Goal: Task Accomplishment & Management: Use online tool/utility

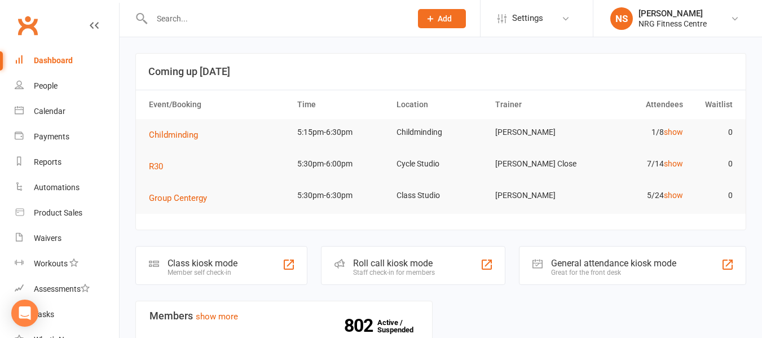
click at [268, 22] on input "text" at bounding box center [275, 19] width 255 height 16
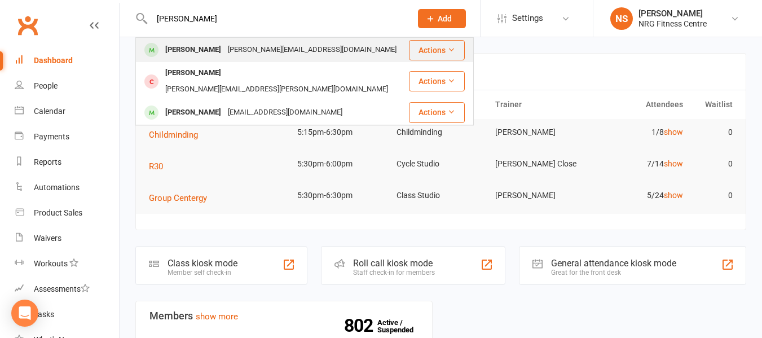
type input "jarod"
click at [244, 44] on div "jarrod.paton65@gmail.com" at bounding box center [311, 50] width 175 height 16
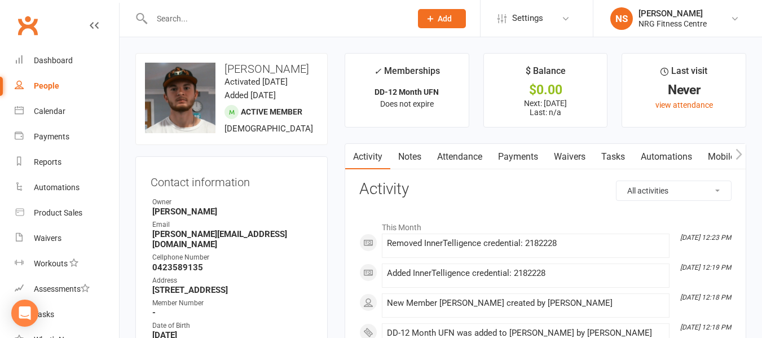
click at [413, 157] on link "Notes" at bounding box center [409, 157] width 39 height 26
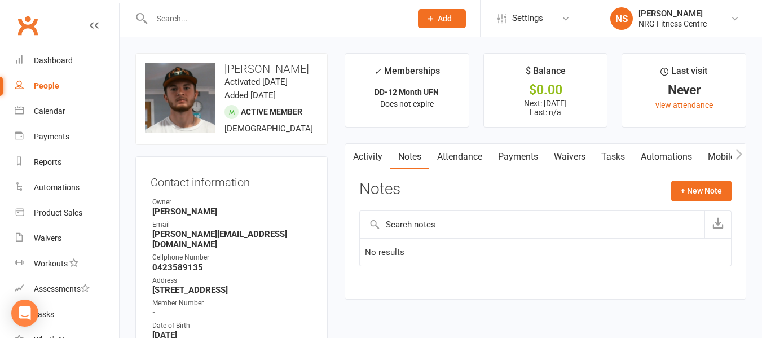
click at [520, 154] on link "Payments" at bounding box center [518, 157] width 56 height 26
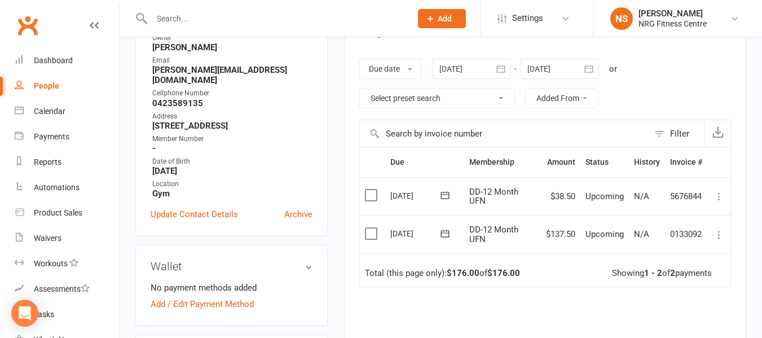
scroll to position [169, 0]
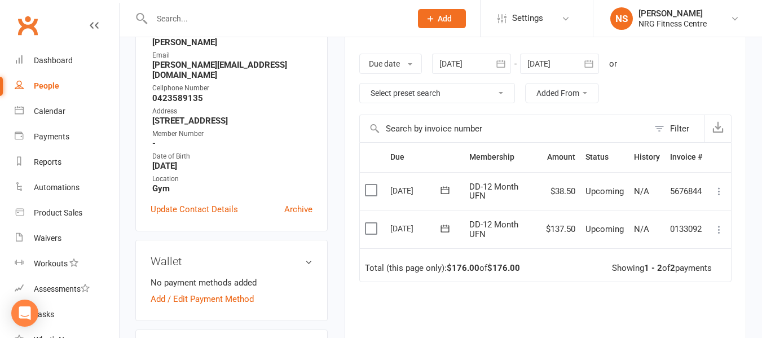
click at [474, 284] on div "Due Contact Membership Amount Status History Invoice # Select this 30 Oct 2025 …" at bounding box center [545, 284] width 372 height 285
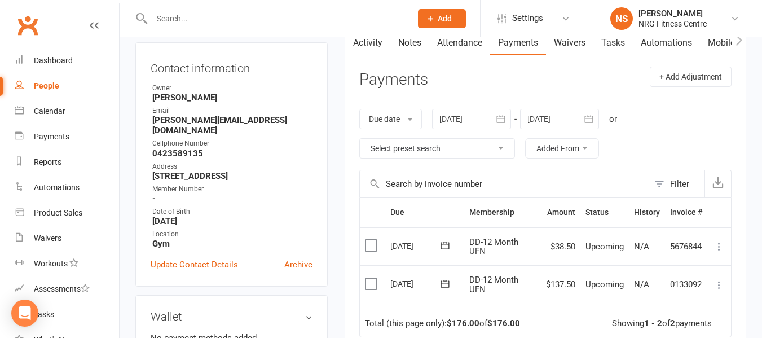
scroll to position [113, 0]
click at [224, 6] on div at bounding box center [269, 18] width 268 height 37
click at [222, 16] on input "text" at bounding box center [275, 19] width 255 height 16
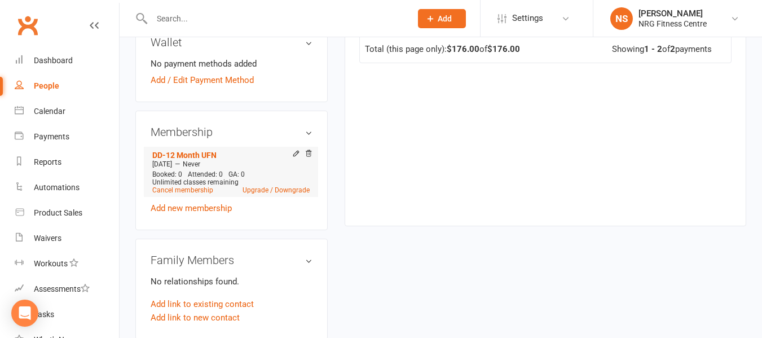
scroll to position [451, 0]
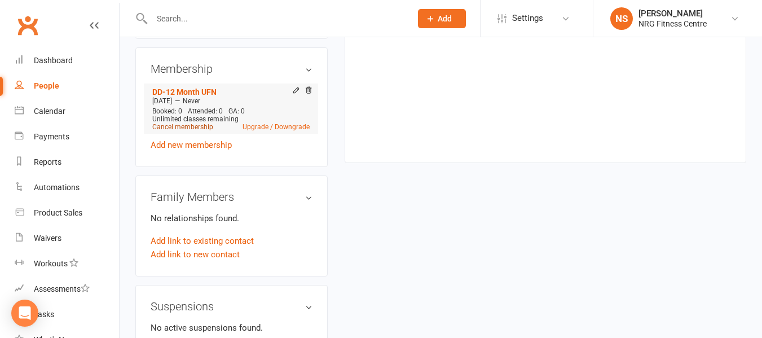
click at [202, 131] on link "Cancel membership" at bounding box center [182, 127] width 61 height 8
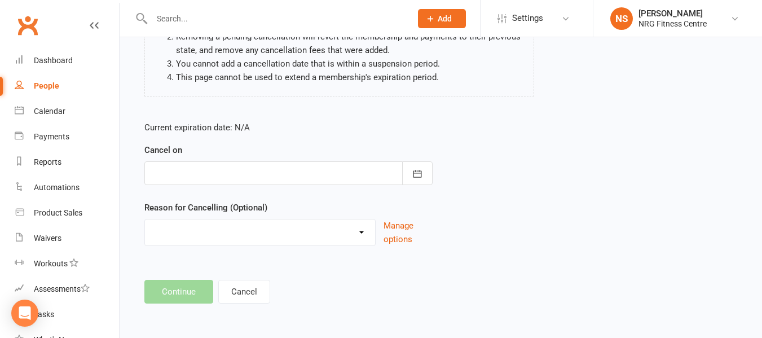
click at [245, 174] on div at bounding box center [288, 173] width 288 height 24
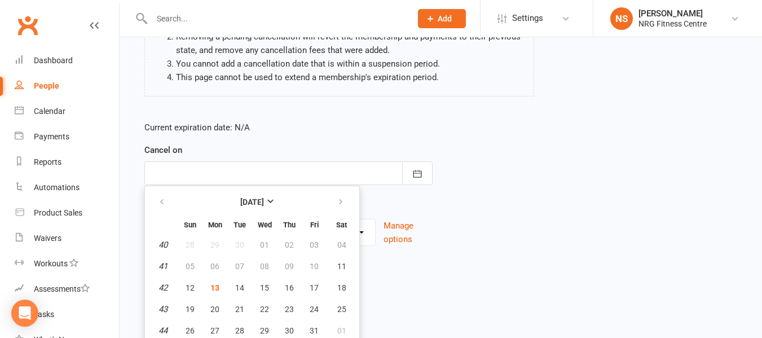
scroll to position [175, 0]
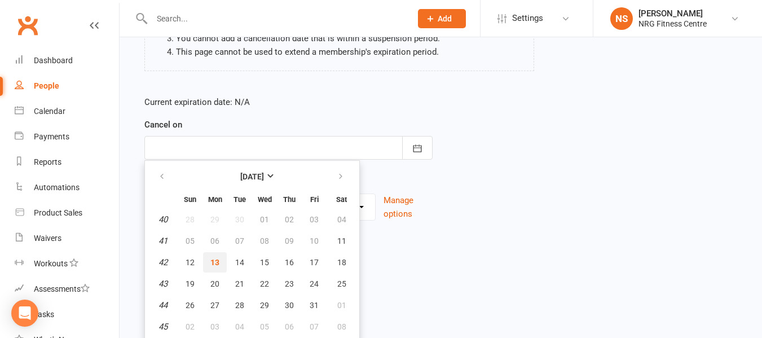
click at [220, 263] on button "13" at bounding box center [215, 262] width 24 height 20
type input "13 Oct 2025"
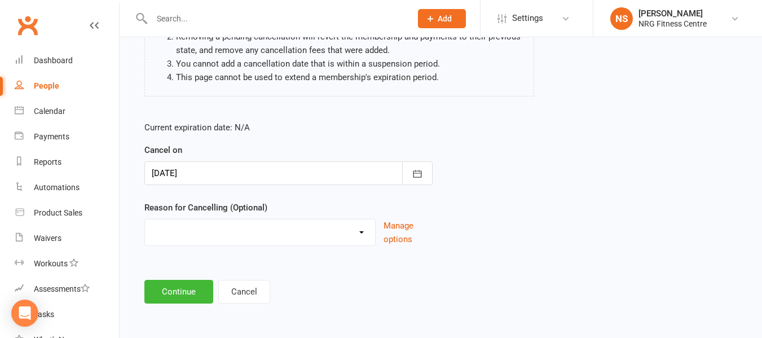
scroll to position [149, 0]
click at [207, 237] on select "Excessive failed payments Holiday Injury Medical Moving Other reason" at bounding box center [260, 230] width 230 height 23
select select "5"
click at [145, 219] on select "Excessive failed payments Holiday Injury Medical Moving Other reason" at bounding box center [260, 230] width 230 height 23
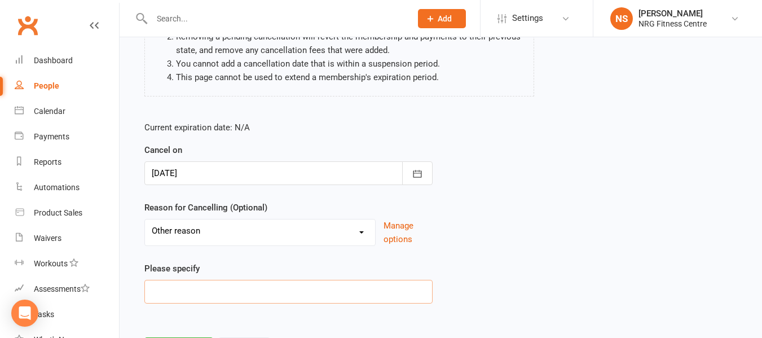
click at [221, 287] on input at bounding box center [288, 292] width 288 height 24
type input "s"
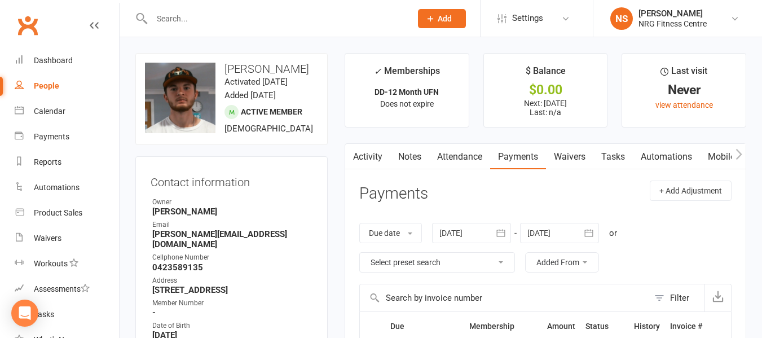
click at [216, 18] on input "text" at bounding box center [275, 19] width 255 height 16
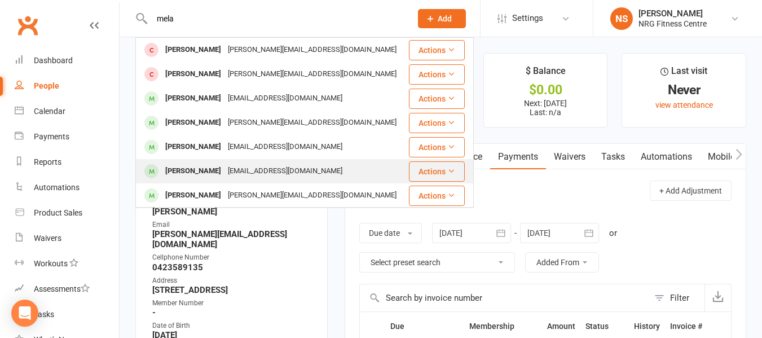
type input "mela"
click at [250, 169] on div "josephine_1971@live.com" at bounding box center [284, 171] width 121 height 16
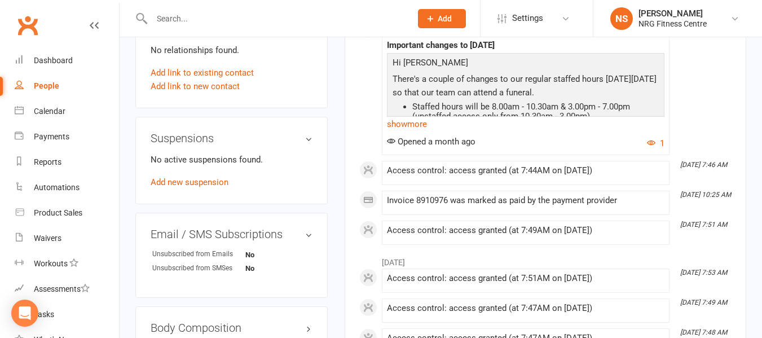
scroll to position [676, 0]
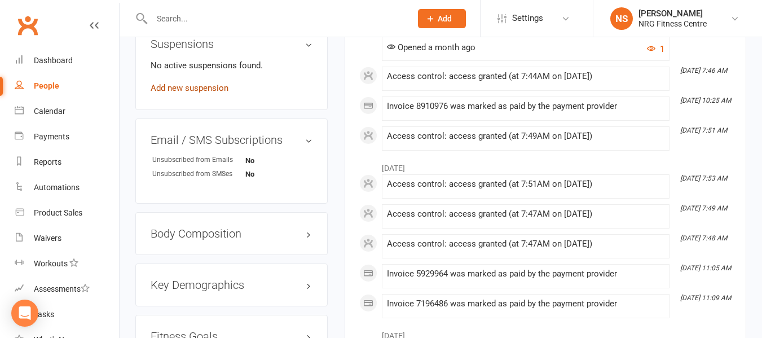
click at [195, 93] on link "Add new suspension" at bounding box center [190, 88] width 78 height 10
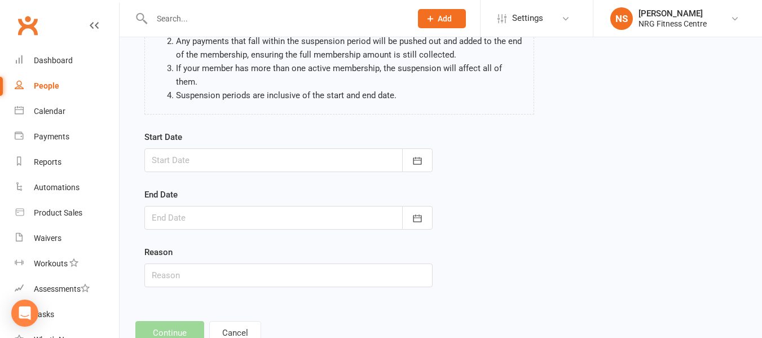
scroll to position [158, 0]
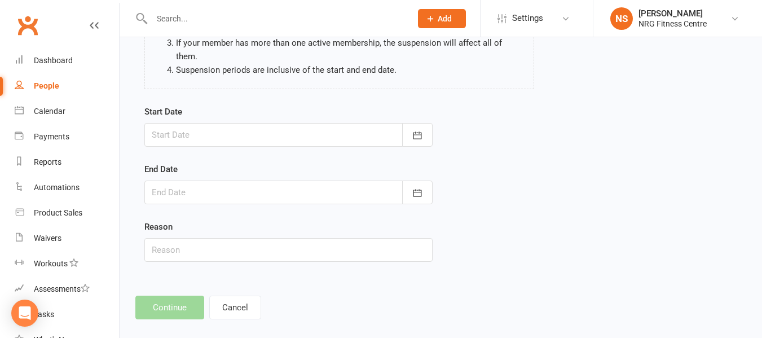
click at [248, 129] on div at bounding box center [288, 135] width 288 height 24
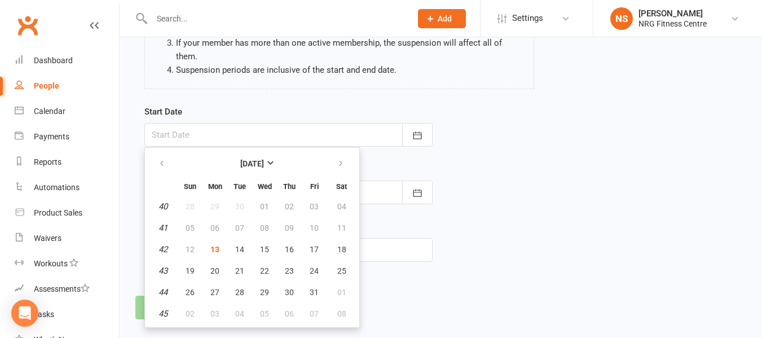
click at [257, 105] on div "Start Date October 2025 Sun Mon Tue Wed Thu Fri Sat 40 28 29 30 01 02 03 04 41 …" at bounding box center [288, 126] width 288 height 42
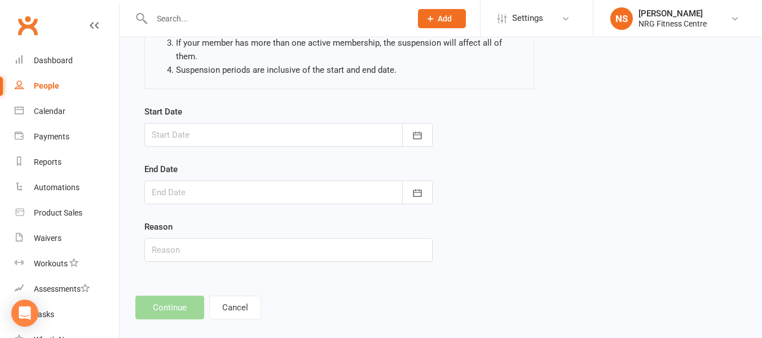
click at [242, 125] on div at bounding box center [288, 135] width 288 height 24
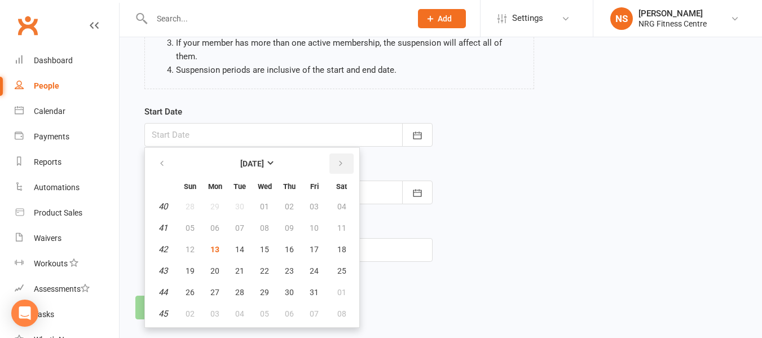
click at [337, 159] on icon "button" at bounding box center [341, 163] width 8 height 9
click at [217, 223] on span "08" at bounding box center [214, 227] width 9 height 9
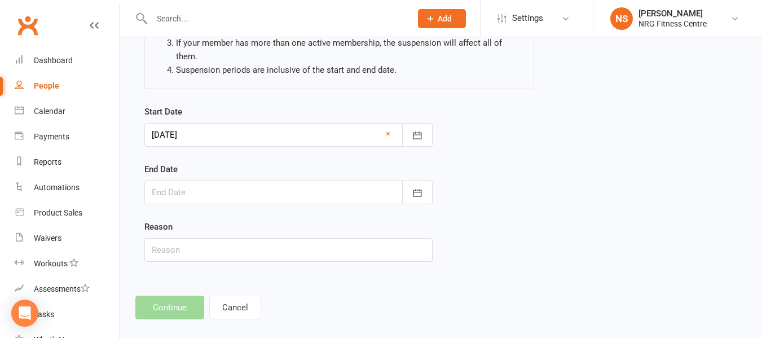
click at [236, 126] on div at bounding box center [288, 135] width 288 height 24
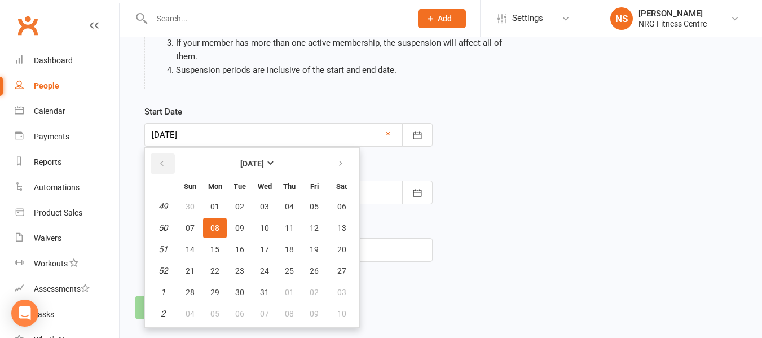
click at [156, 153] on button "button" at bounding box center [163, 163] width 24 height 20
click at [214, 245] on span "13" at bounding box center [214, 249] width 9 height 9
type input "13 Oct 2025"
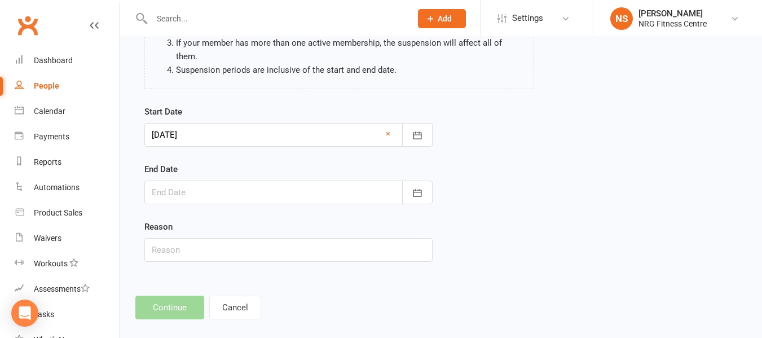
click at [212, 184] on div at bounding box center [288, 192] width 288 height 24
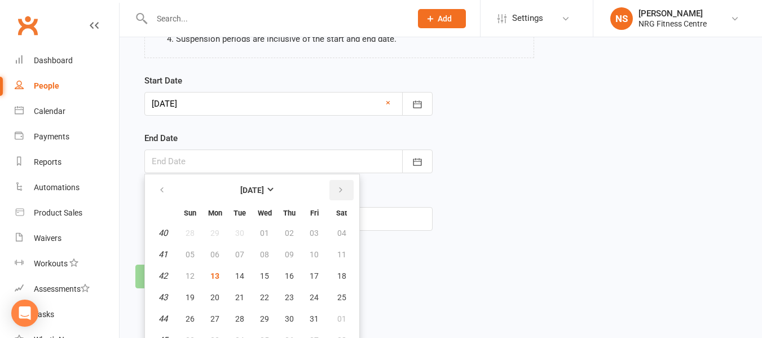
click at [333, 180] on button "button" at bounding box center [341, 190] width 24 height 20
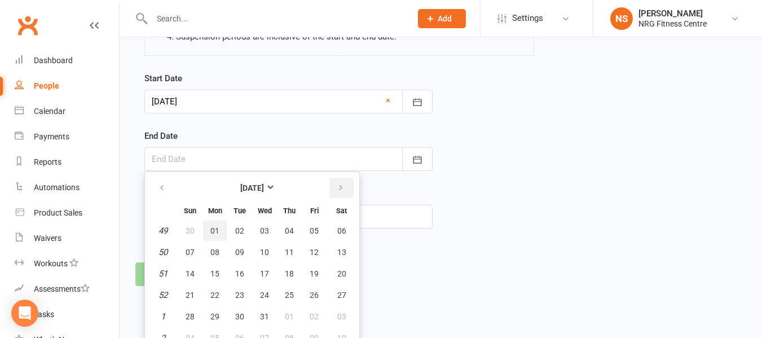
scroll to position [192, 0]
click at [214, 247] on span "08" at bounding box center [214, 251] width 9 height 9
type input "08 Dec 2025"
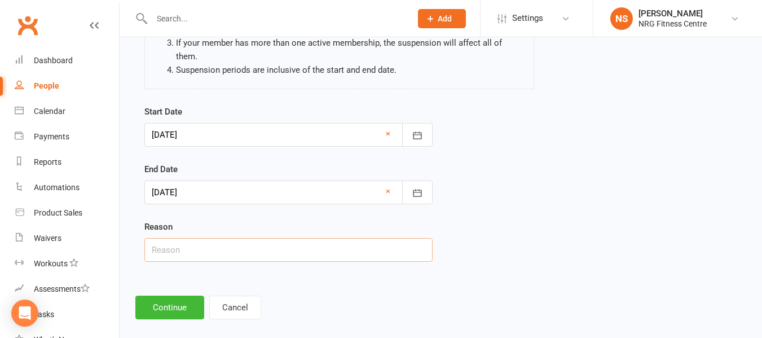
click at [214, 238] on input "text" at bounding box center [288, 250] width 288 height 24
type input "Holiday"
drag, startPoint x: 193, startPoint y: 249, endPoint x: 166, endPoint y: 243, distance: 27.2
click at [162, 243] on div "Start Date 13 Oct 2025 October 2025 Sun Mon Tue Wed Thu Fri Sat 40 28 29 30 01 …" at bounding box center [288, 191] width 305 height 173
drag, startPoint x: 179, startPoint y: 243, endPoint x: 130, endPoint y: 244, distance: 49.6
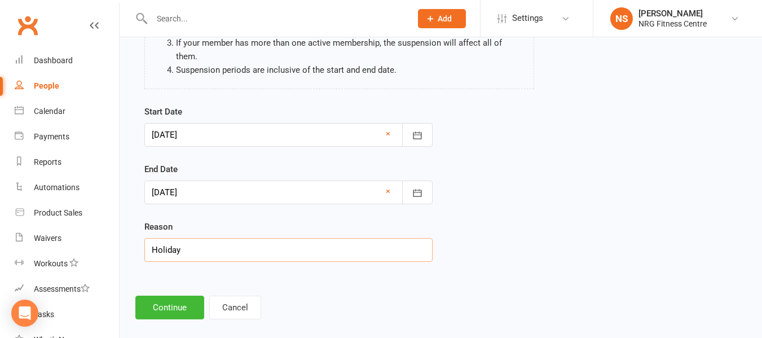
click at [130, 244] on div "Add Suspension Please be aware of the following when suspending members: Adding…" at bounding box center [441, 107] width 642 height 456
type input "Injury"
click at [179, 295] on button "Continue" at bounding box center [169, 307] width 69 height 24
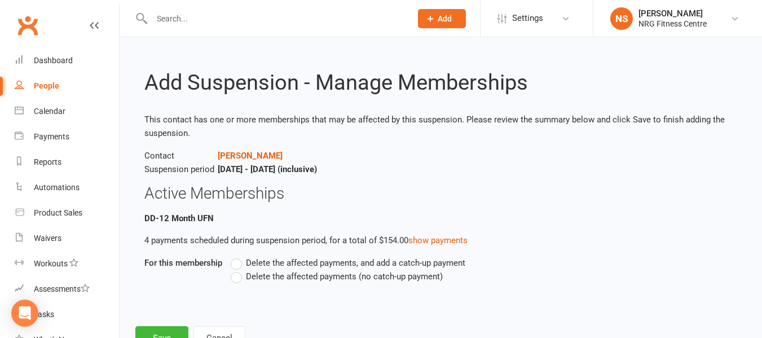
scroll to position [44, 0]
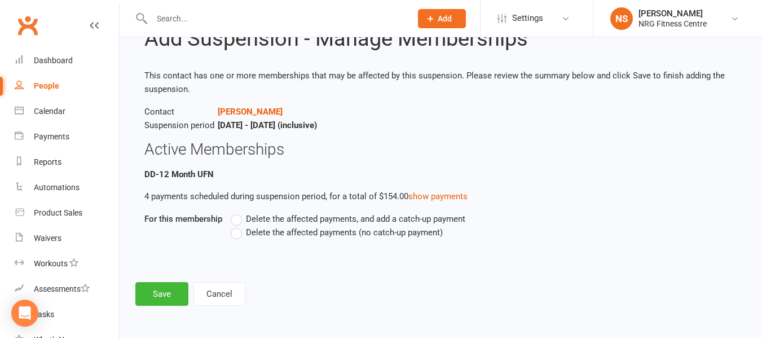
click at [240, 237] on label "Delete the affected payments (no catch-up payment)" at bounding box center [337, 232] width 212 height 14
click at [238, 225] on input "Delete the affected payments (no catch-up payment)" at bounding box center [234, 225] width 7 height 0
click at [178, 293] on button "Save" at bounding box center [161, 294] width 53 height 24
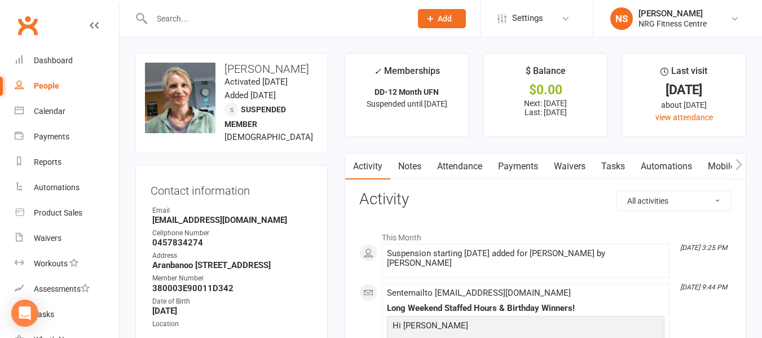
click at [200, 25] on input "text" at bounding box center [275, 19] width 255 height 16
drag, startPoint x: 200, startPoint y: 25, endPoint x: 206, endPoint y: 28, distance: 7.1
click at [200, 25] on input "text" at bounding box center [275, 19] width 255 height 16
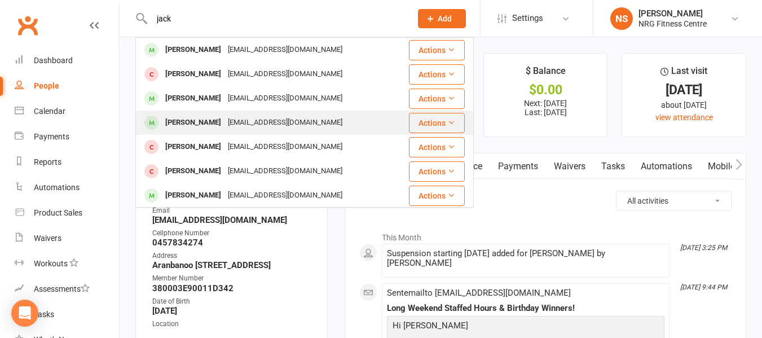
type input "jack"
click at [246, 117] on div "[EMAIL_ADDRESS][DOMAIN_NAME]" at bounding box center [284, 122] width 121 height 16
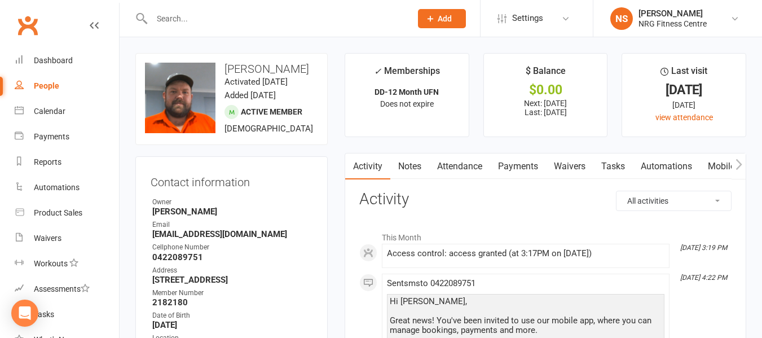
click at [69, 89] on link "People" at bounding box center [67, 85] width 104 height 25
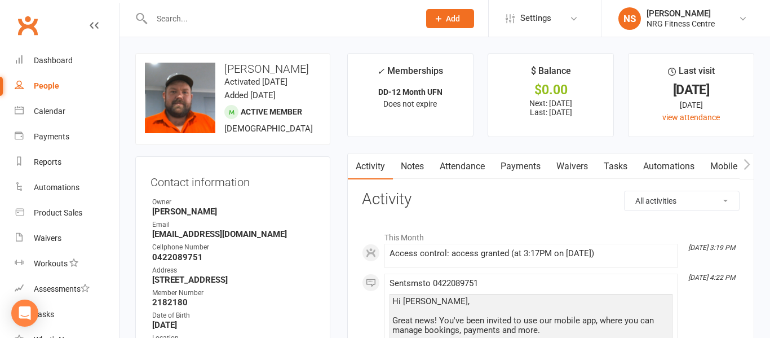
select select "100"
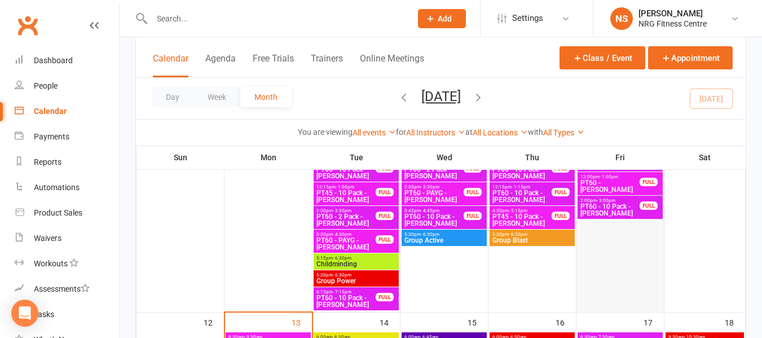
scroll to position [676, 0]
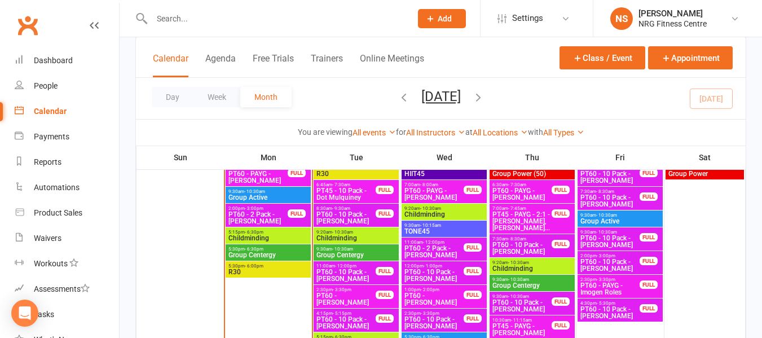
click at [262, 238] on span "Childminding" at bounding box center [268, 238] width 81 height 7
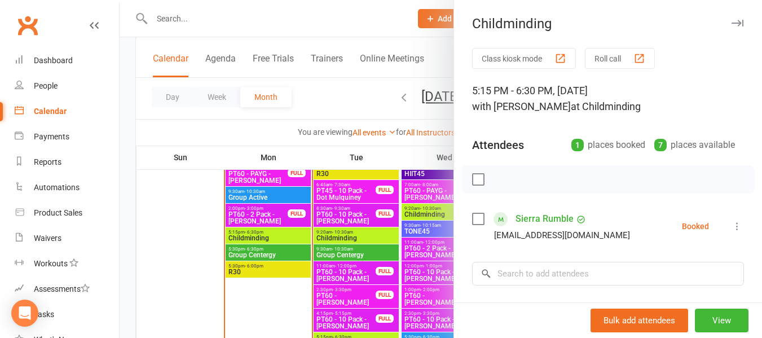
click at [259, 254] on div at bounding box center [441, 169] width 642 height 338
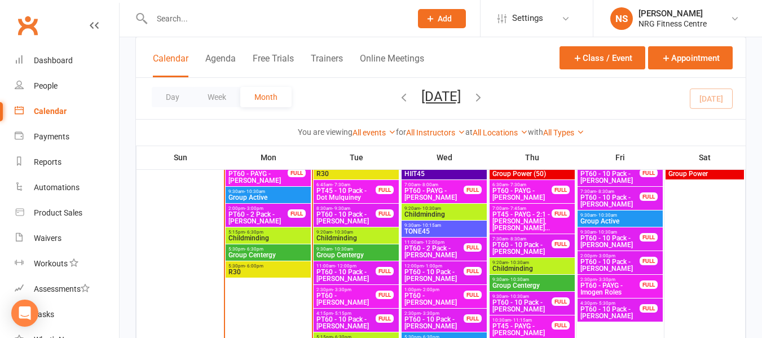
click at [254, 247] on span "- 6:30pm" at bounding box center [254, 248] width 19 height 5
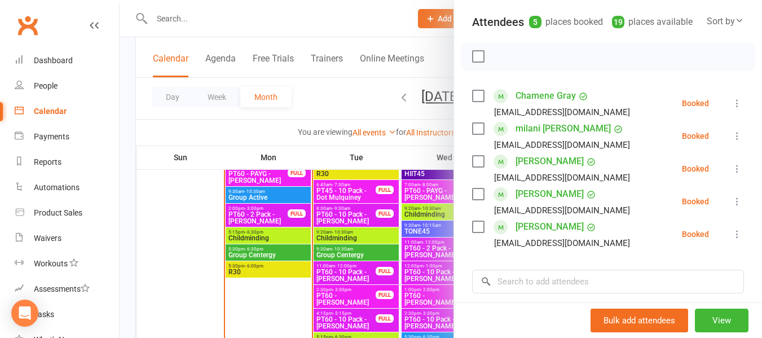
scroll to position [113, 0]
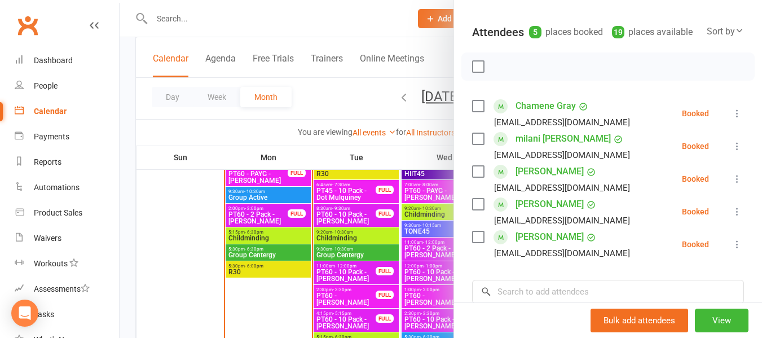
click at [254, 270] on div at bounding box center [441, 169] width 642 height 338
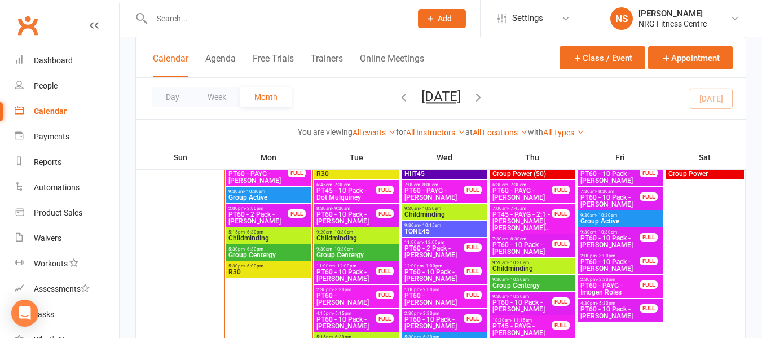
click at [263, 257] on span "Group Centergy" at bounding box center [268, 254] width 81 height 7
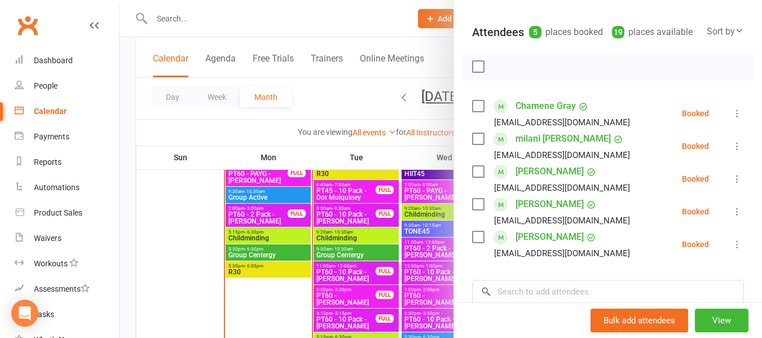
click at [285, 266] on div at bounding box center [441, 169] width 642 height 338
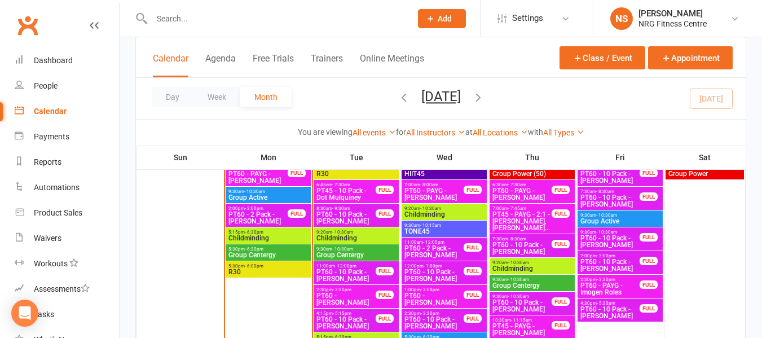
click at [279, 271] on span "R30" at bounding box center [268, 271] width 81 height 7
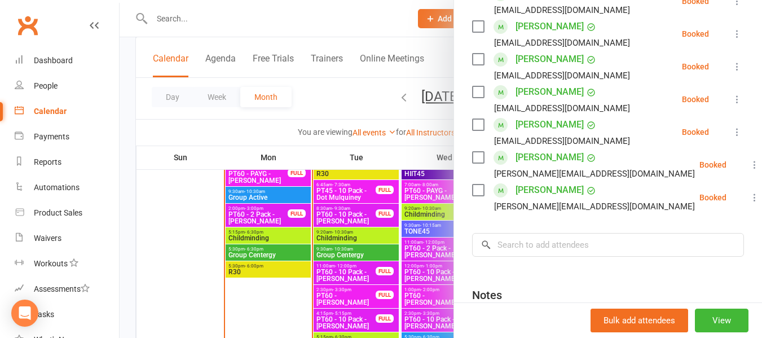
scroll to position [225, 0]
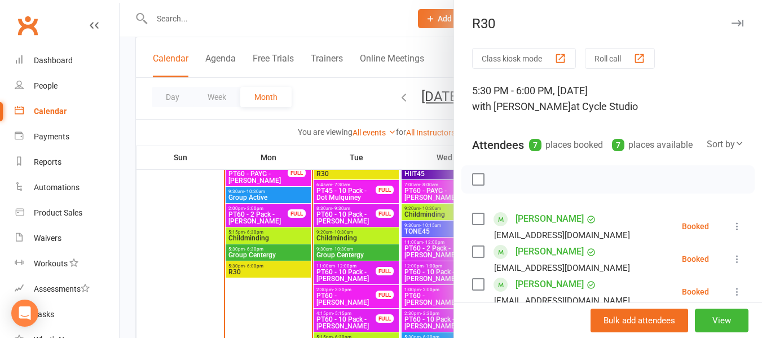
scroll to position [225, 0]
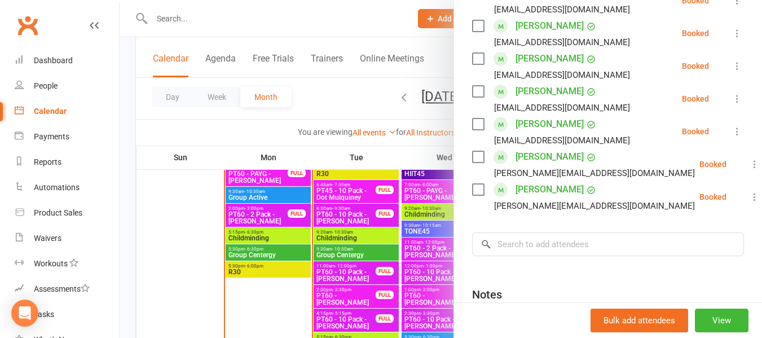
click at [229, 236] on div at bounding box center [441, 169] width 642 height 338
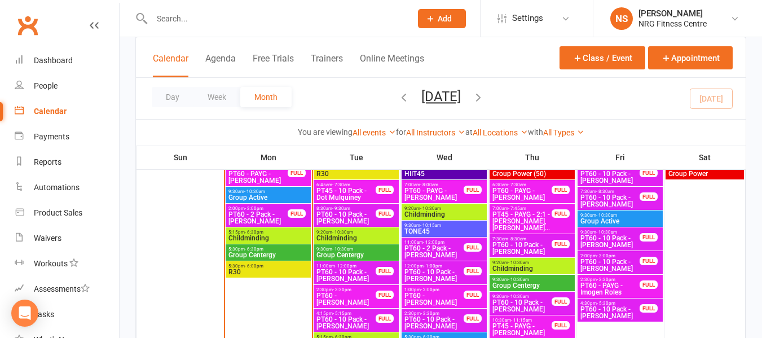
click at [229, 236] on div at bounding box center [441, 169] width 642 height 338
click at [229, 236] on span "Childminding" at bounding box center [268, 238] width 81 height 7
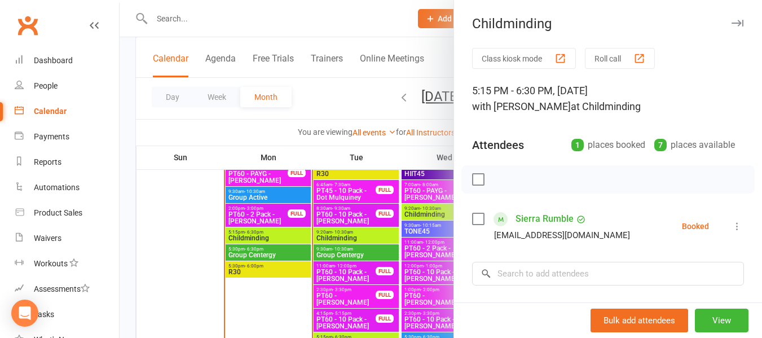
scroll to position [56, 0]
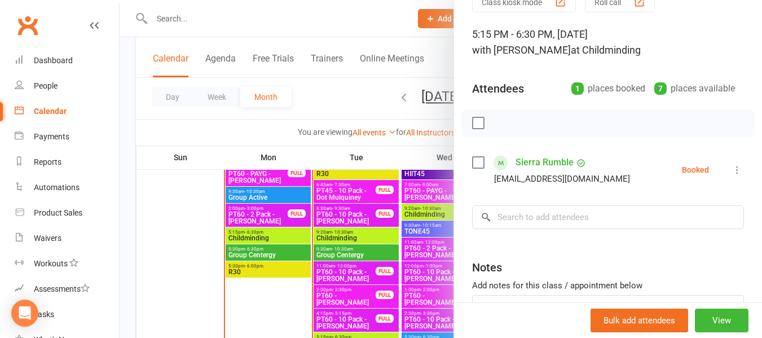
click at [304, 125] on div at bounding box center [441, 169] width 642 height 338
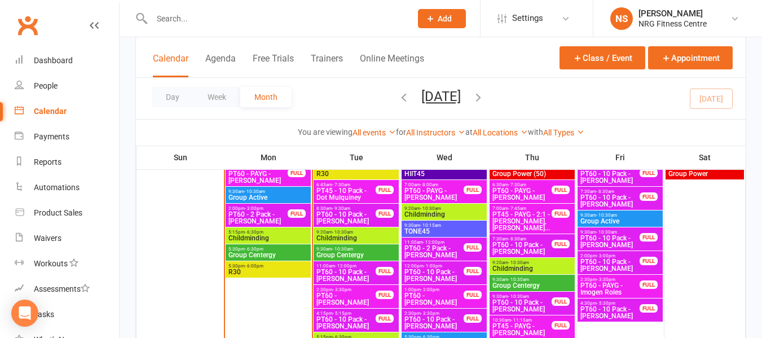
click at [337, 242] on div "9:20am - 10:30am Childminding" at bounding box center [355, 235] width 85 height 16
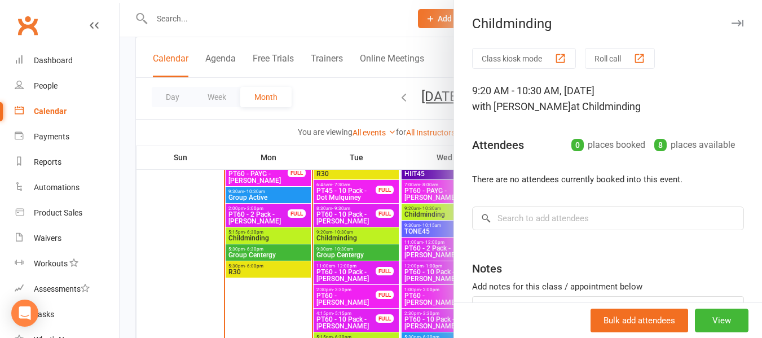
click at [249, 128] on div at bounding box center [441, 169] width 642 height 338
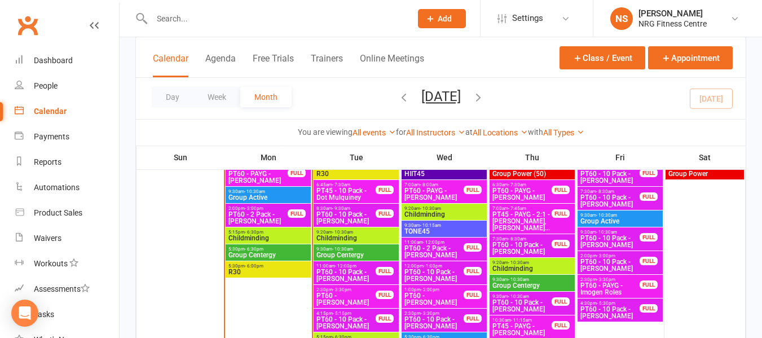
click at [244, 17] on input "text" at bounding box center [275, 19] width 255 height 16
paste input "Josie TIEDEMANN"
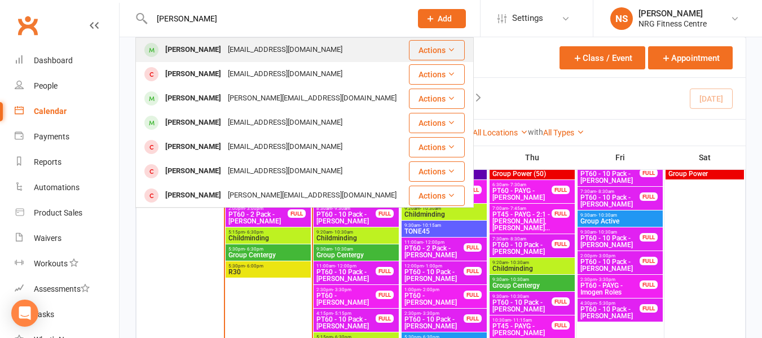
type input "Josie TIEDEMANN"
click at [308, 55] on div "tiedemannjosie0@gmail.com" at bounding box center [284, 50] width 121 height 16
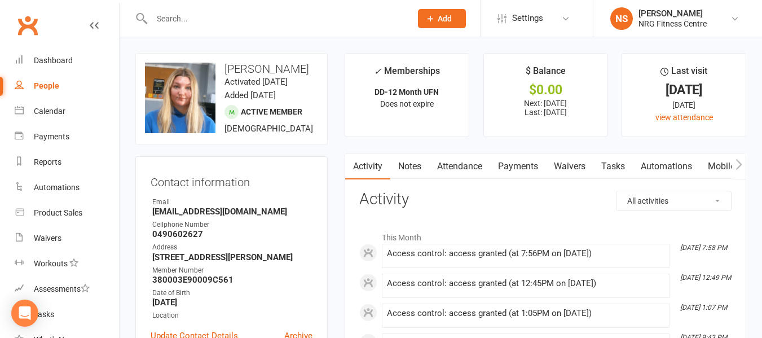
click at [40, 89] on div "People" at bounding box center [46, 85] width 25 height 9
select select "100"
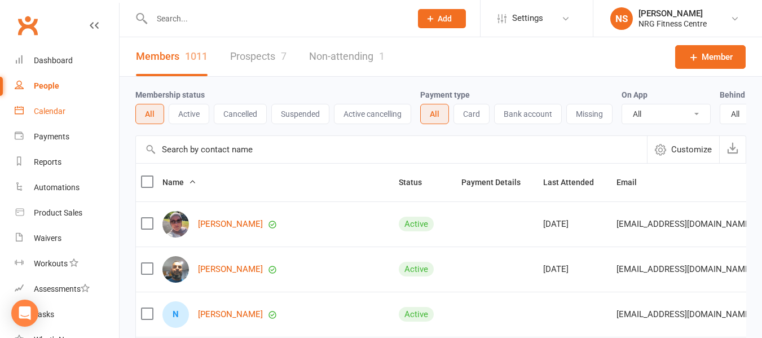
click at [59, 112] on div "Calendar" at bounding box center [50, 111] width 32 height 9
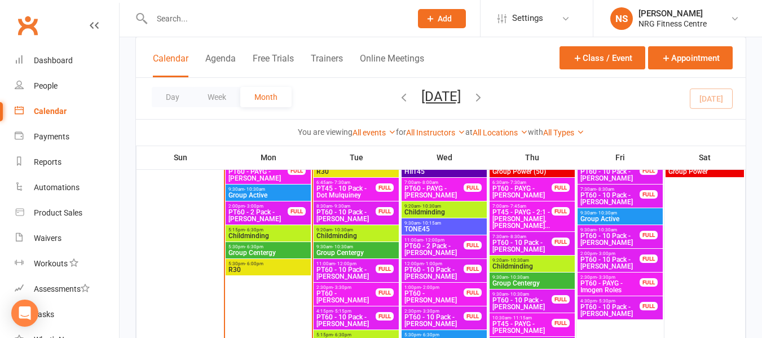
scroll to position [676, 0]
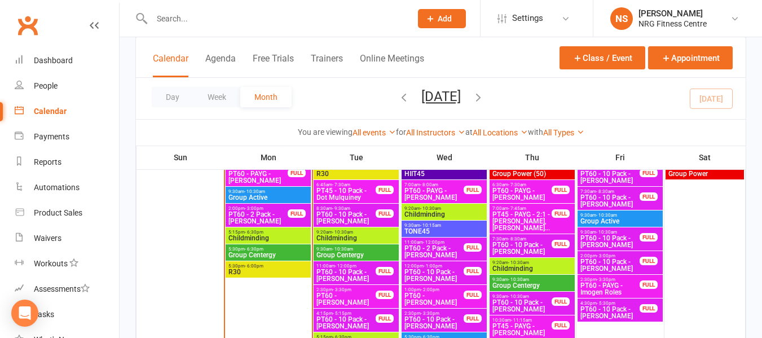
click at [284, 267] on span "5:30pm - 6:00pm" at bounding box center [268, 265] width 81 height 5
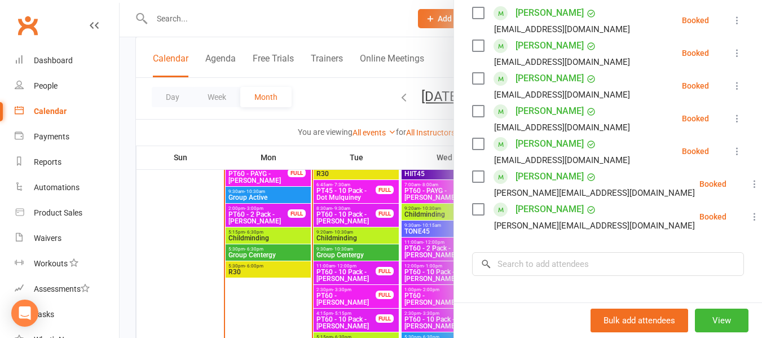
scroll to position [225, 0]
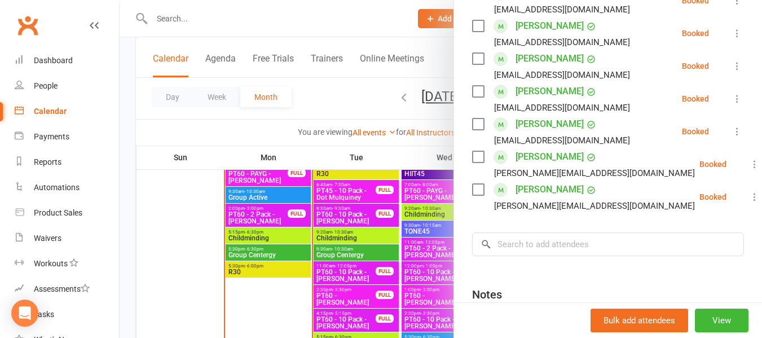
click at [270, 253] on div at bounding box center [441, 169] width 642 height 338
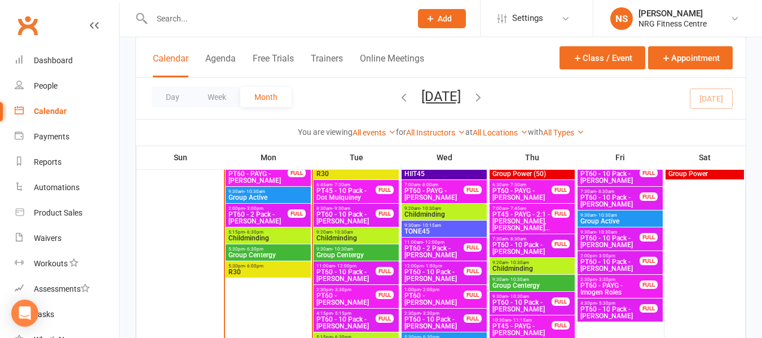
click at [270, 253] on div at bounding box center [441, 169] width 642 height 338
click at [270, 253] on span "Group Centergy" at bounding box center [268, 254] width 81 height 7
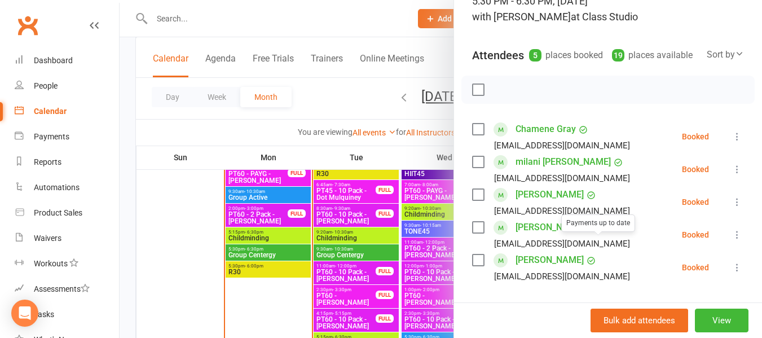
scroll to position [169, 0]
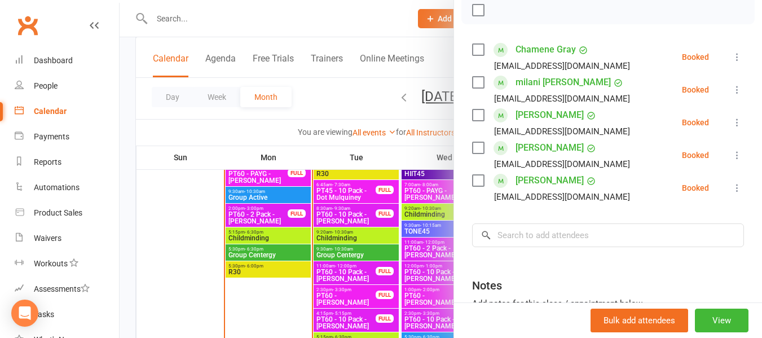
click at [223, 118] on div at bounding box center [441, 169] width 642 height 338
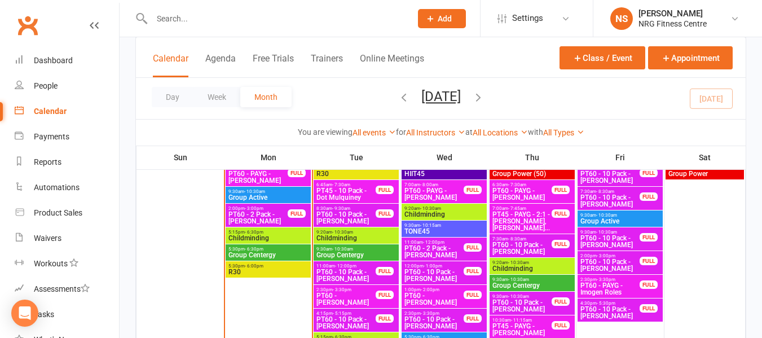
click at [353, 176] on span "R30" at bounding box center [356, 173] width 81 height 7
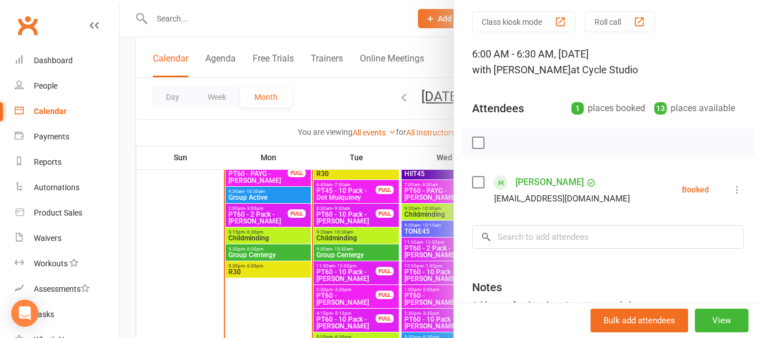
scroll to position [56, 0]
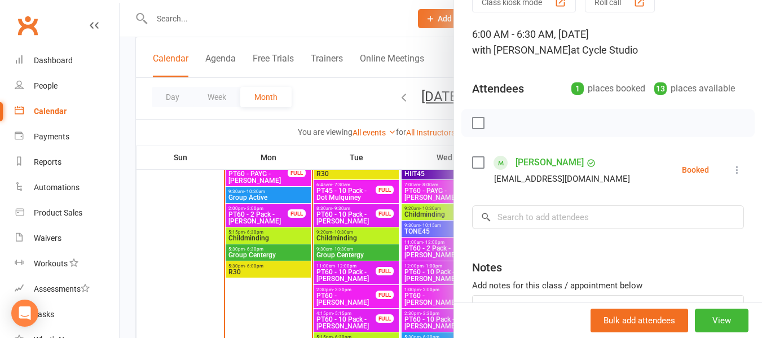
click at [223, 120] on div at bounding box center [441, 169] width 642 height 338
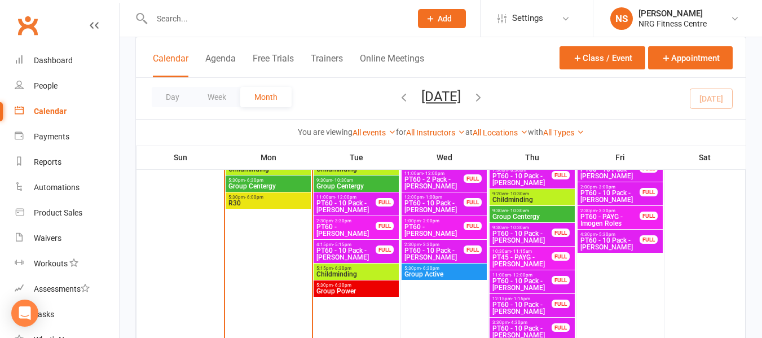
scroll to position [882, 0]
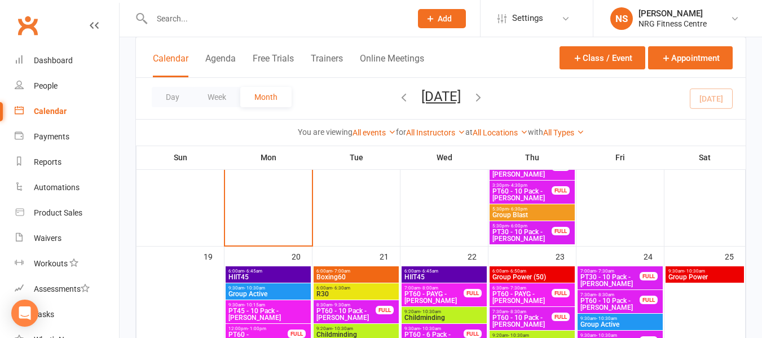
click at [261, 131] on div "You are viewing All events All events Empty events Full events Non-empty events…" at bounding box center [440, 132] width 597 height 13
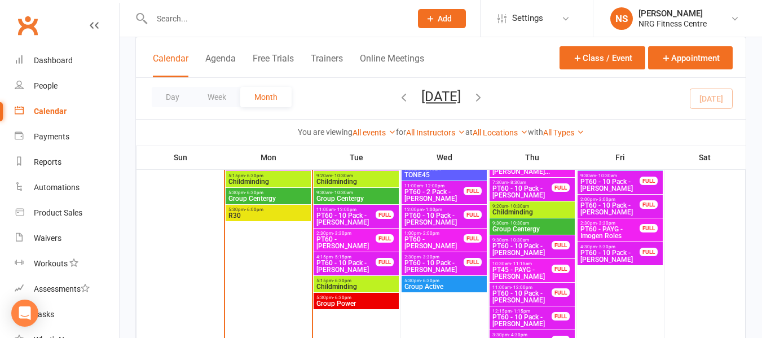
scroll to position [713, 0]
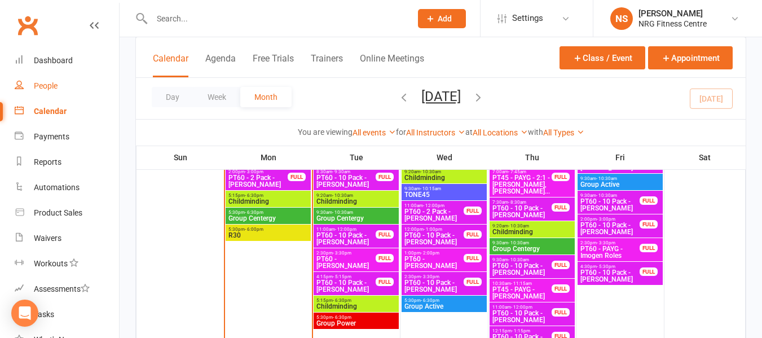
click at [73, 84] on link "People" at bounding box center [67, 85] width 104 height 25
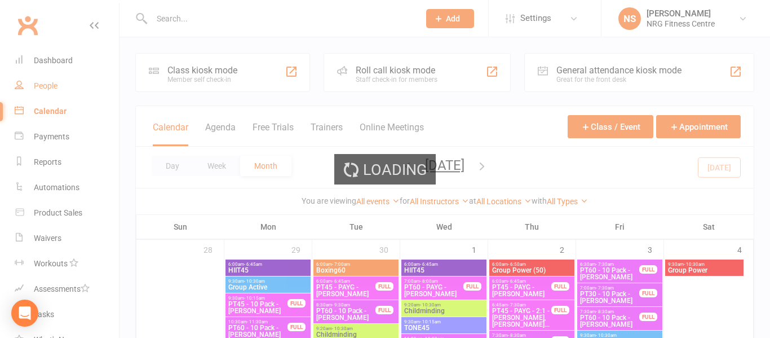
select select "100"
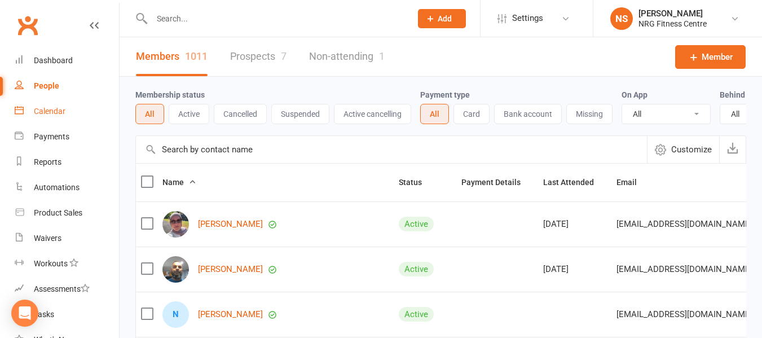
click at [61, 101] on link "Calendar" at bounding box center [67, 111] width 104 height 25
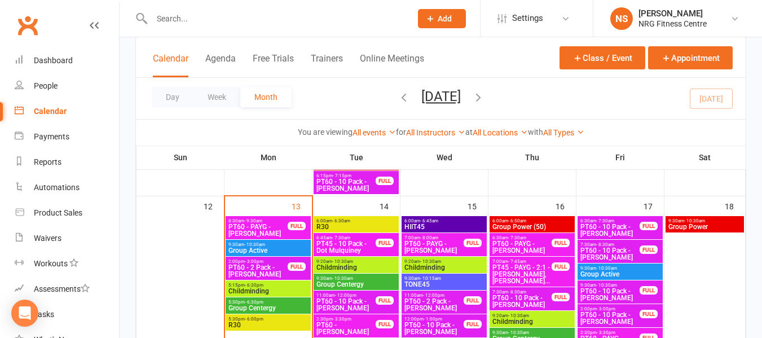
scroll to position [676, 0]
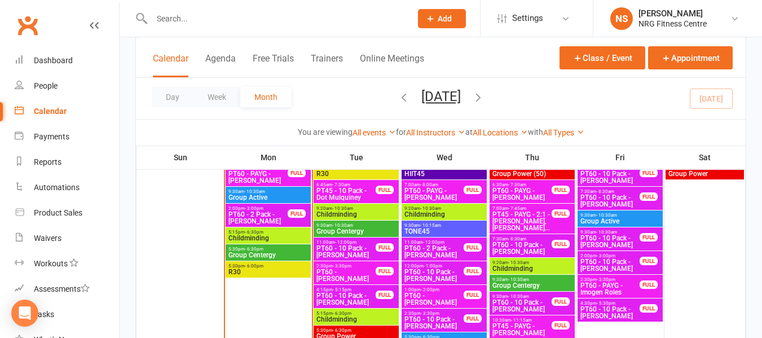
click at [272, 238] on span "Childminding" at bounding box center [268, 238] width 81 height 7
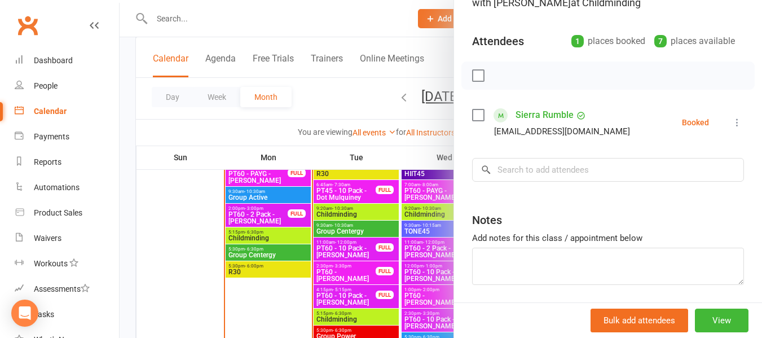
scroll to position [113, 0]
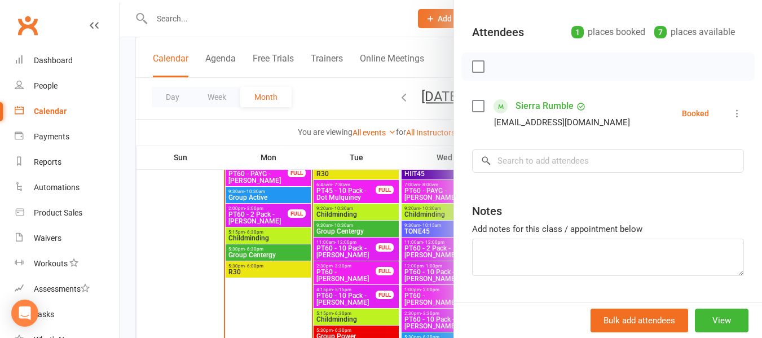
click at [541, 111] on link "Sierra Rumble" at bounding box center [544, 106] width 58 height 18
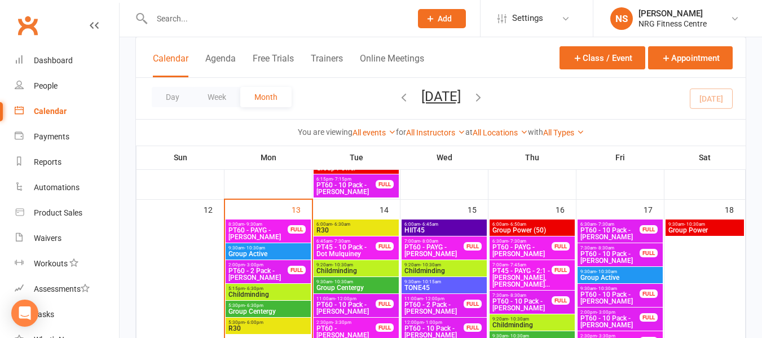
scroll to position [676, 0]
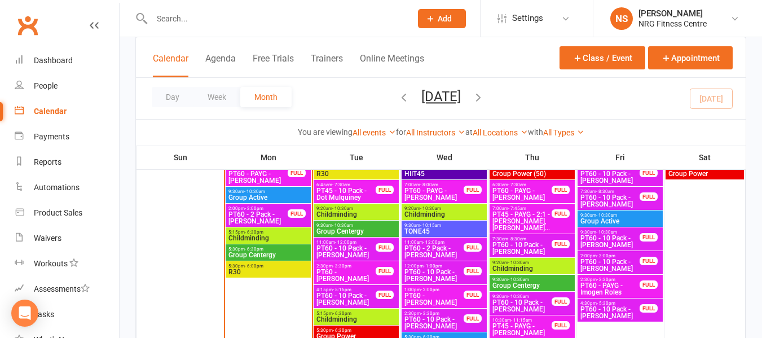
click at [254, 238] on span "Childminding" at bounding box center [268, 238] width 81 height 7
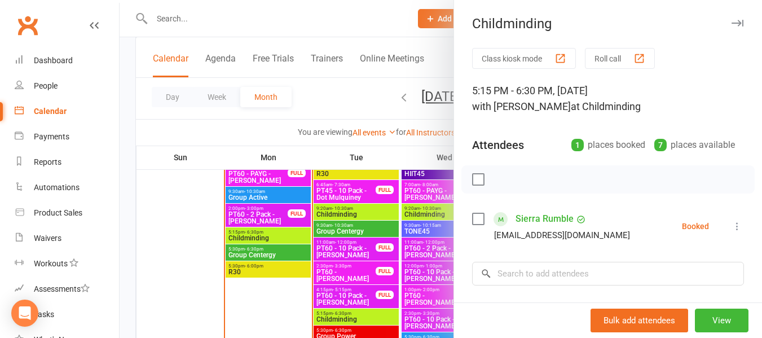
click at [271, 127] on div at bounding box center [441, 169] width 642 height 338
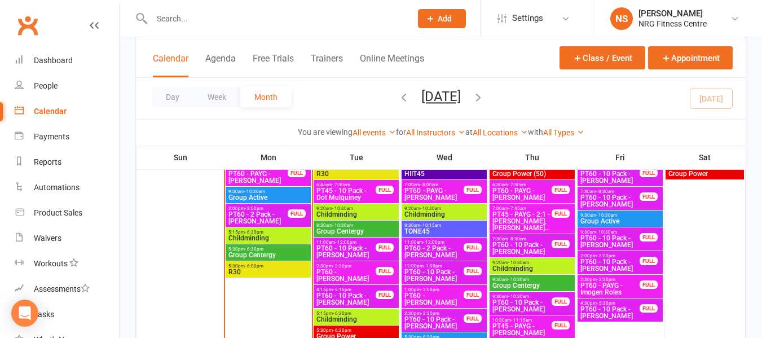
click at [330, 211] on span "Childminding" at bounding box center [356, 214] width 81 height 7
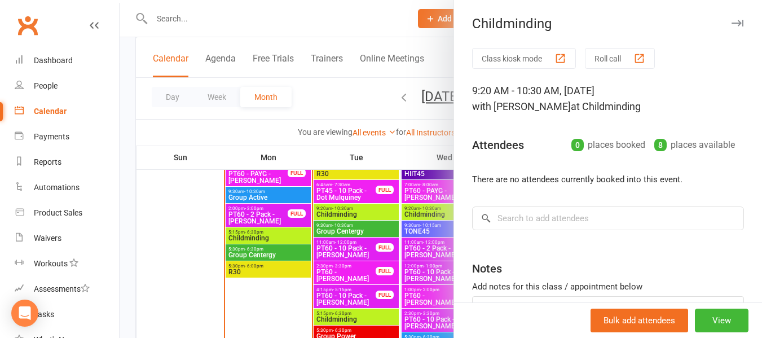
click at [247, 134] on div at bounding box center [441, 169] width 642 height 338
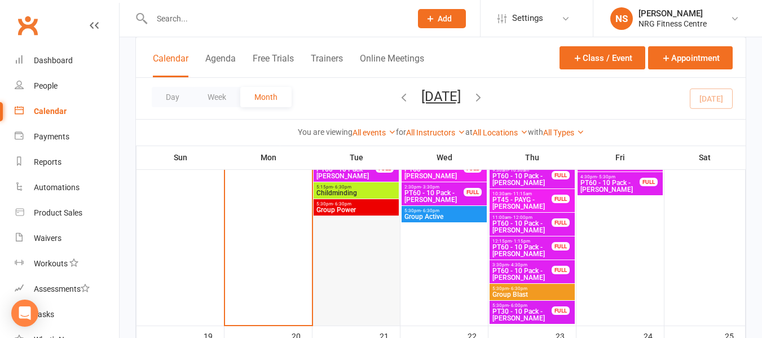
scroll to position [789, 0]
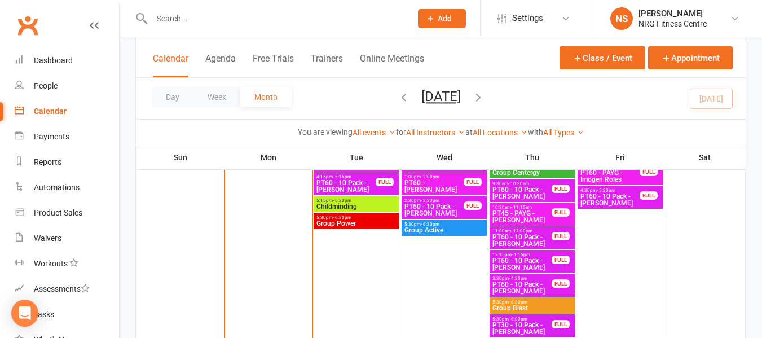
click at [366, 205] on span "Childminding" at bounding box center [356, 206] width 81 height 7
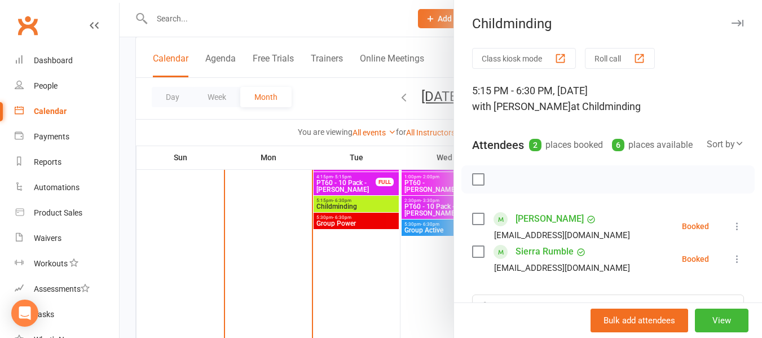
click at [249, 130] on div at bounding box center [441, 169] width 642 height 338
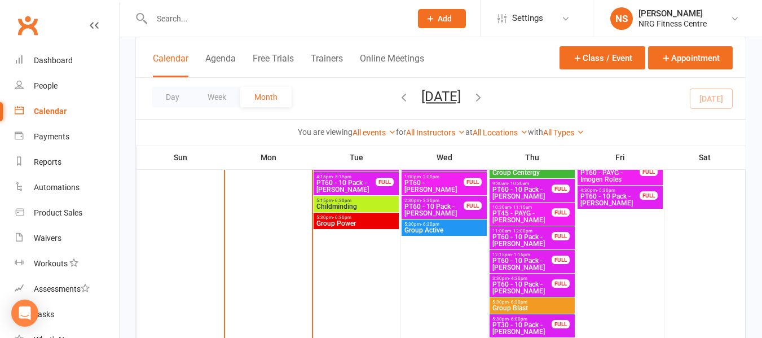
click at [374, 202] on span "5:15pm - 6:30pm" at bounding box center [356, 200] width 81 height 5
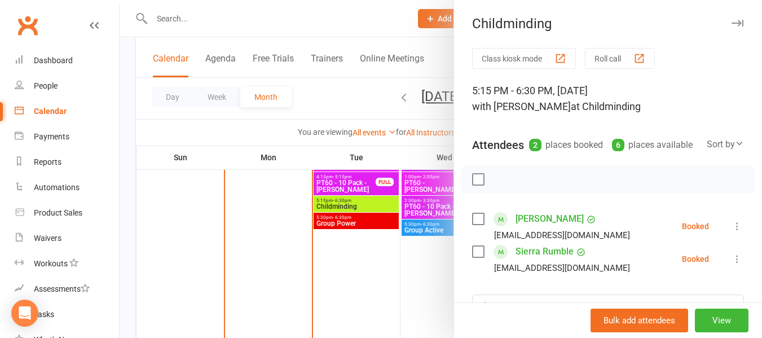
click at [236, 128] on div at bounding box center [441, 169] width 642 height 338
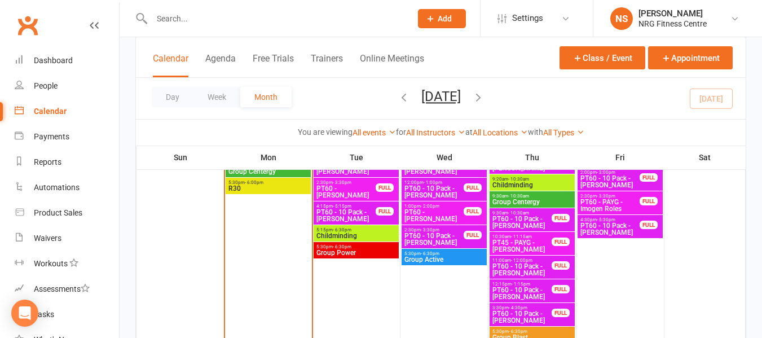
scroll to position [733, 0]
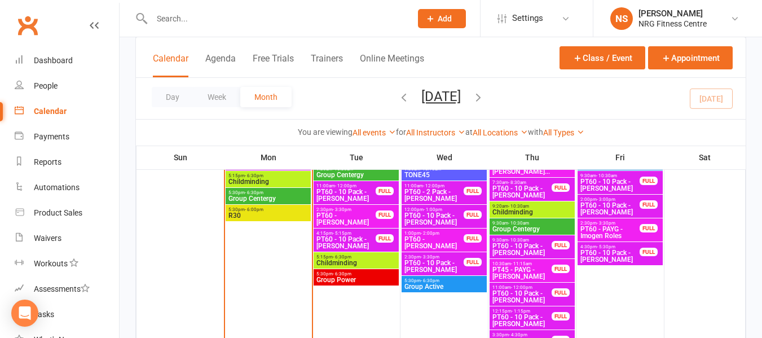
click at [279, 197] on span "Group Centergy" at bounding box center [268, 198] width 81 height 7
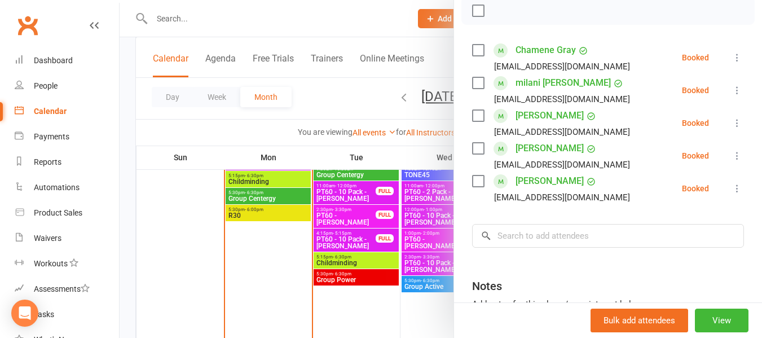
scroll to position [169, 0]
click at [272, 129] on div at bounding box center [441, 169] width 642 height 338
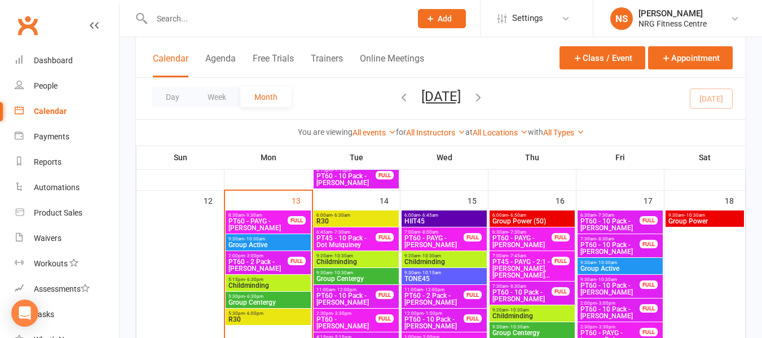
scroll to position [686, 0]
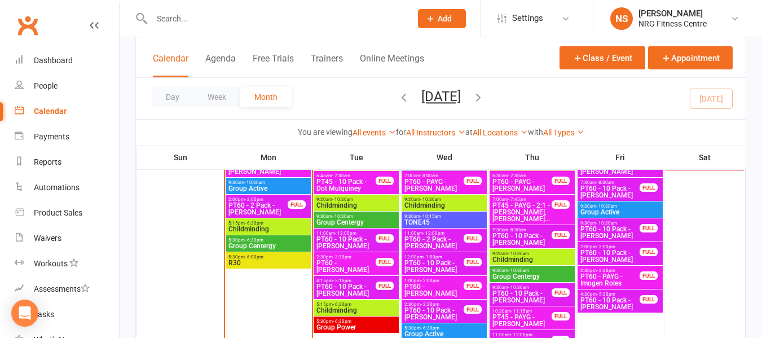
click at [262, 255] on span "- 6:00pm" at bounding box center [254, 256] width 19 height 5
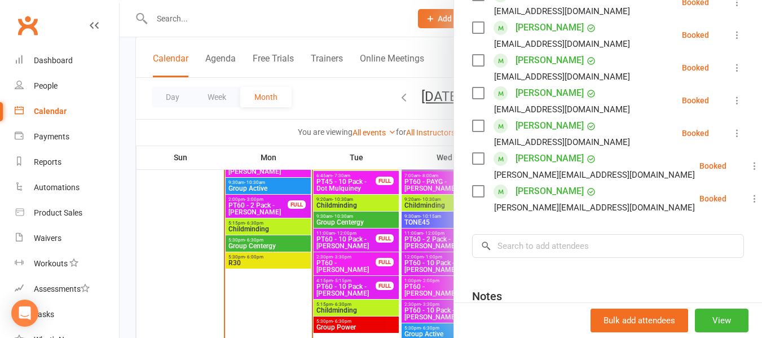
scroll to position [225, 0]
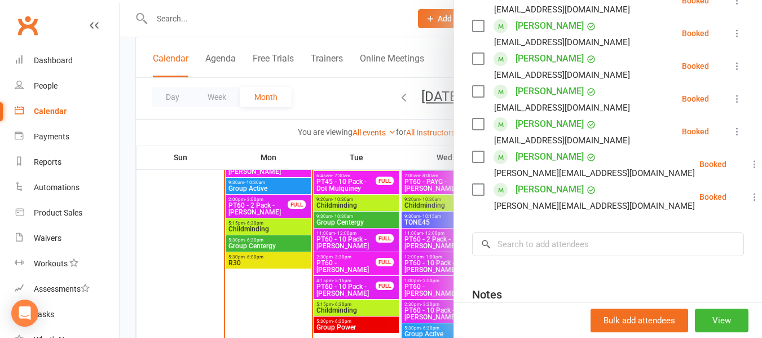
click at [255, 136] on div at bounding box center [441, 169] width 642 height 338
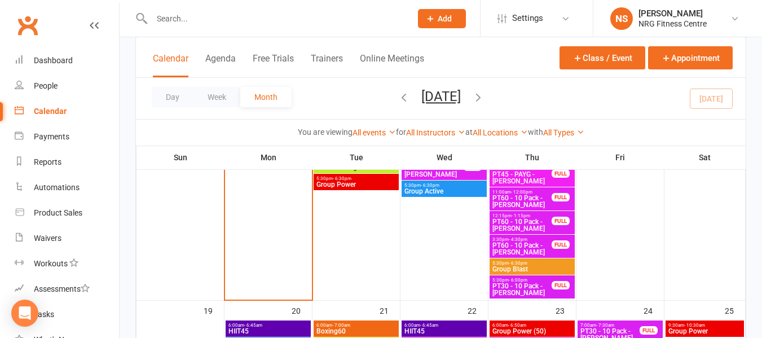
scroll to position [832, 0]
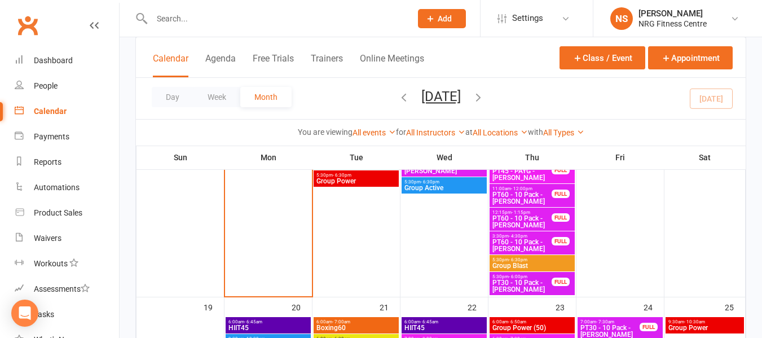
click at [328, 108] on div "Day Week Month October 2025 October 2025 Sun Mon Tue Wed Thu Fri Sat 28 29 30 0…" at bounding box center [440, 98] width 609 height 41
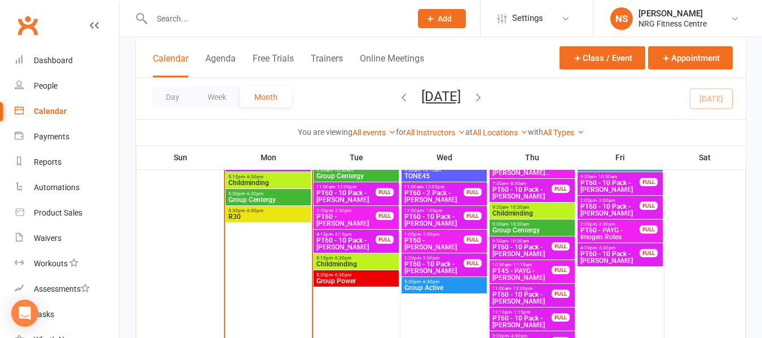
scroll to position [733, 0]
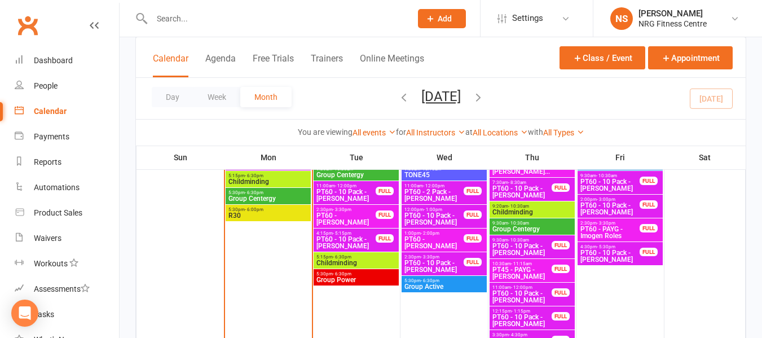
click at [229, 193] on span "5:30pm - 6:30pm" at bounding box center [268, 192] width 81 height 5
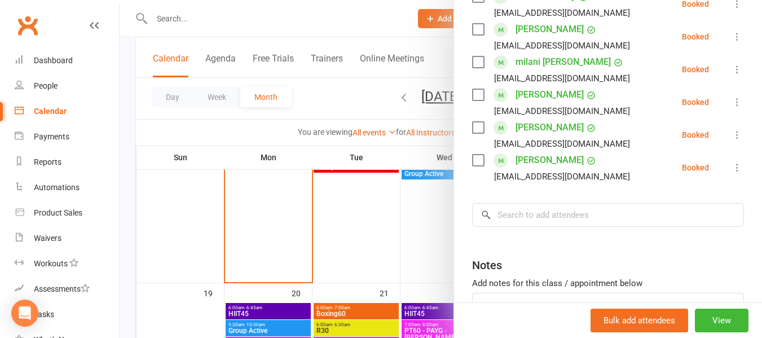
scroll to position [225, 0]
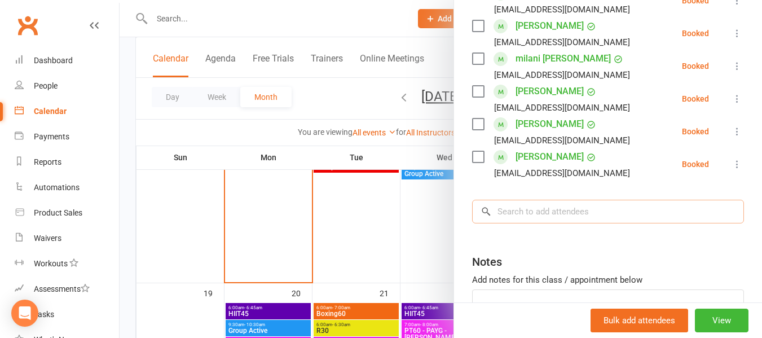
click at [536, 222] on input "search" at bounding box center [608, 212] width 272 height 24
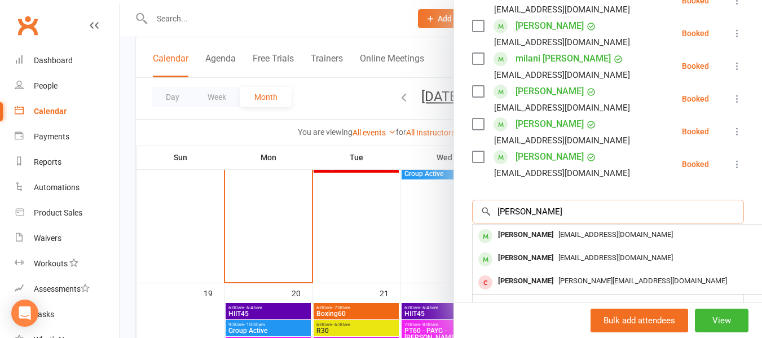
type input "mel"
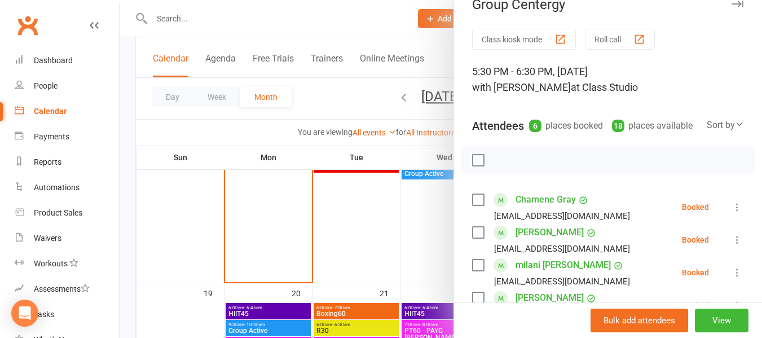
scroll to position [0, 0]
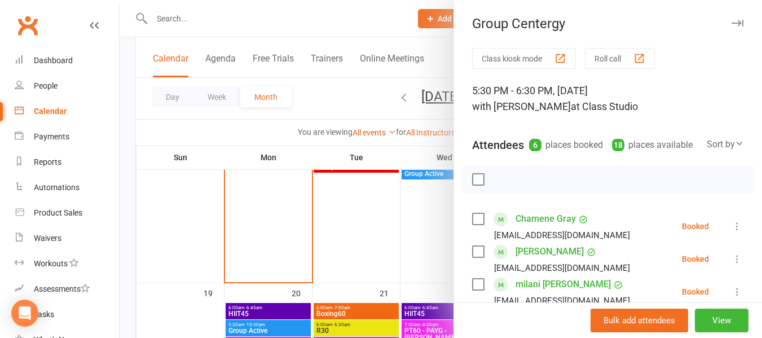
click at [226, 306] on div at bounding box center [441, 169] width 642 height 338
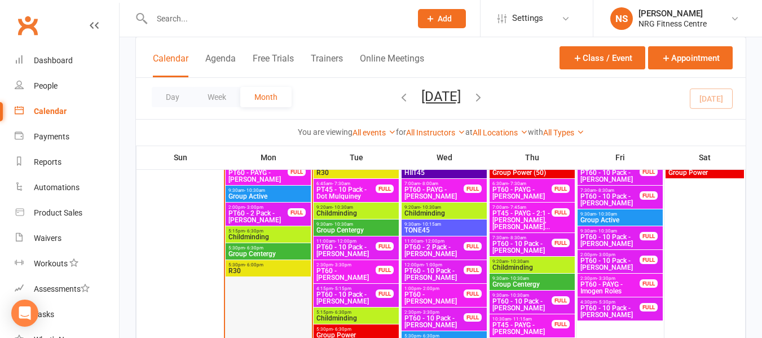
scroll to position [676, 0]
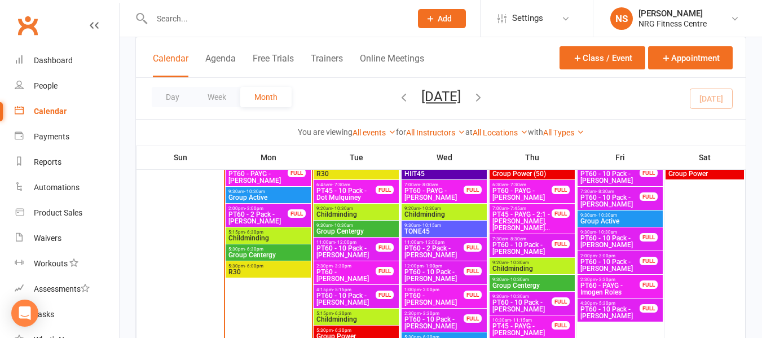
click at [280, 269] on span "R30" at bounding box center [268, 271] width 81 height 7
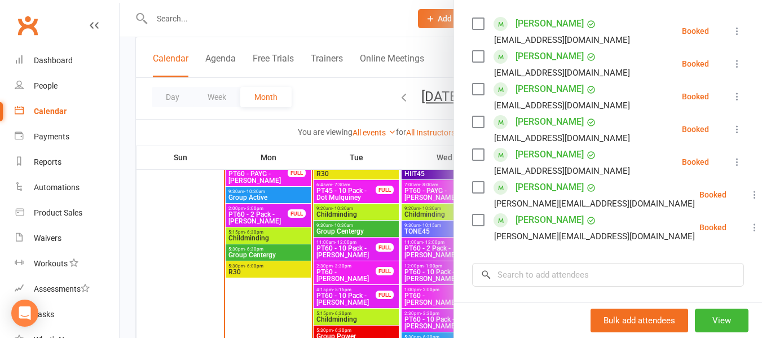
scroll to position [169, 0]
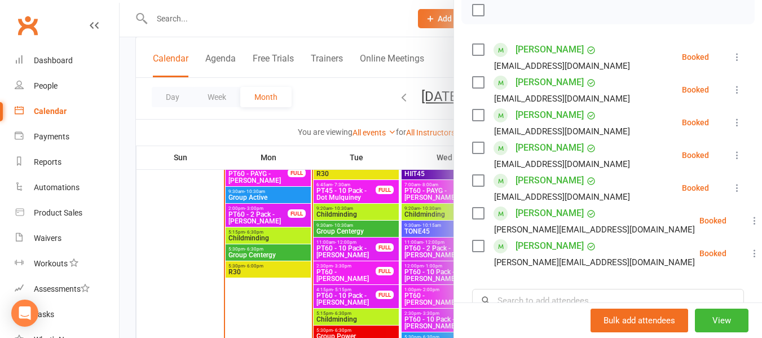
click at [472, 55] on label at bounding box center [477, 49] width 11 height 11
click at [475, 121] on label at bounding box center [477, 114] width 11 height 11
click at [474, 153] on label at bounding box center [477, 147] width 11 height 11
click at [475, 186] on label at bounding box center [477, 180] width 11 height 11
click at [472, 219] on label at bounding box center [477, 212] width 11 height 11
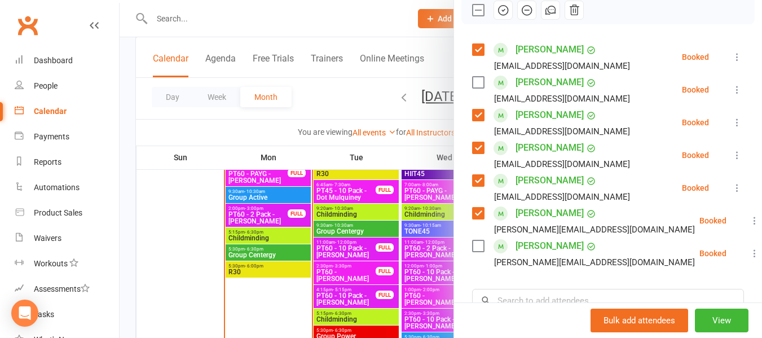
click at [474, 251] on label at bounding box center [477, 245] width 11 height 11
click at [498, 15] on icon "button" at bounding box center [503, 11] width 10 height 10
click at [251, 258] on div at bounding box center [441, 169] width 642 height 338
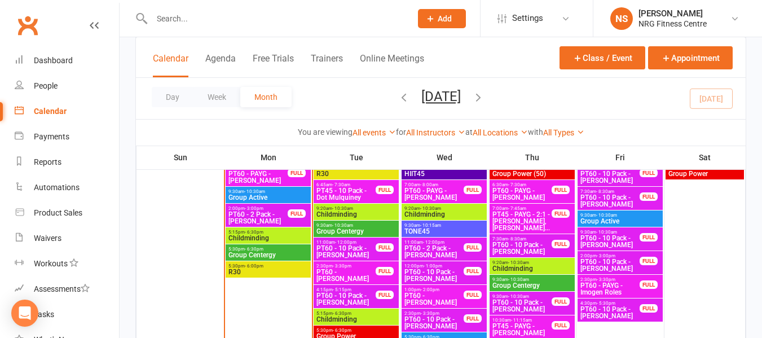
click at [262, 250] on span "- 6:30pm" at bounding box center [254, 248] width 19 height 5
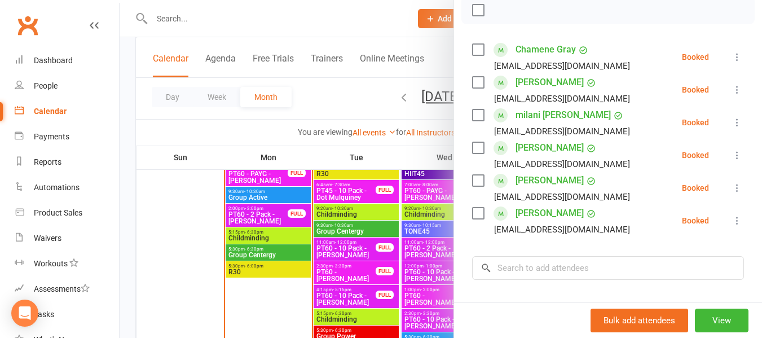
click at [472, 88] on label at bounding box center [477, 82] width 11 height 11
click at [472, 121] on label at bounding box center [477, 114] width 11 height 11
click at [475, 153] on label at bounding box center [477, 147] width 11 height 11
click at [472, 186] on label at bounding box center [477, 180] width 11 height 11
click at [477, 55] on label at bounding box center [477, 49] width 11 height 11
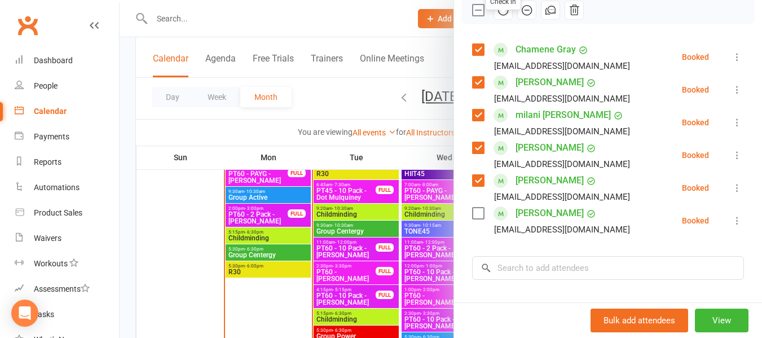
click at [499, 16] on icon "button" at bounding box center [503, 10] width 12 height 12
click at [185, 161] on div at bounding box center [441, 169] width 642 height 338
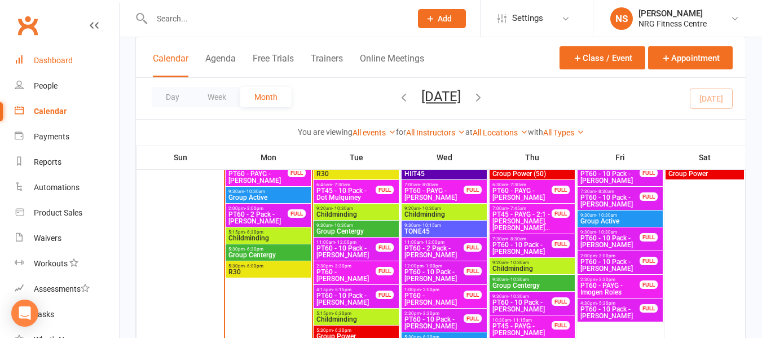
click at [68, 61] on div "Dashboard" at bounding box center [53, 60] width 39 height 9
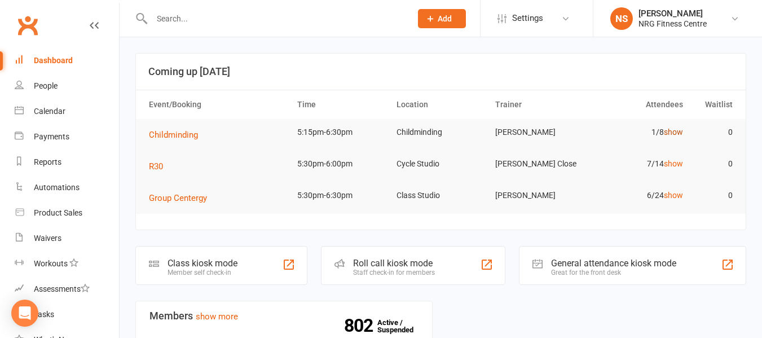
click at [676, 133] on link "show" at bounding box center [673, 131] width 19 height 9
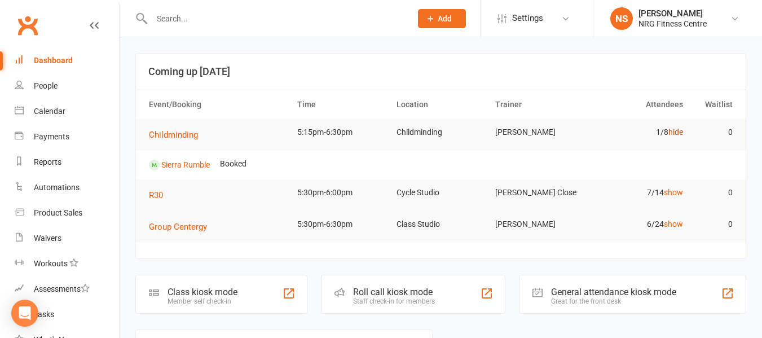
click at [676, 133] on link "hide" at bounding box center [675, 131] width 15 height 9
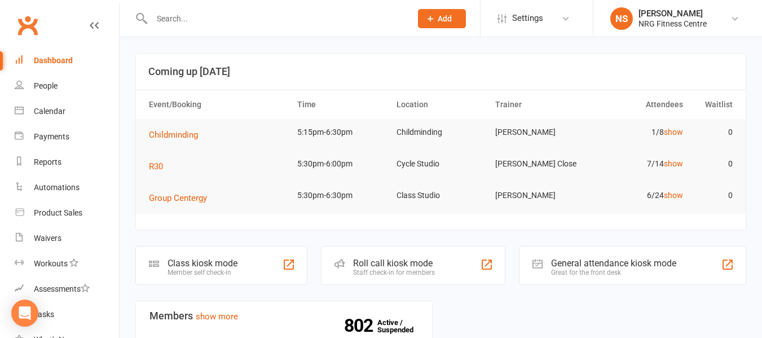
click at [192, 125] on td "Childminding" at bounding box center [218, 135] width 148 height 32
click at [192, 134] on span "Childminding" at bounding box center [173, 135] width 49 height 10
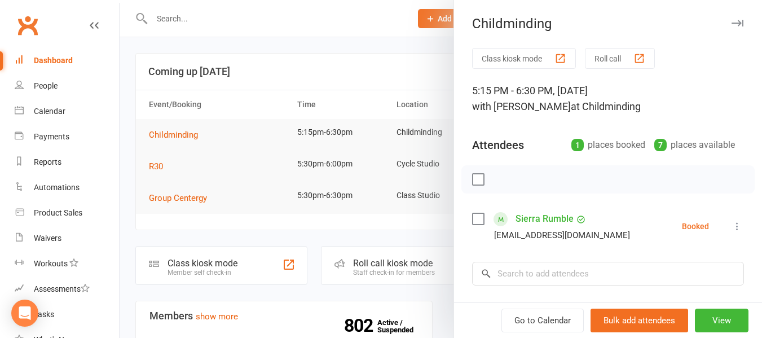
click at [315, 92] on div at bounding box center [441, 169] width 642 height 338
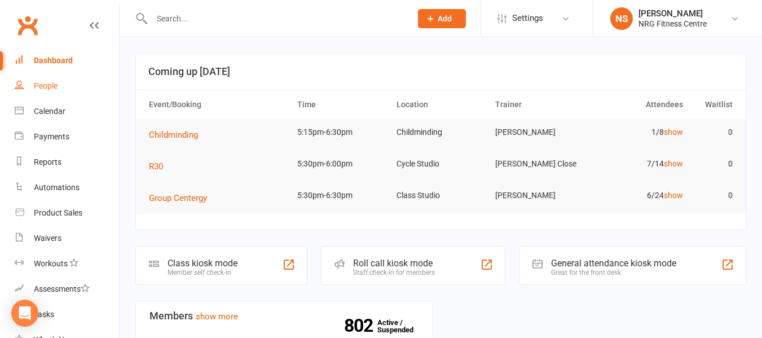
click at [76, 87] on link "People" at bounding box center [67, 85] width 104 height 25
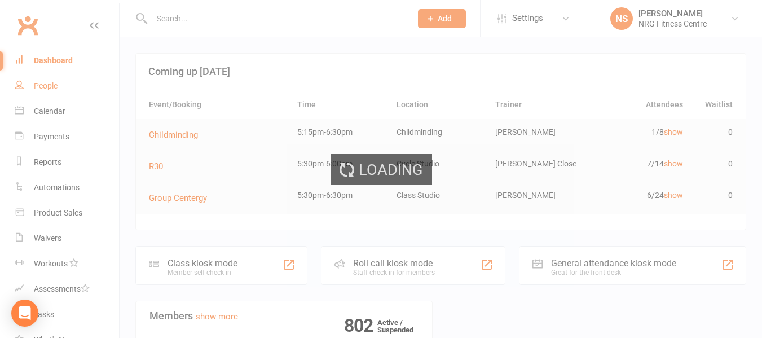
select select "100"
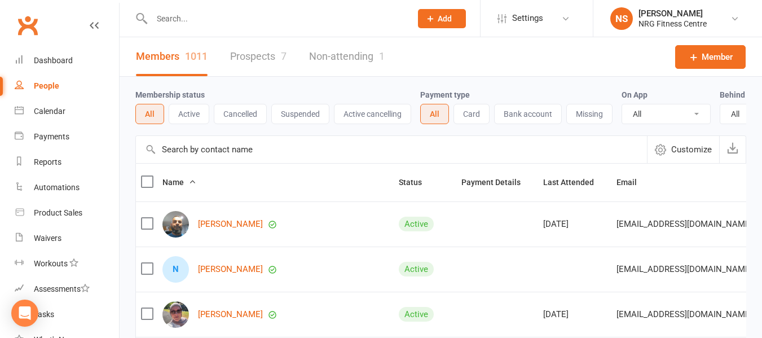
click at [199, 24] on input "text" at bounding box center [275, 19] width 255 height 16
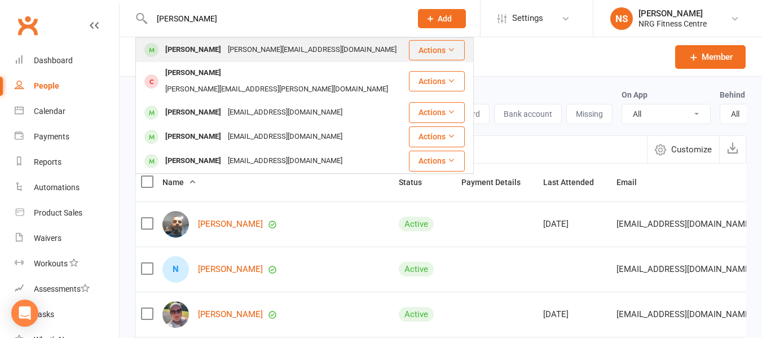
type input "jarrod"
click at [224, 48] on div "jarrod.paton65@gmail.com" at bounding box center [311, 50] width 175 height 16
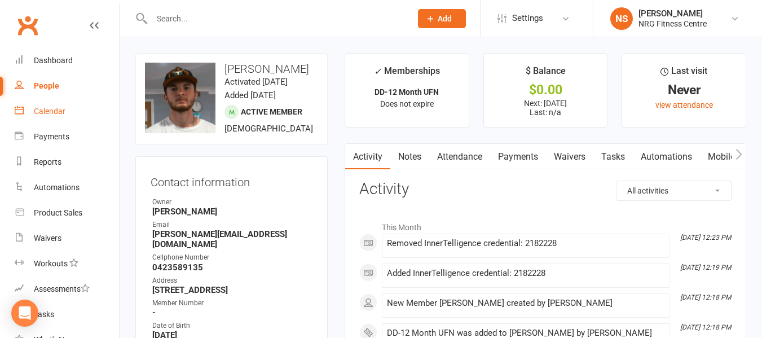
click at [69, 120] on link "Calendar" at bounding box center [67, 111] width 104 height 25
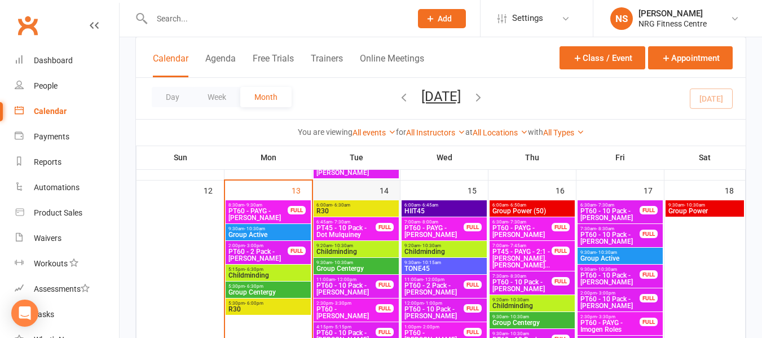
scroll to position [620, 0]
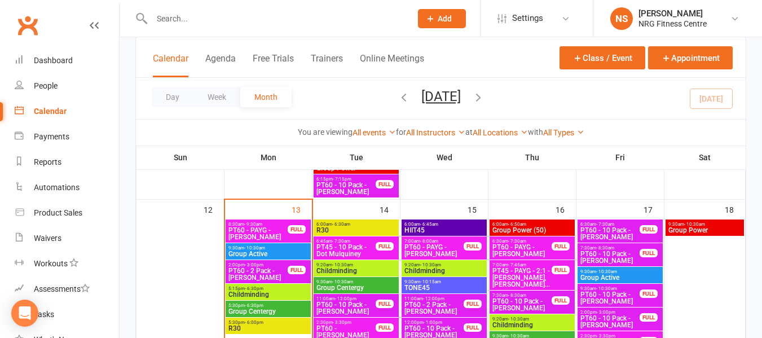
click at [348, 219] on div "6:00am - 6:30am R30" at bounding box center [355, 227] width 85 height 16
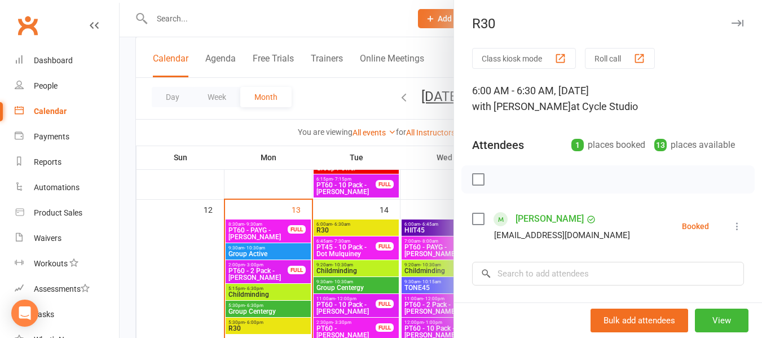
click at [241, 132] on div at bounding box center [441, 169] width 642 height 338
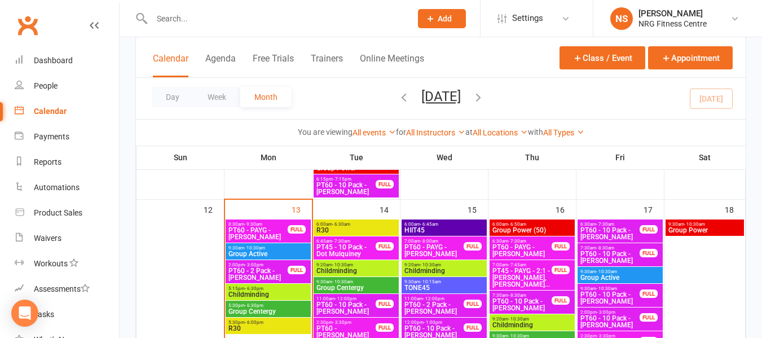
click at [344, 244] on span "PT45 - 10 Pack - Dot Mulquiney" at bounding box center [346, 251] width 60 height 14
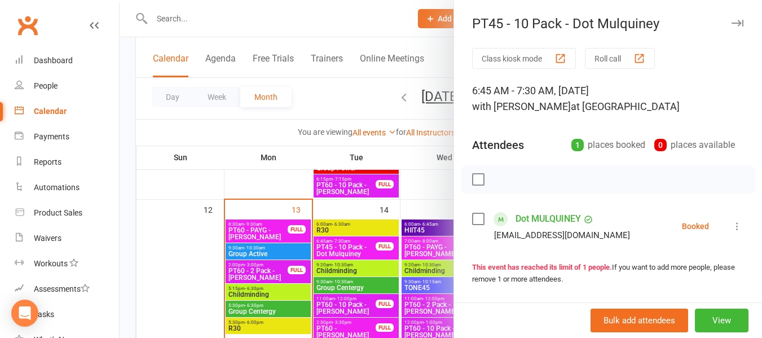
click at [353, 105] on div at bounding box center [441, 169] width 642 height 338
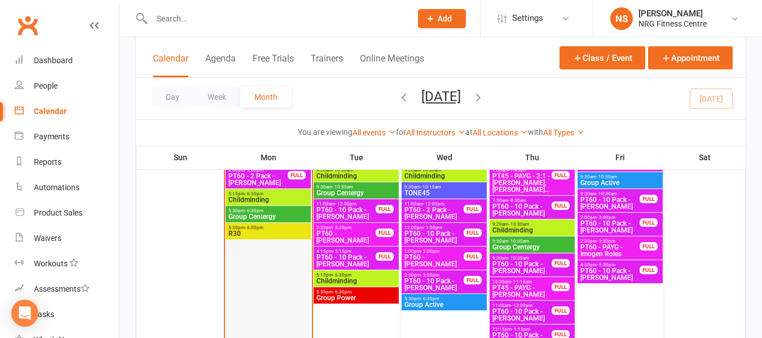
scroll to position [733, 0]
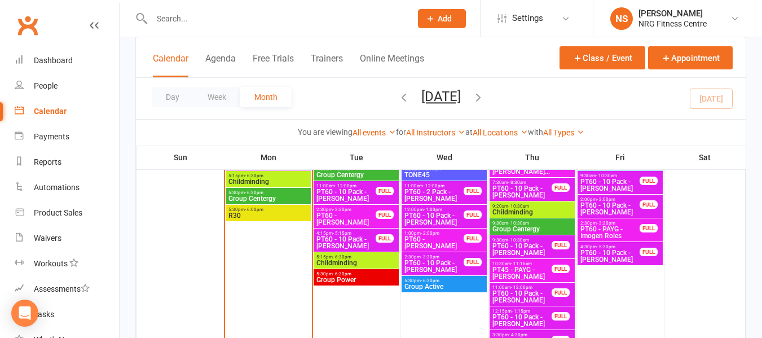
click at [368, 178] on span "Group Centergy" at bounding box center [356, 174] width 81 height 7
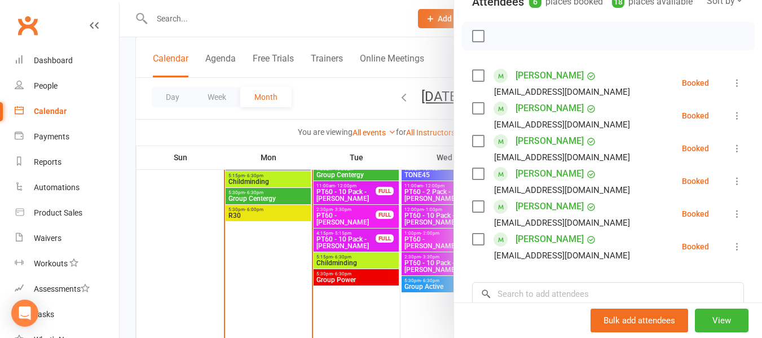
scroll to position [169, 0]
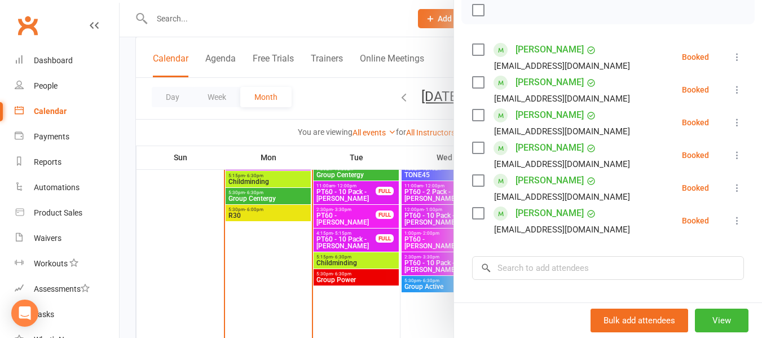
click at [303, 202] on div at bounding box center [441, 169] width 642 height 338
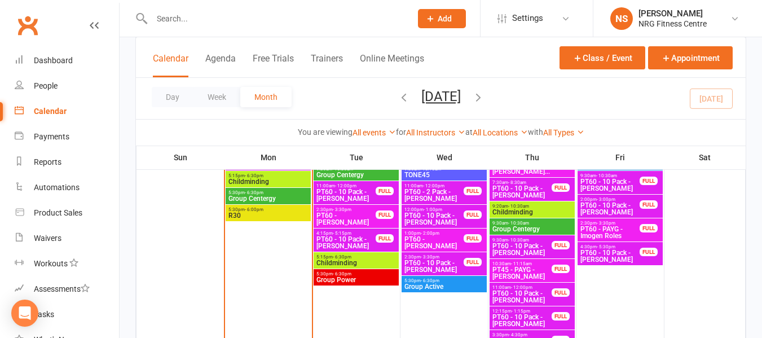
click at [360, 276] on span "Group Power" at bounding box center [356, 279] width 81 height 7
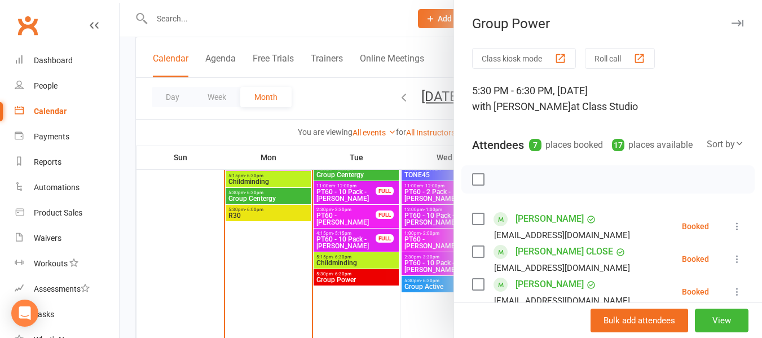
click at [328, 129] on div at bounding box center [441, 169] width 642 height 338
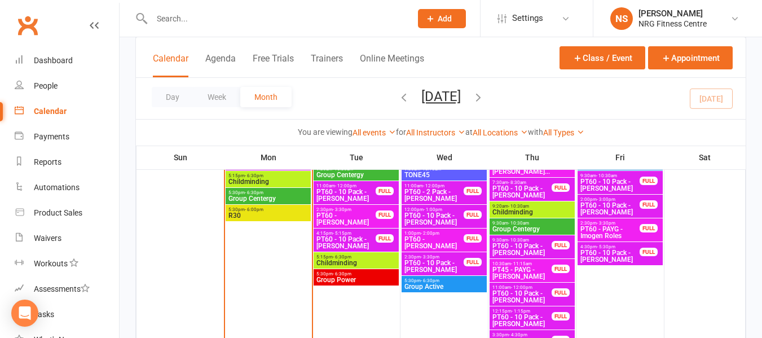
click at [367, 175] on span "Group Centergy" at bounding box center [356, 174] width 81 height 7
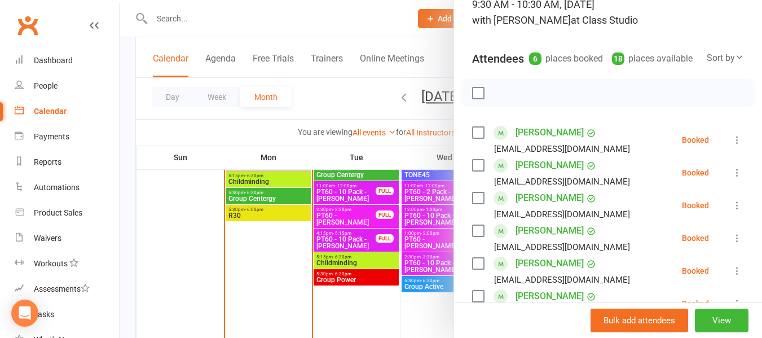
scroll to position [113, 0]
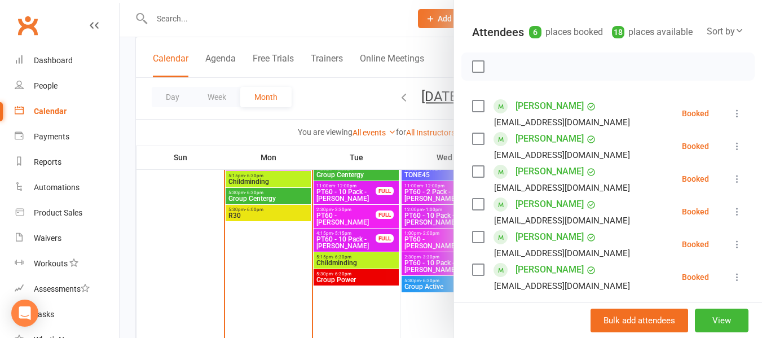
click at [317, 46] on div at bounding box center [441, 169] width 642 height 338
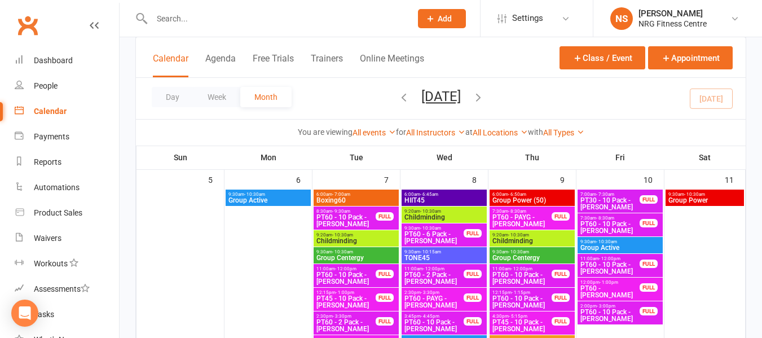
scroll to position [395, 0]
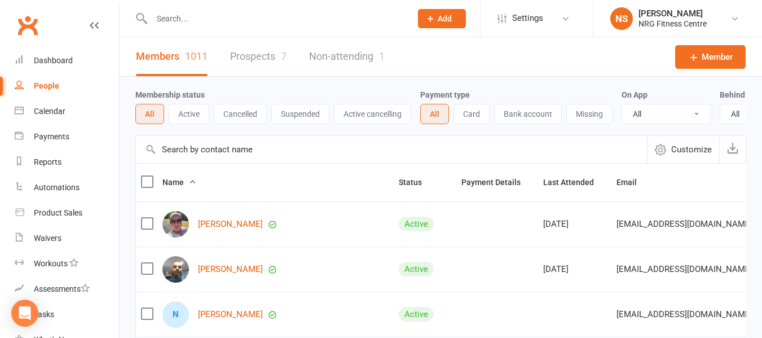
select select "100"
click at [84, 107] on link "Calendar" at bounding box center [67, 111] width 104 height 25
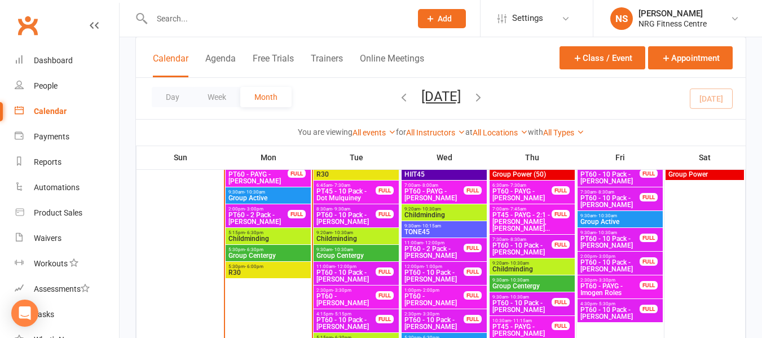
scroll to position [676, 0]
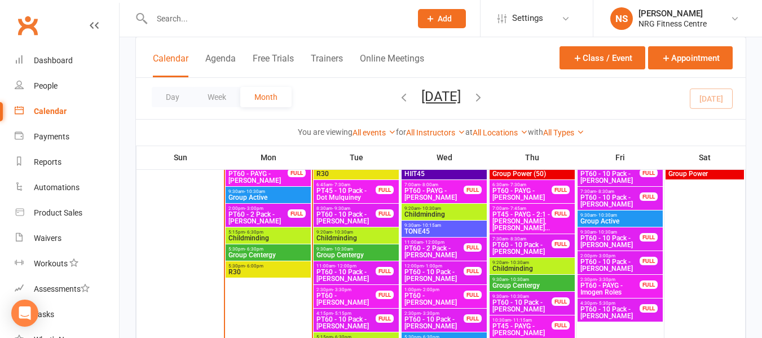
click at [273, 255] on span "Group Centergy" at bounding box center [268, 254] width 81 height 7
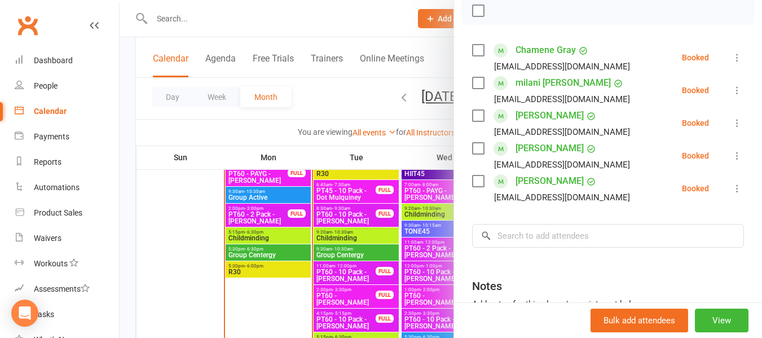
scroll to position [169, 0]
click at [547, 247] on input "search" at bounding box center [608, 235] width 272 height 24
type input "m"
click at [292, 148] on div at bounding box center [441, 169] width 642 height 338
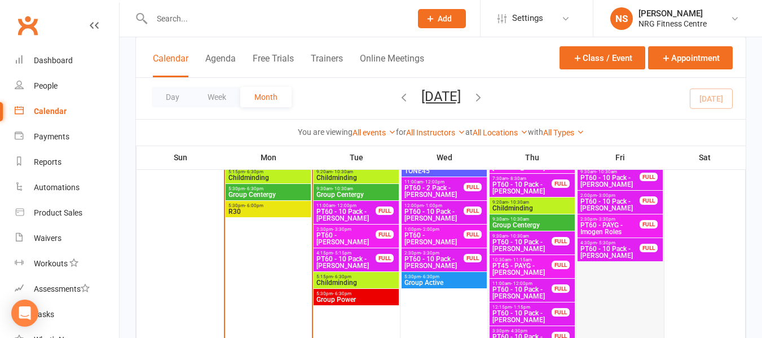
scroll to position [733, 0]
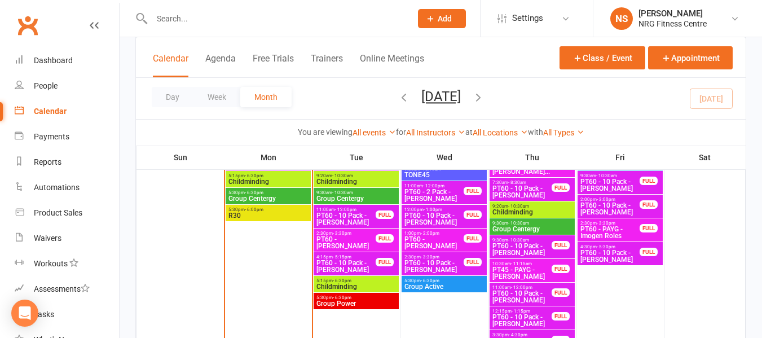
click at [540, 103] on div "Day Week Month October 2025 October 2025 Sun Mon Tue Wed Thu Fri Sat 28 29 30 0…" at bounding box center [440, 98] width 609 height 41
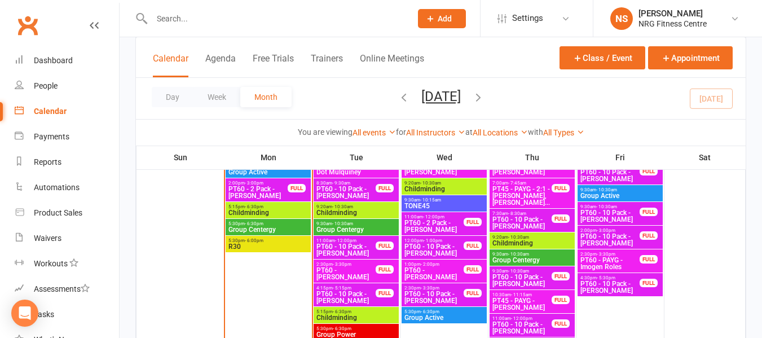
scroll to position [676, 0]
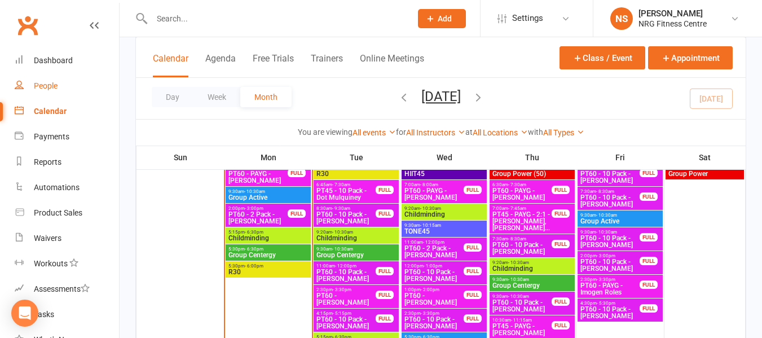
click at [51, 85] on div "People" at bounding box center [46, 85] width 24 height 9
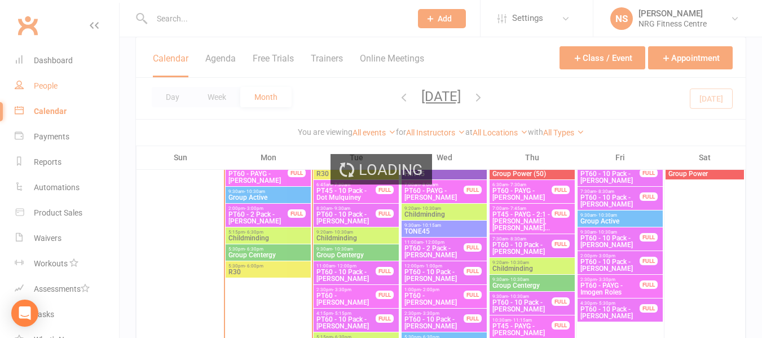
select select "100"
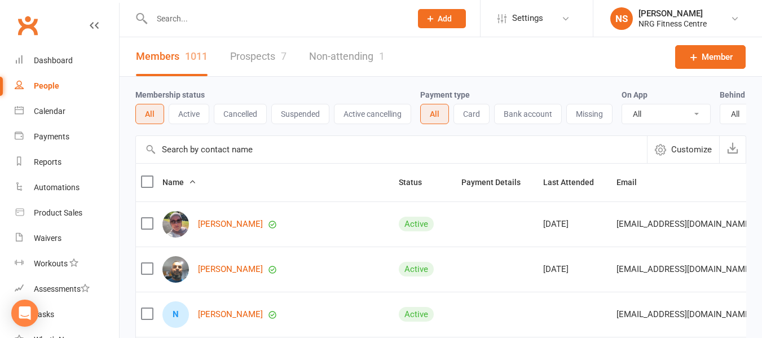
click at [216, 21] on input "text" at bounding box center [275, 19] width 255 height 16
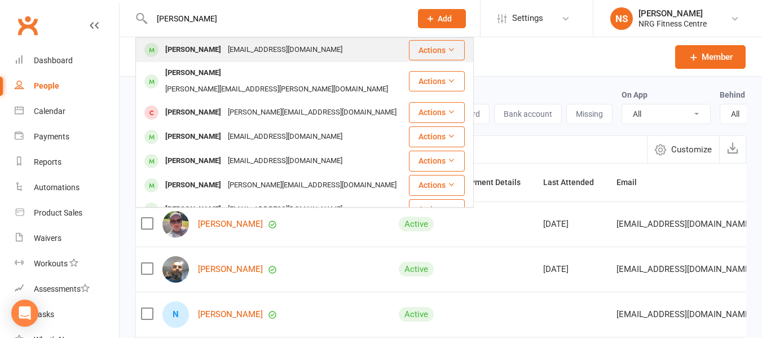
type input "marita"
click at [258, 54] on div "[EMAIL_ADDRESS][DOMAIN_NAME]" at bounding box center [284, 50] width 121 height 16
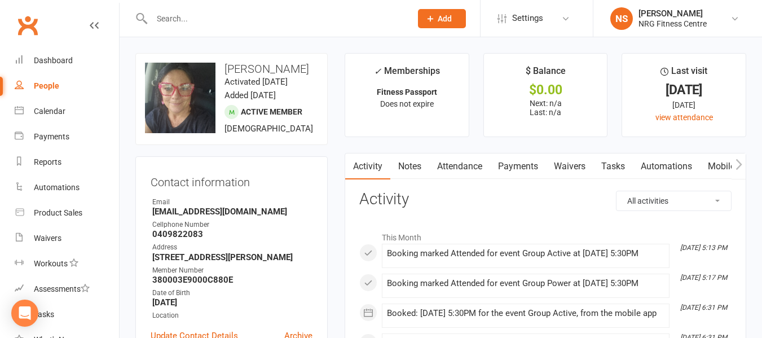
click at [735, 171] on button "button" at bounding box center [738, 165] width 14 height 25
click at [580, 171] on link "Mobile App" at bounding box center [567, 166] width 61 height 26
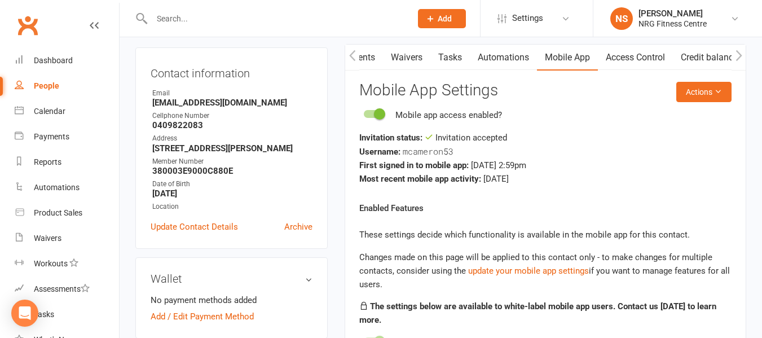
scroll to position [113, 0]
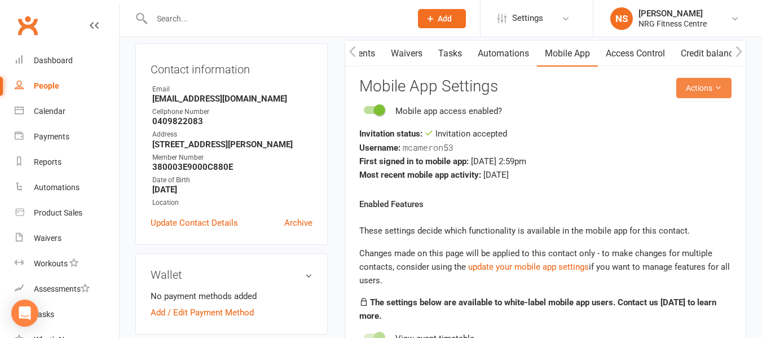
click at [700, 82] on button "Actions" at bounding box center [703, 88] width 55 height 20
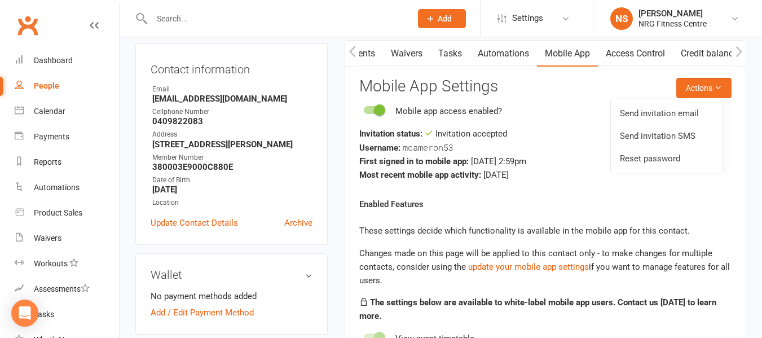
click at [656, 216] on div "Enabled Features These settings decide which functionality is available in the …" at bounding box center [545, 325] width 372 height 256
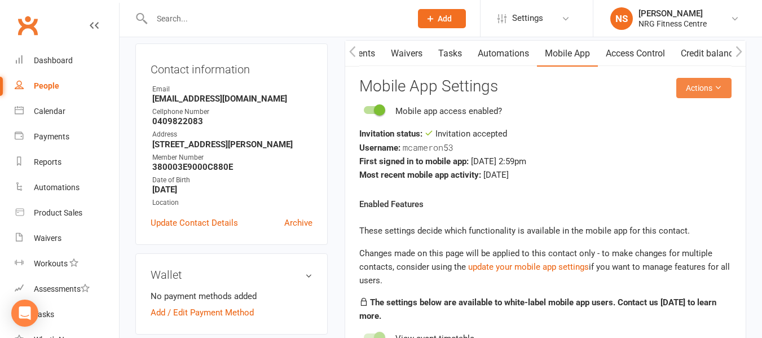
click at [701, 89] on button "Actions" at bounding box center [703, 88] width 55 height 20
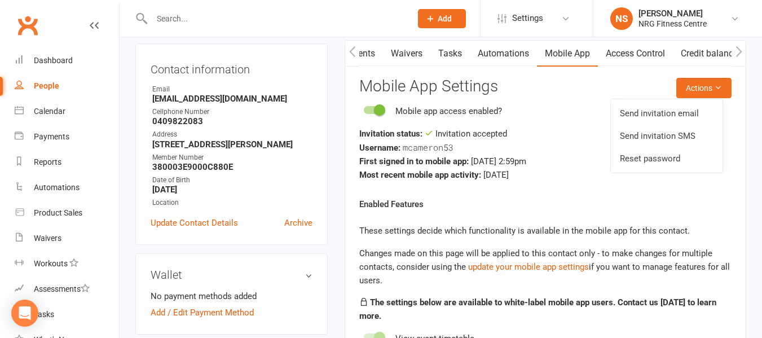
click at [698, 234] on p "These settings decide which functionality is available in the mobile app for th…" at bounding box center [545, 231] width 372 height 14
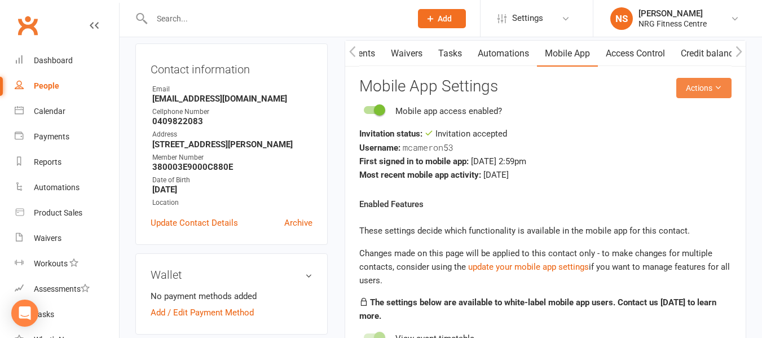
click at [706, 95] on button "Actions" at bounding box center [703, 88] width 55 height 20
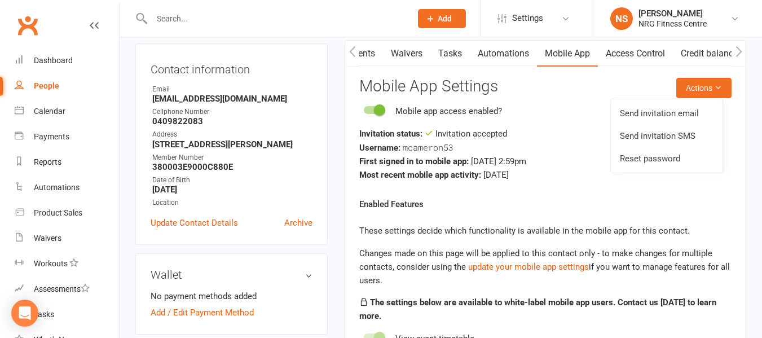
click at [722, 238] on div "Enabled Features These settings decide which functionality is available in the …" at bounding box center [545, 325] width 372 height 256
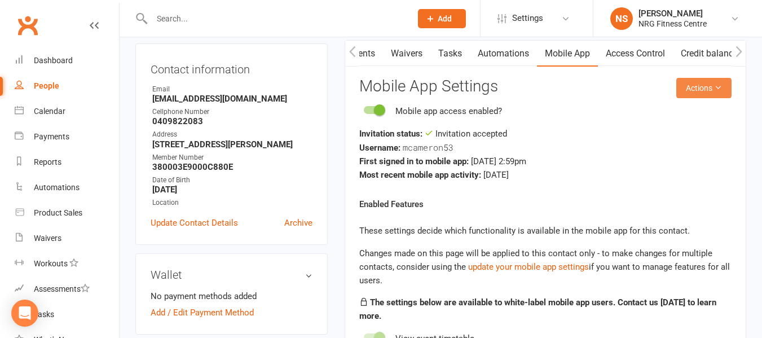
click at [713, 96] on button "Actions" at bounding box center [703, 88] width 55 height 20
click at [534, 121] on div "Mobile app access enabled? Invitation status: Invitation accepted Username: mca…" at bounding box center [545, 142] width 372 height 77
click at [350, 53] on icon "button" at bounding box center [352, 52] width 7 height 12
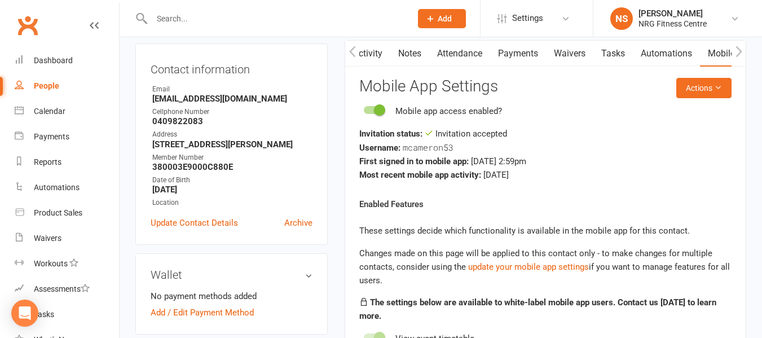
scroll to position [0, 0]
click at [455, 60] on link "Attendance" at bounding box center [459, 54] width 61 height 26
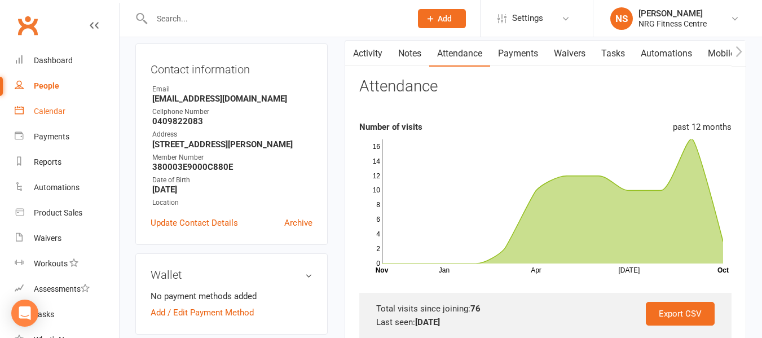
click at [76, 109] on link "Calendar" at bounding box center [67, 111] width 104 height 25
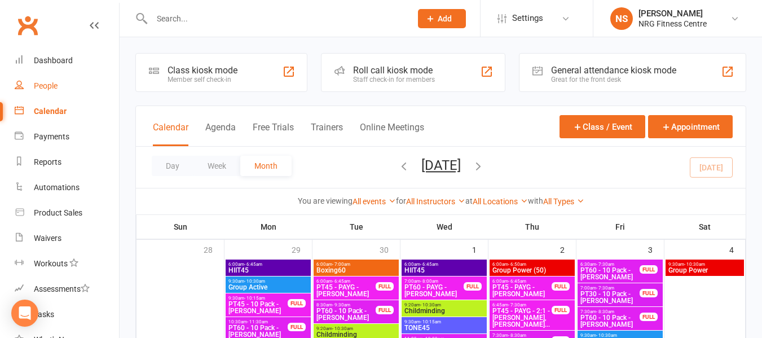
click at [52, 90] on div "People" at bounding box center [46, 85] width 24 height 9
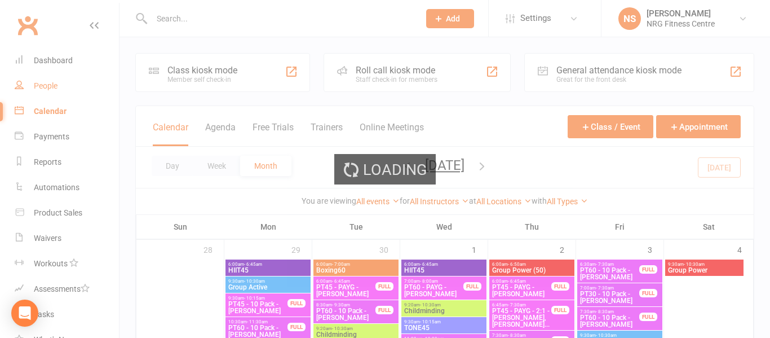
select select "100"
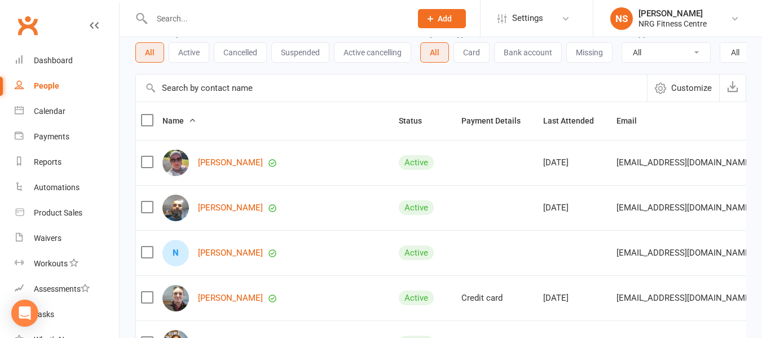
scroll to position [113, 0]
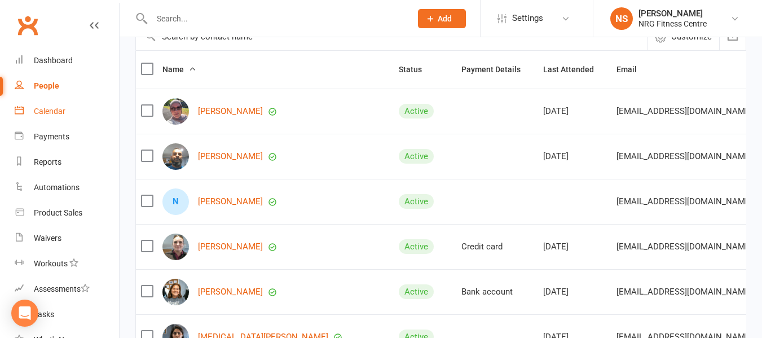
click at [59, 121] on link "Calendar" at bounding box center [67, 111] width 104 height 25
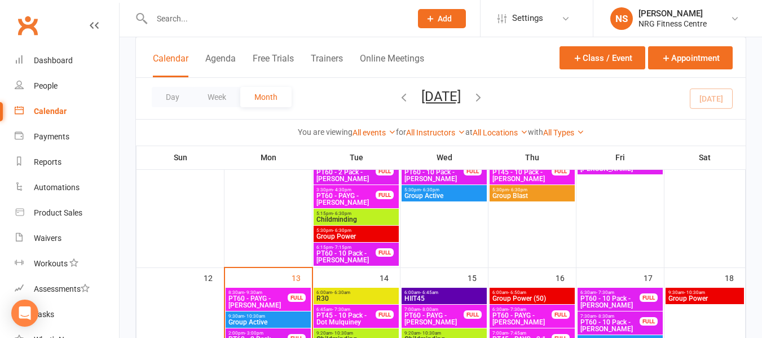
scroll to position [676, 0]
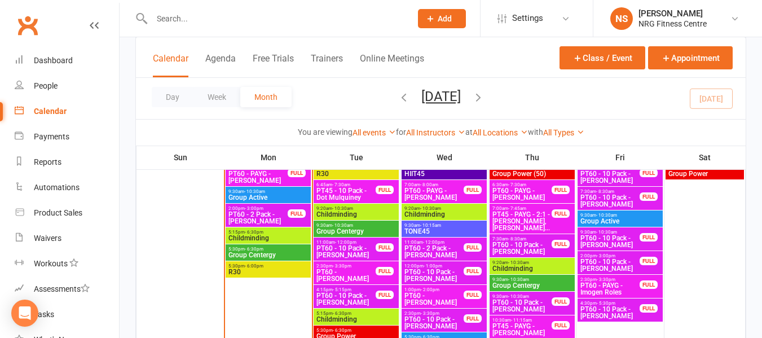
click at [211, 12] on input "text" at bounding box center [275, 19] width 255 height 16
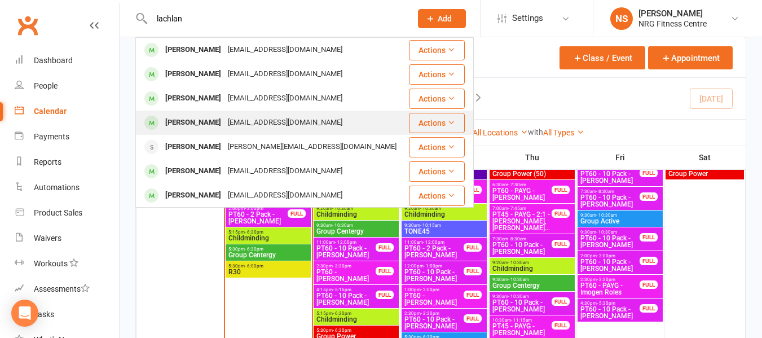
type input "lachlan"
click at [282, 116] on div "mjgilchrist23@gmail.com" at bounding box center [284, 122] width 121 height 16
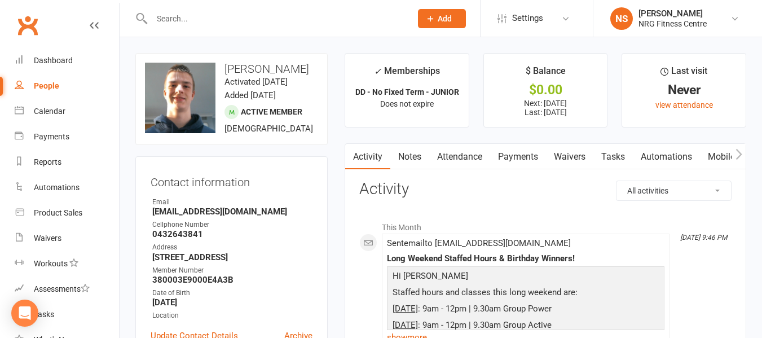
click at [234, 17] on input "text" at bounding box center [275, 19] width 255 height 16
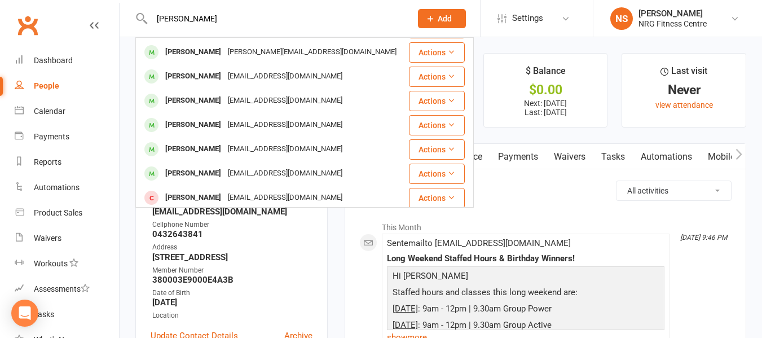
scroll to position [146, 0]
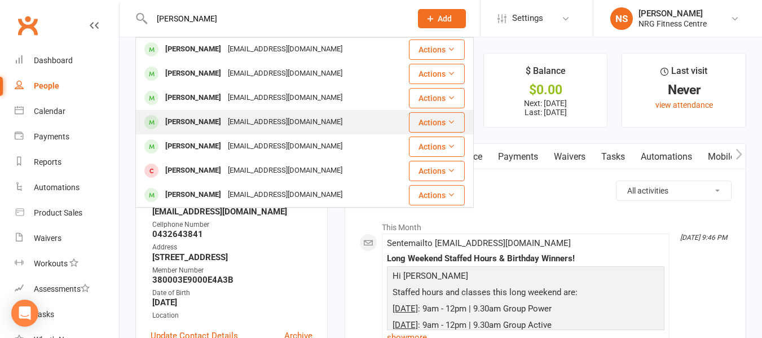
type input "emily"
click at [218, 132] on div "Emily Atkins emilysteve1982@icloud.com" at bounding box center [271, 121] width 271 height 23
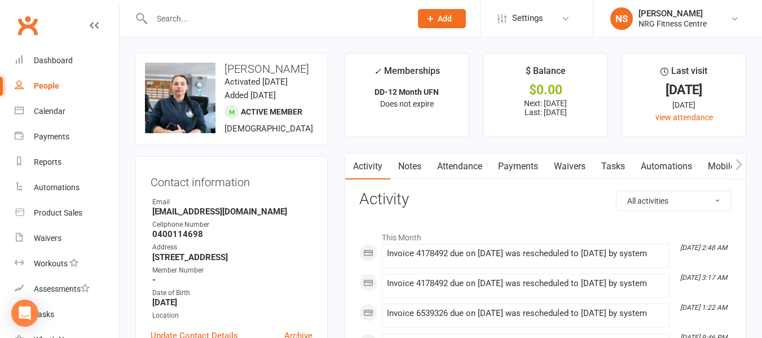
click at [214, 13] on input "text" at bounding box center [275, 19] width 255 height 16
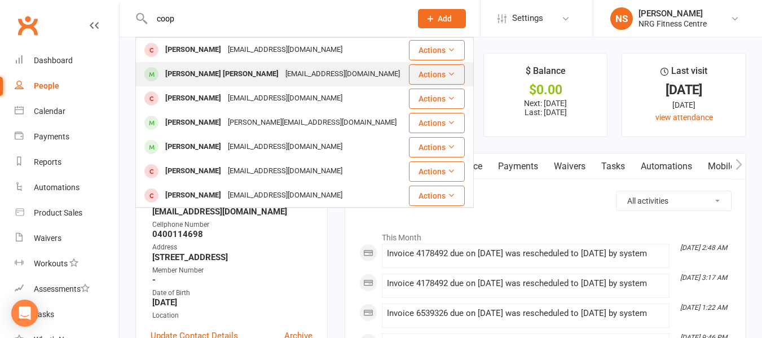
type input "coop"
click at [282, 76] on div "cjsmith_22@icloud.com" at bounding box center [342, 74] width 121 height 16
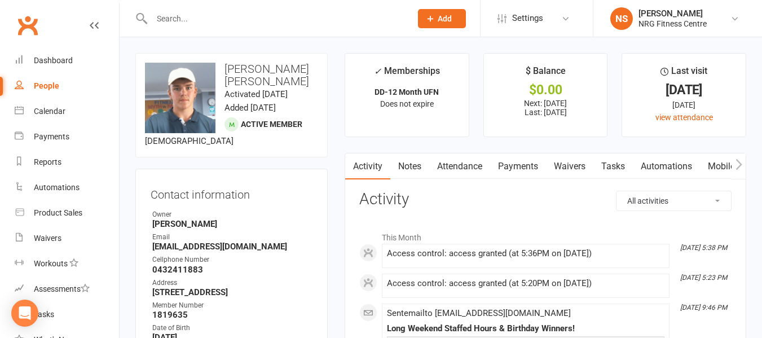
click at [162, 16] on input "text" at bounding box center [275, 19] width 255 height 16
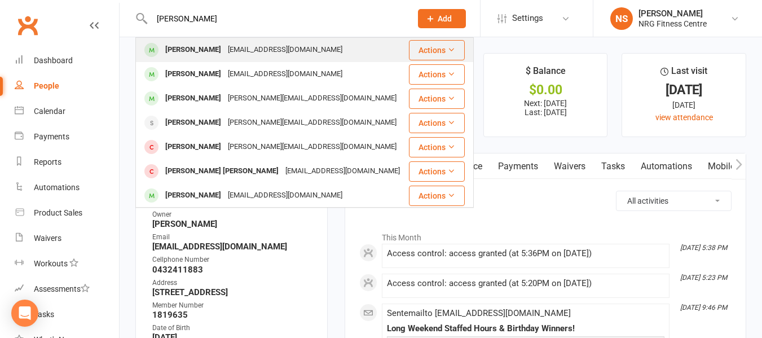
type input "jane"
click at [197, 43] on div "Jane Douch janedouch@outlook.com" at bounding box center [271, 49] width 271 height 23
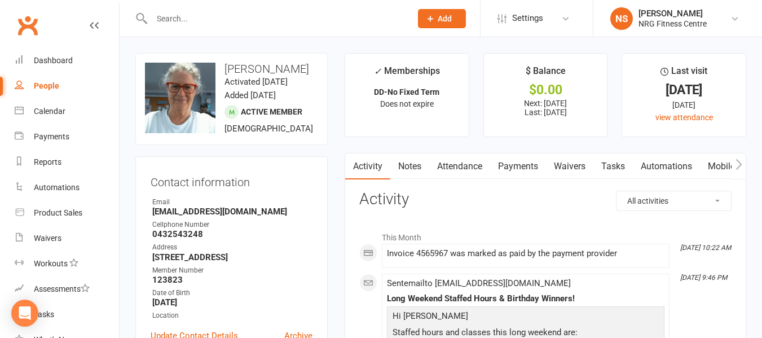
click at [198, 23] on input "text" at bounding box center [275, 19] width 255 height 16
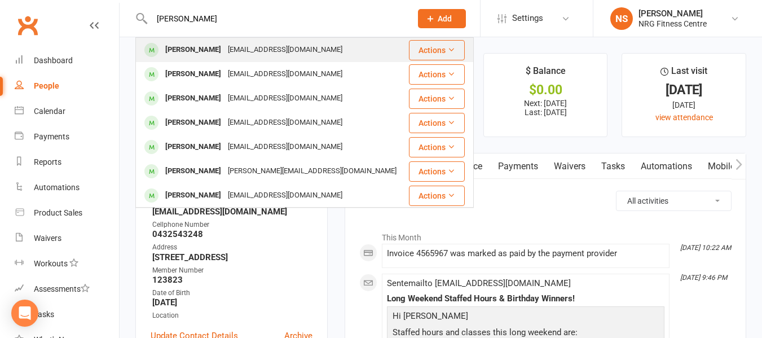
type input "lana"
click at [205, 47] on div "Lana MCALLISTER" at bounding box center [193, 50] width 63 height 16
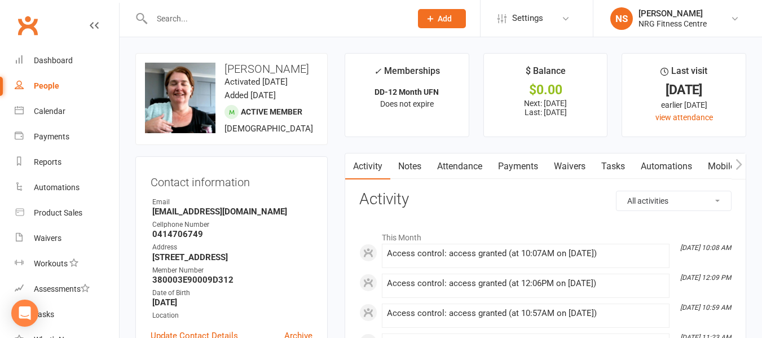
click at [198, 28] on div at bounding box center [269, 18] width 268 height 37
click at [205, 20] on input "text" at bounding box center [275, 19] width 255 height 16
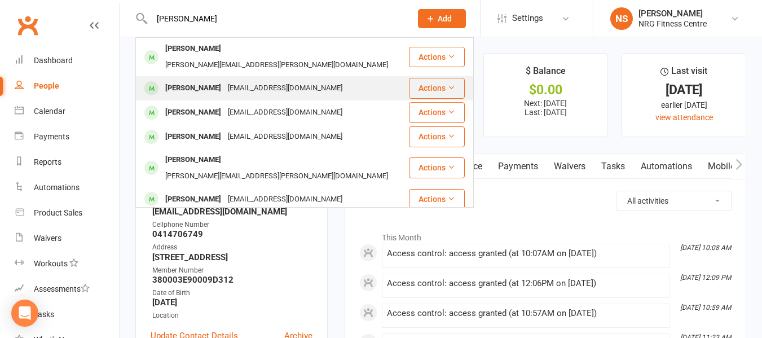
type input "bradley"
click at [251, 80] on div "[EMAIL_ADDRESS][DOMAIN_NAME]" at bounding box center [284, 88] width 121 height 16
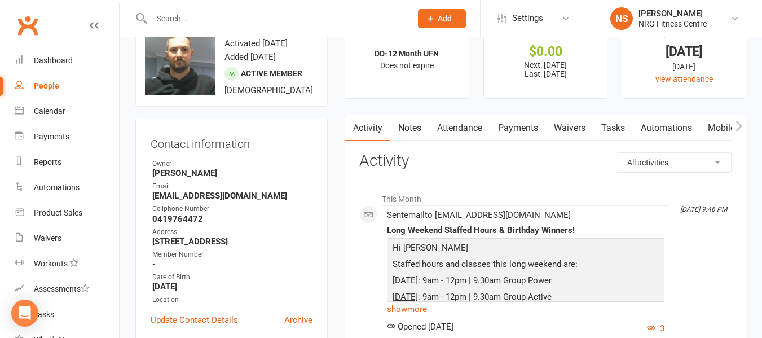
scroll to position [56, 0]
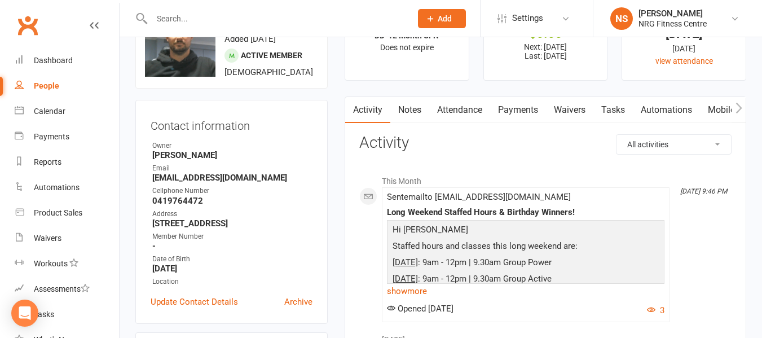
click at [212, 11] on input "text" at bounding box center [275, 19] width 255 height 16
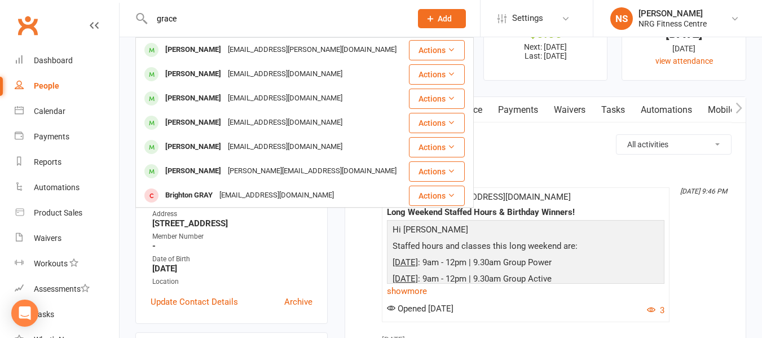
type input "grace"
click at [229, 36] on div "grace Grace Kaveney grace.kaveney@gmail.com Actions Grace STONEY gracestoney111…" at bounding box center [269, 18] width 268 height 37
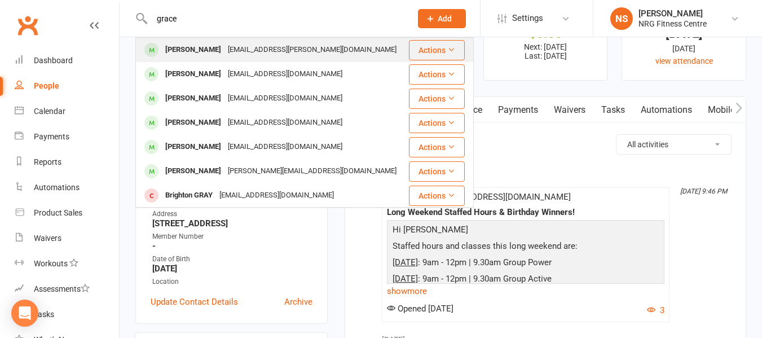
click at [230, 46] on div "grace.kaveney@gmail.com" at bounding box center [311, 50] width 175 height 16
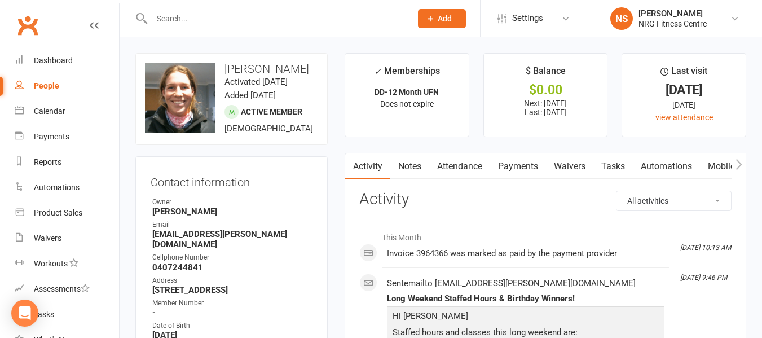
click at [213, 16] on input "text" at bounding box center [275, 19] width 255 height 16
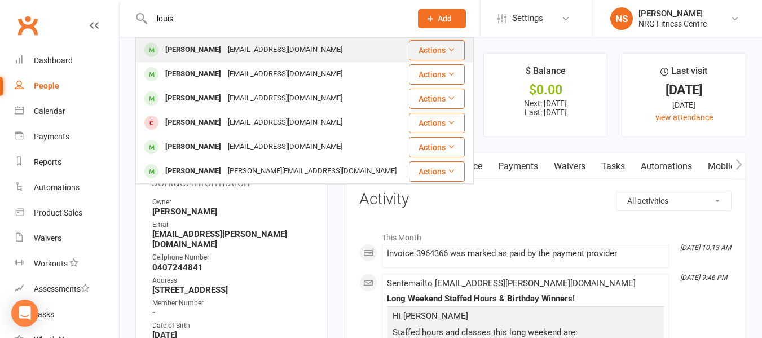
type input "louis"
click at [215, 45] on div "Louis CALLAGHAN" at bounding box center [193, 50] width 63 height 16
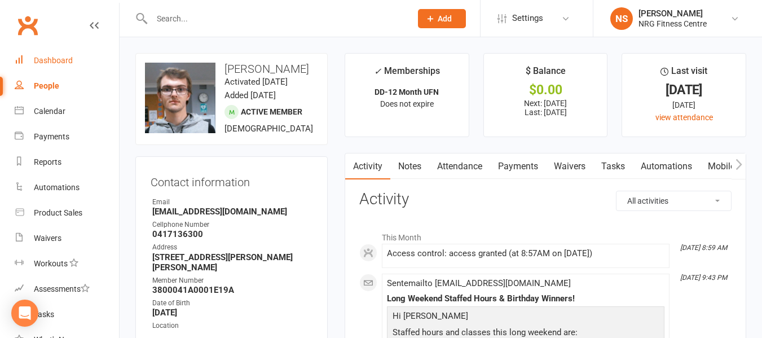
click at [61, 48] on link "Dashboard" at bounding box center [67, 60] width 104 height 25
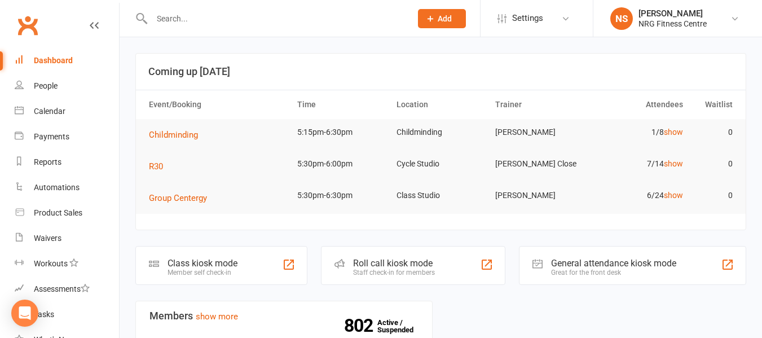
click at [189, 15] on input "text" at bounding box center [275, 19] width 255 height 16
click at [58, 99] on link "Calendar" at bounding box center [67, 111] width 104 height 25
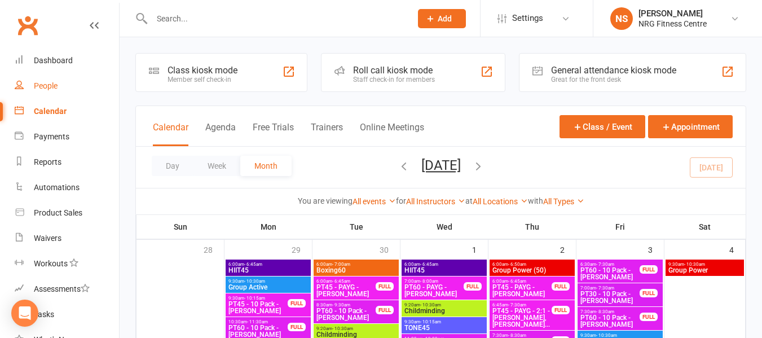
click at [46, 87] on div "People" at bounding box center [46, 85] width 24 height 9
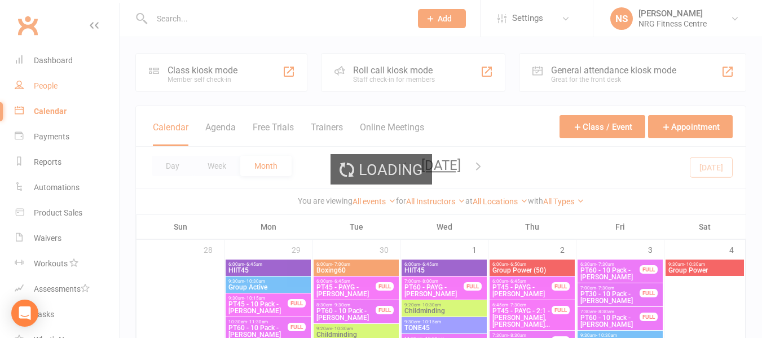
select select "100"
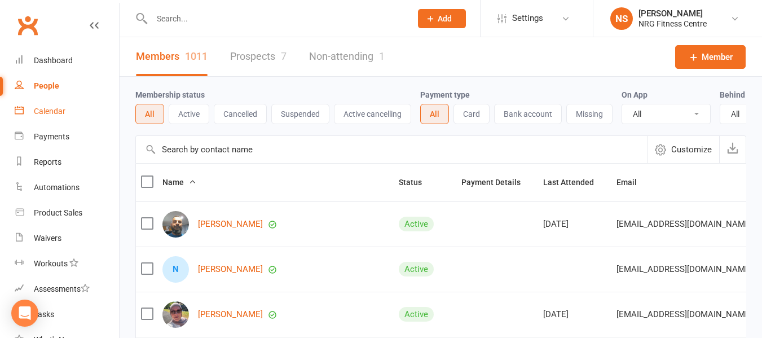
click at [63, 114] on div "Calendar" at bounding box center [50, 111] width 32 height 9
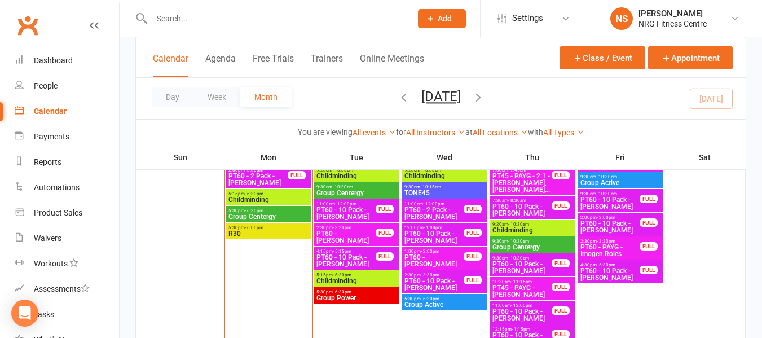
scroll to position [733, 0]
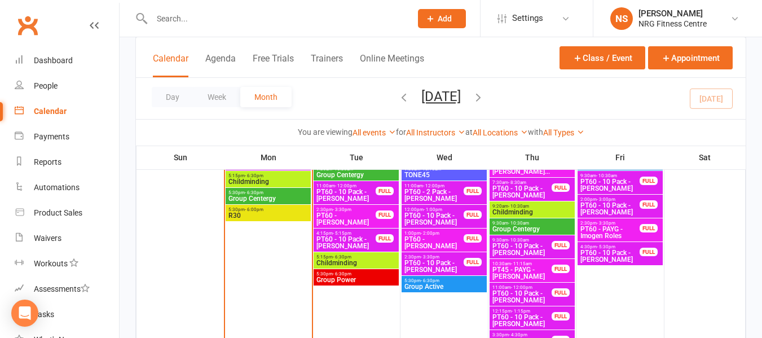
click at [66, 105] on link "Calendar" at bounding box center [67, 111] width 104 height 25
click at [275, 202] on span "Group Centergy" at bounding box center [268, 198] width 81 height 7
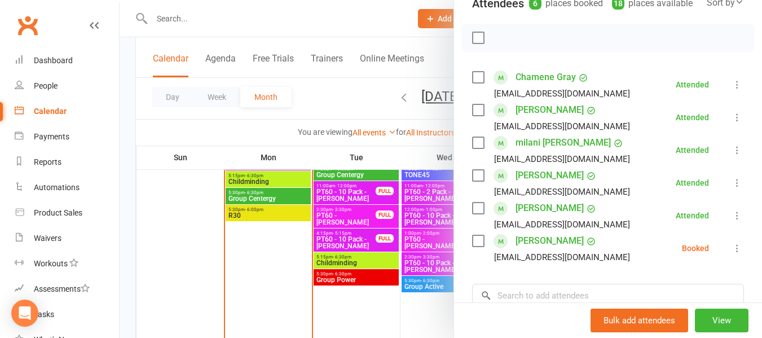
scroll to position [169, 0]
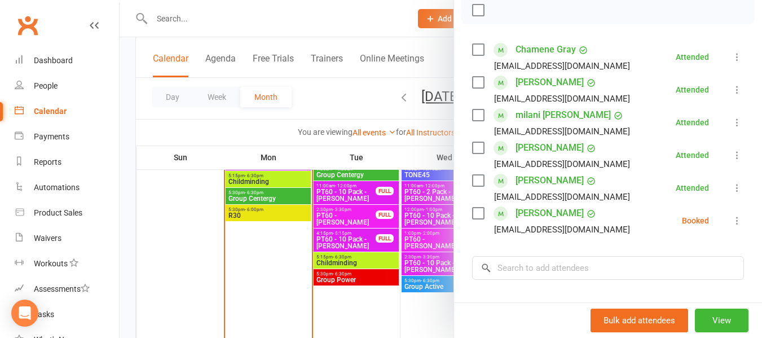
click at [532, 222] on link "[PERSON_NAME]" at bounding box center [549, 213] width 68 height 18
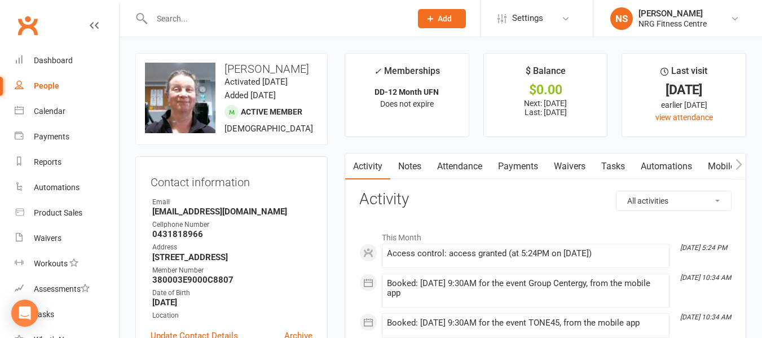
click at [67, 83] on link "People" at bounding box center [67, 85] width 104 height 25
select select "100"
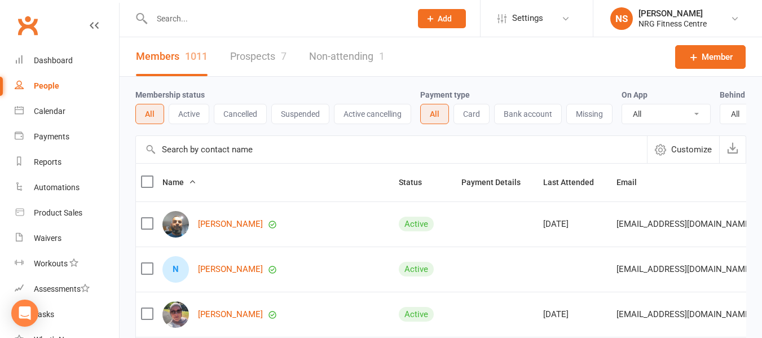
click at [185, 25] on input "text" at bounding box center [275, 19] width 255 height 16
drag, startPoint x: 181, startPoint y: 26, endPoint x: 179, endPoint y: 19, distance: 7.7
click at [179, 19] on input "text" at bounding box center [275, 19] width 255 height 16
paste input "Knox Walker"
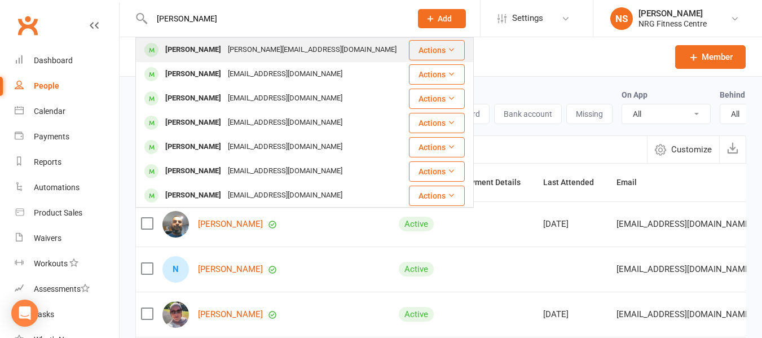
type input "Knox Walker"
click at [224, 54] on div "knox-w@hotmail.com" at bounding box center [311, 50] width 175 height 16
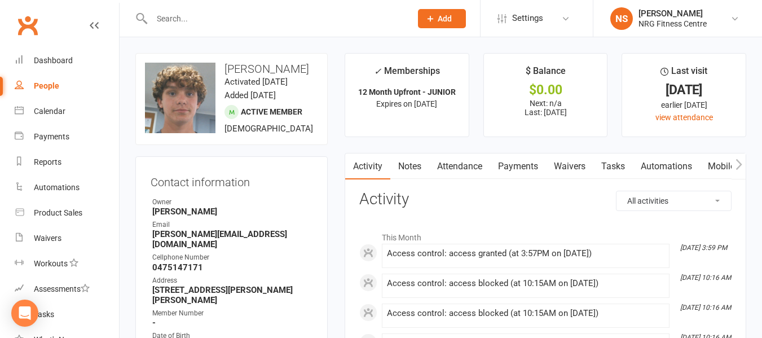
click at [71, 83] on link "People" at bounding box center [67, 85] width 104 height 25
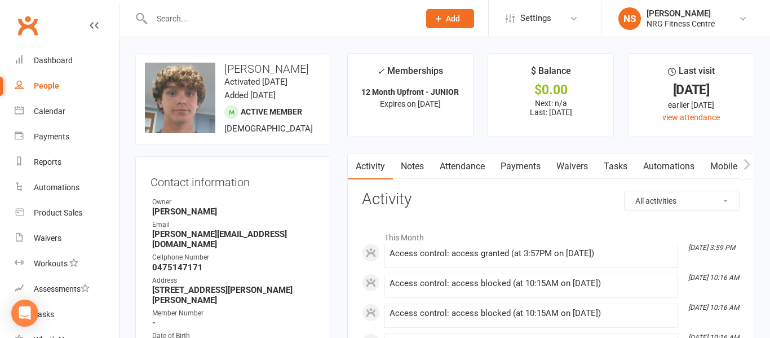
select select "100"
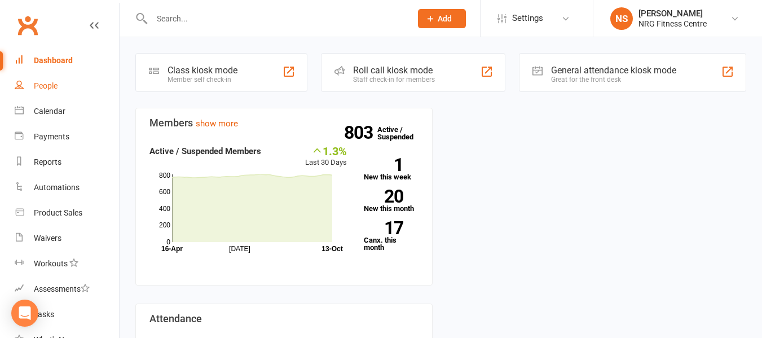
click at [51, 88] on div "People" at bounding box center [46, 85] width 24 height 9
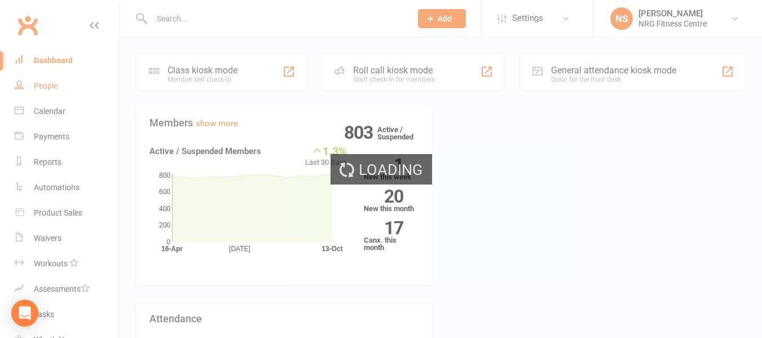
select select "100"
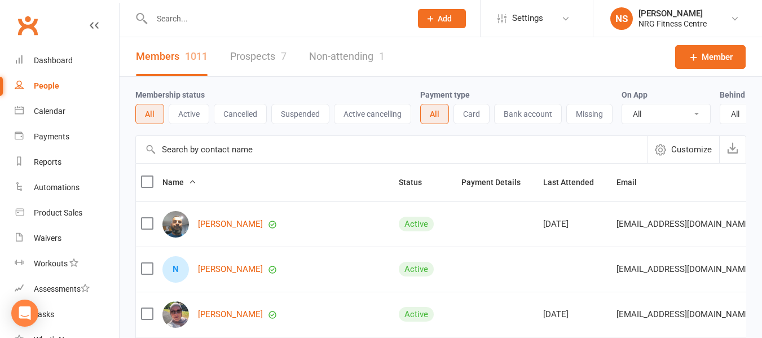
click at [194, 17] on input "text" at bounding box center [275, 19] width 255 height 16
type input "[PERSON_NAME]"
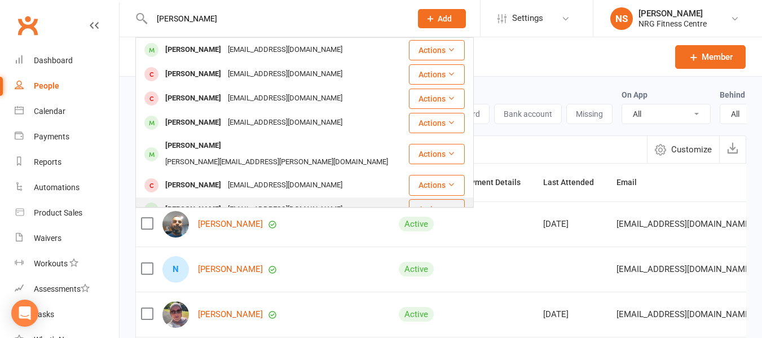
click at [192, 201] on div "[PERSON_NAME]" at bounding box center [193, 209] width 63 height 16
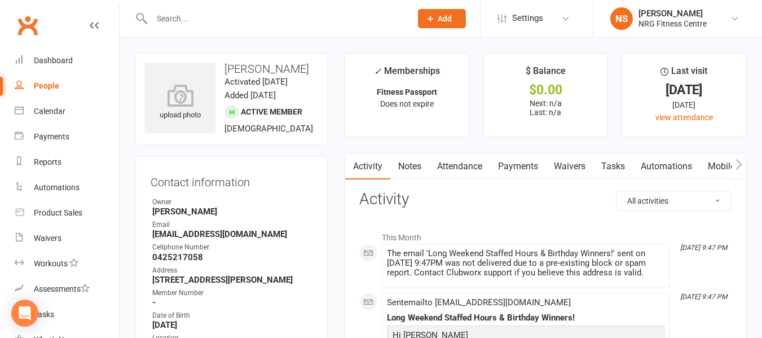
click at [401, 164] on link "Notes" at bounding box center [409, 166] width 39 height 26
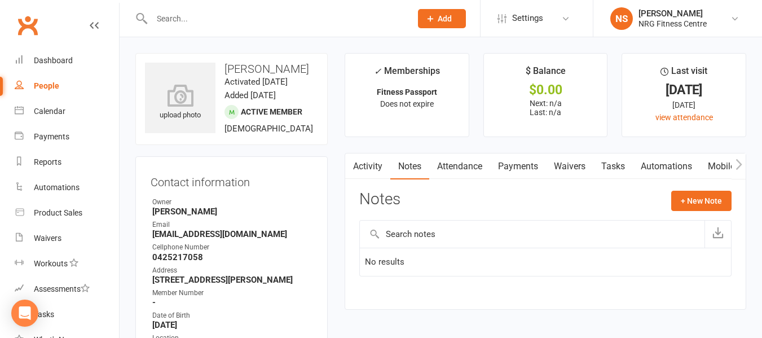
click at [450, 163] on link "Attendance" at bounding box center [459, 166] width 61 height 26
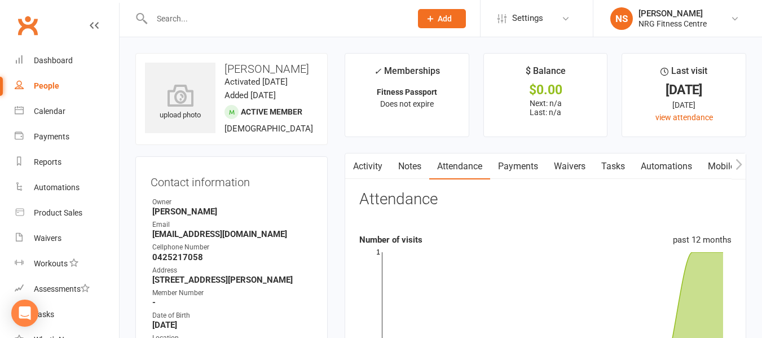
click at [516, 166] on link "Payments" at bounding box center [518, 166] width 56 height 26
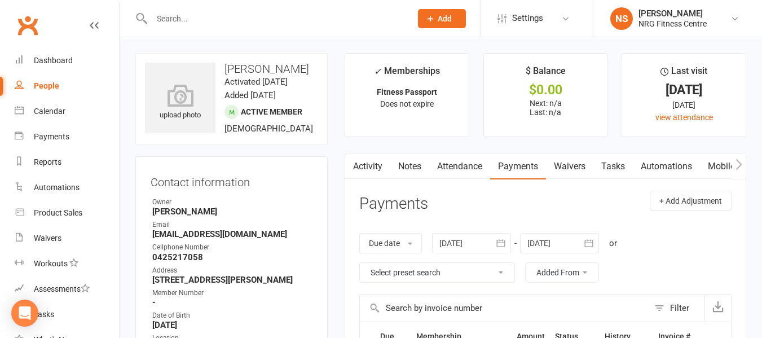
click at [584, 163] on link "Waivers" at bounding box center [569, 166] width 47 height 26
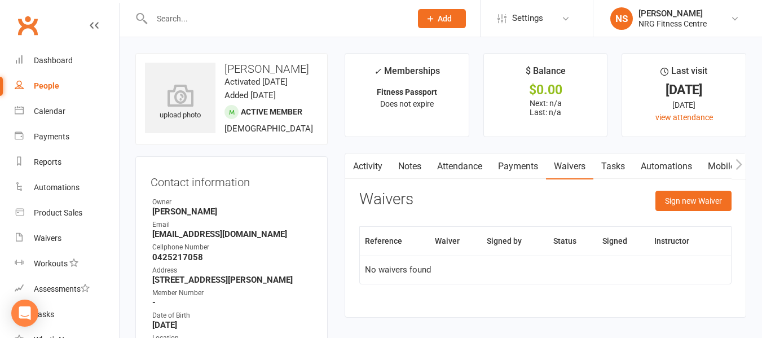
click at [656, 169] on link "Automations" at bounding box center [666, 166] width 67 height 26
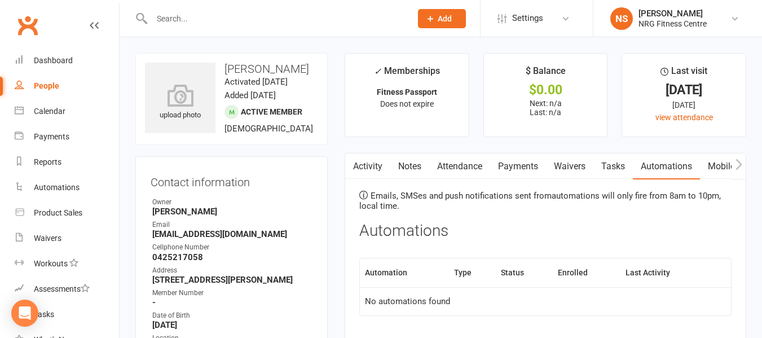
click at [739, 165] on icon "button" at bounding box center [738, 163] width 6 height 11
click at [583, 169] on link "Mobile App" at bounding box center [567, 166] width 61 height 26
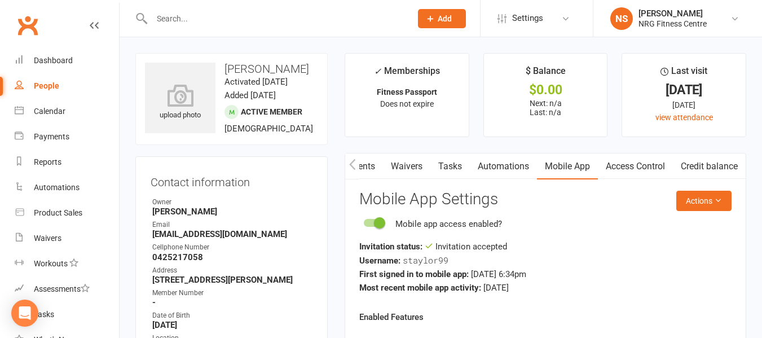
click at [716, 163] on link "Credit balance" at bounding box center [709, 166] width 73 height 26
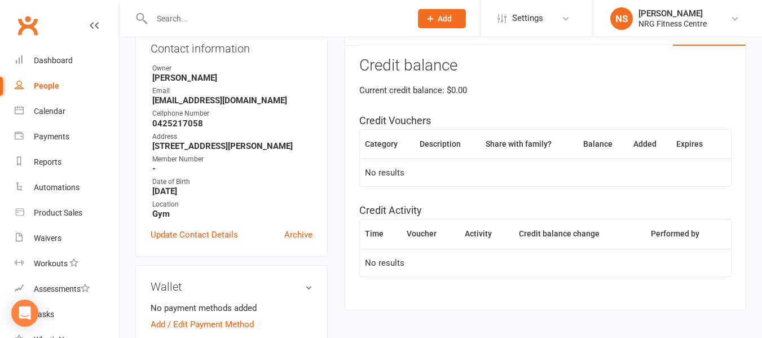
scroll to position [79, 0]
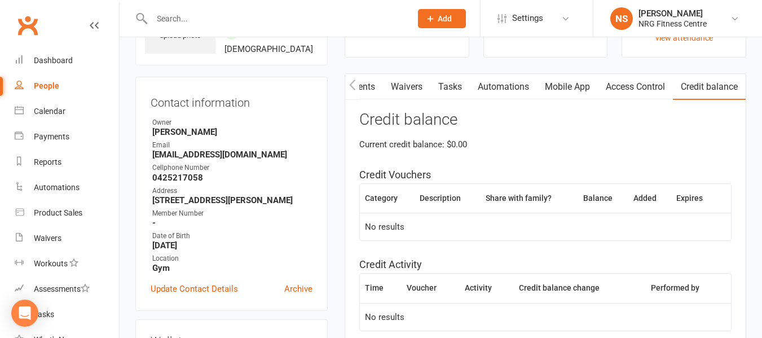
click at [574, 90] on link "Mobile App" at bounding box center [567, 87] width 61 height 26
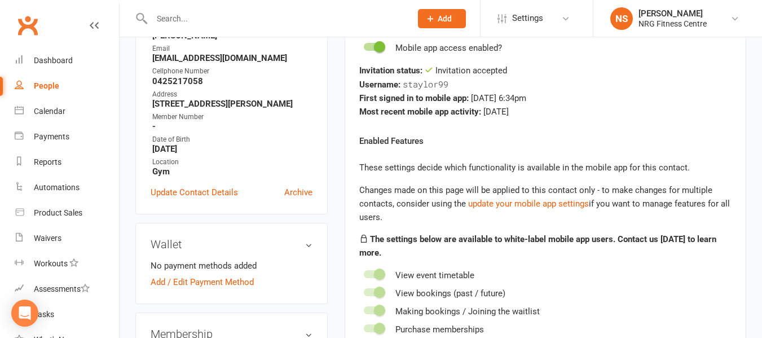
scroll to position [56, 0]
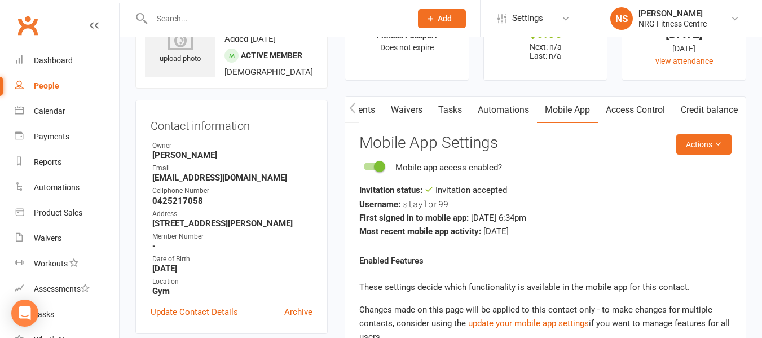
click at [350, 108] on icon "button" at bounding box center [352, 107] width 6 height 11
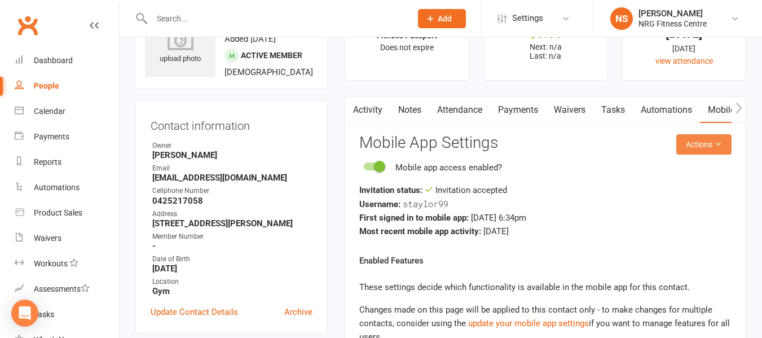
click at [721, 143] on icon at bounding box center [718, 144] width 8 height 8
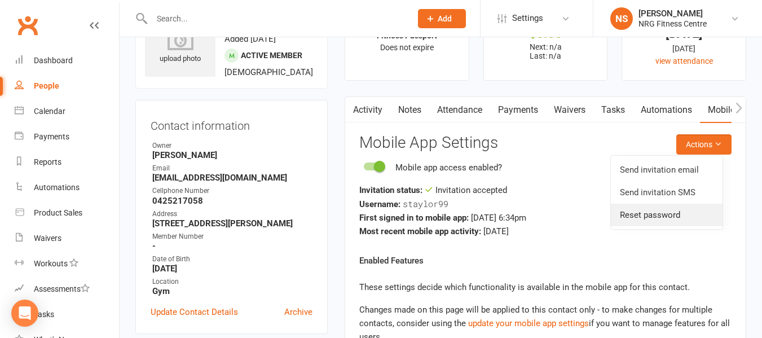
click at [671, 218] on link "Reset password" at bounding box center [667, 215] width 112 height 23
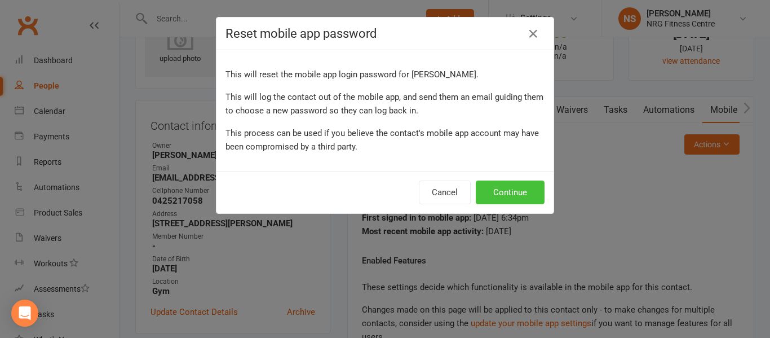
click at [495, 188] on button "Continue" at bounding box center [510, 192] width 69 height 24
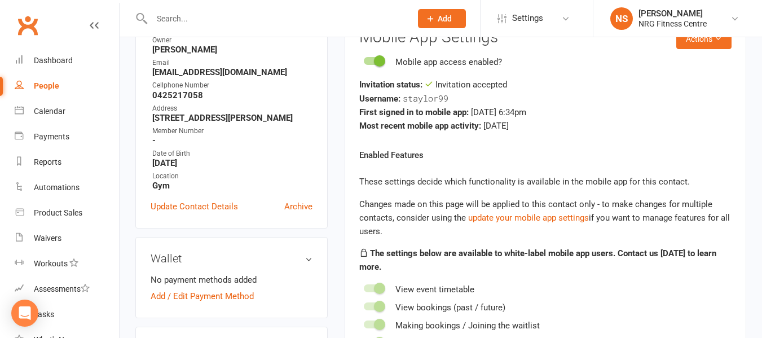
scroll to position [120, 0]
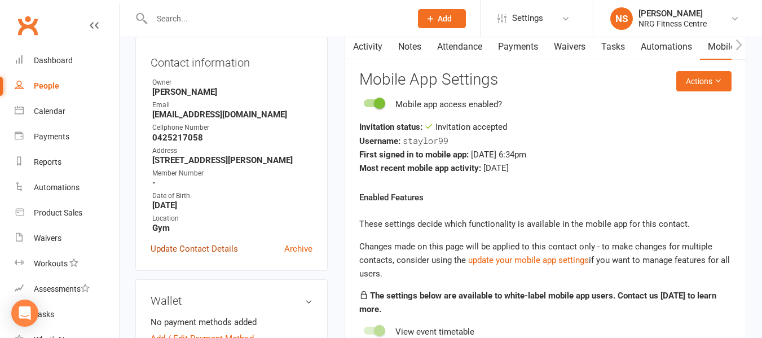
click at [186, 255] on link "Update Contact Details" at bounding box center [194, 249] width 87 height 14
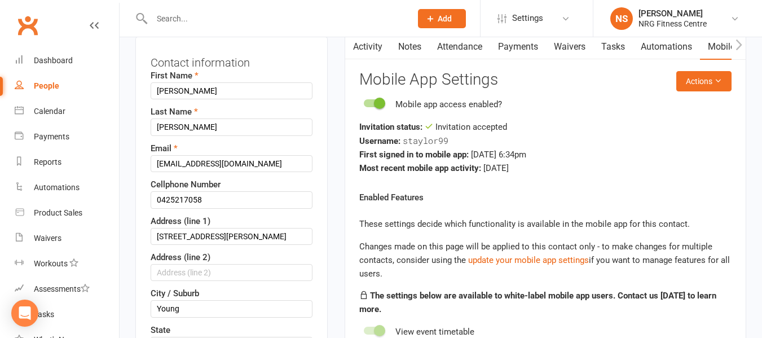
scroll to position [53, 0]
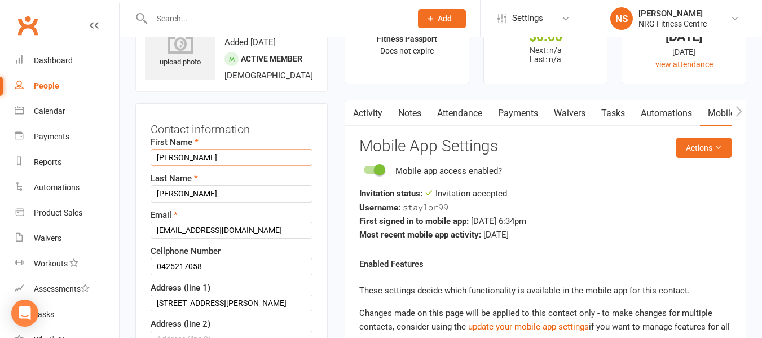
click at [205, 166] on input "[PERSON_NAME]" at bounding box center [232, 157] width 162 height 17
type input "s"
type input "Suzie"
click at [179, 238] on input "[EMAIL_ADDRESS][DOMAIN_NAME]" at bounding box center [232, 230] width 162 height 17
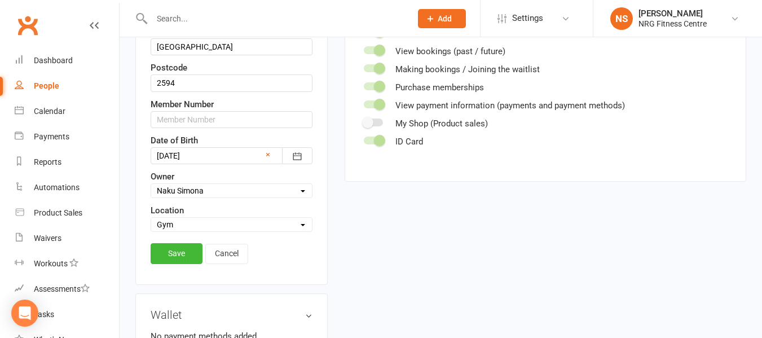
scroll to position [424, 0]
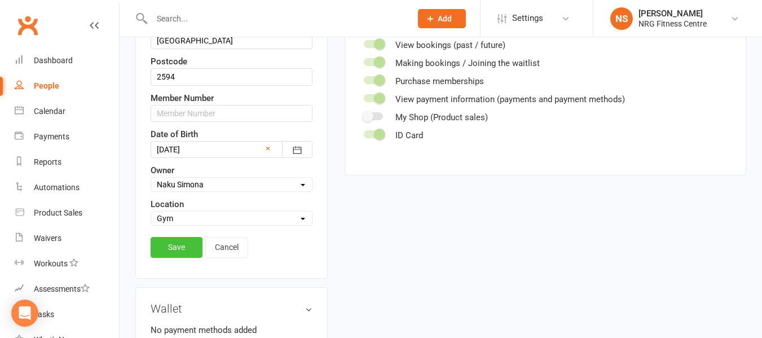
type input "[EMAIL_ADDRESS][DOMAIN_NAME]"
click at [189, 257] on link "Save" at bounding box center [177, 247] width 52 height 20
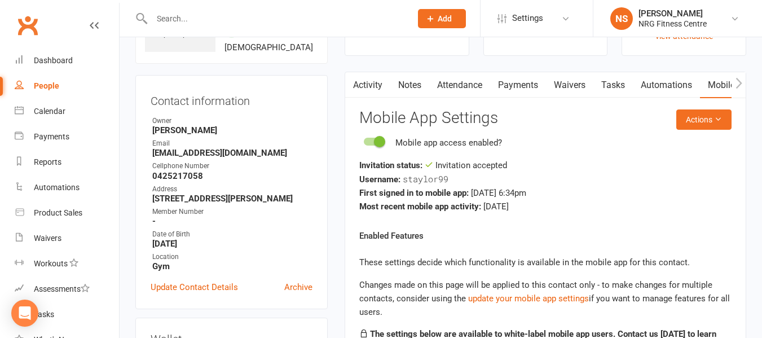
scroll to position [103, 0]
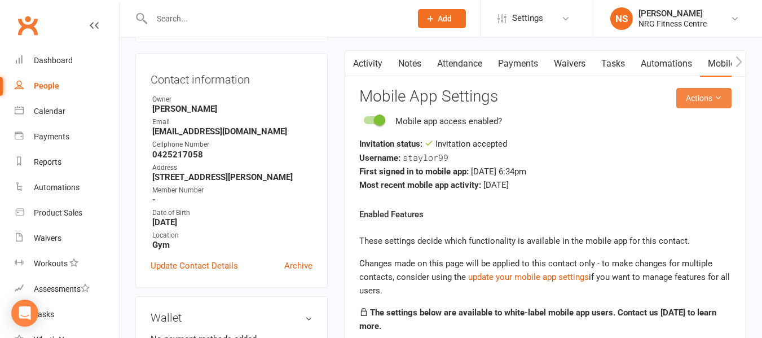
click at [719, 97] on icon at bounding box center [718, 98] width 8 height 8
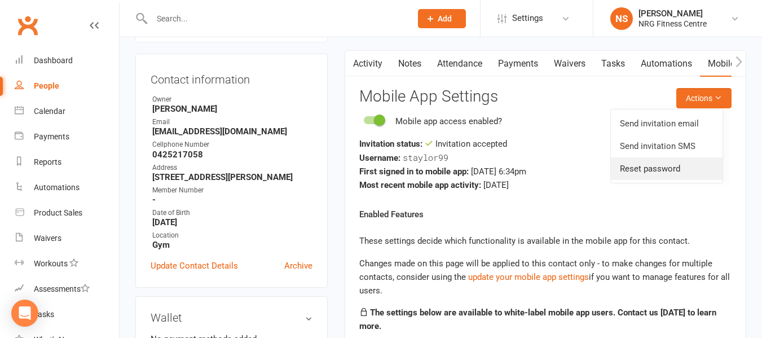
click at [658, 168] on link "Reset password" at bounding box center [667, 168] width 112 height 23
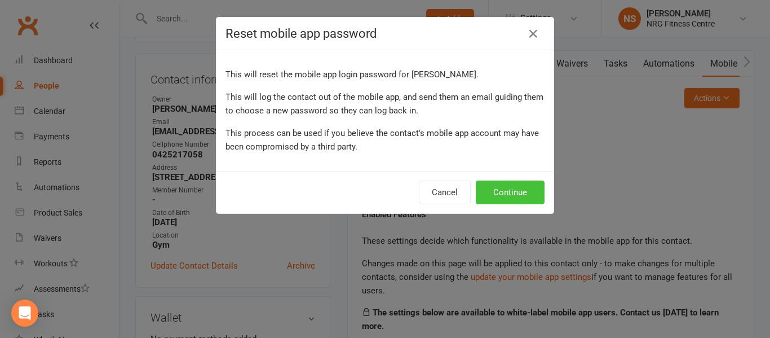
click at [496, 200] on button "Continue" at bounding box center [510, 192] width 69 height 24
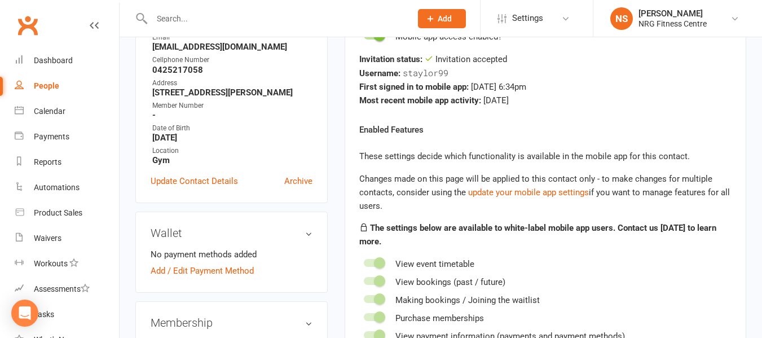
scroll to position [180, 0]
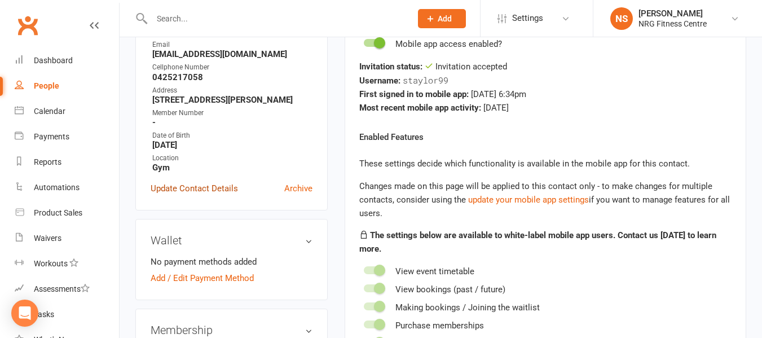
click at [183, 195] on link "Update Contact Details" at bounding box center [194, 189] width 87 height 14
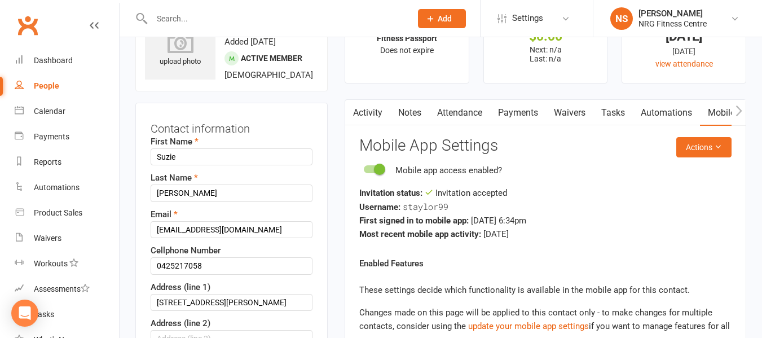
scroll to position [53, 0]
click at [168, 166] on input "Suzie" at bounding box center [232, 157] width 162 height 17
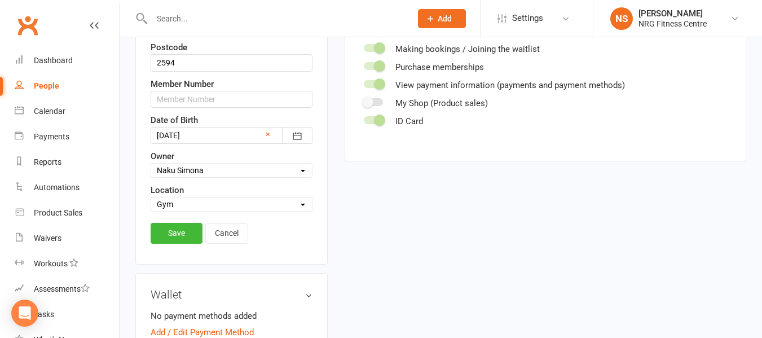
scroll to position [441, 0]
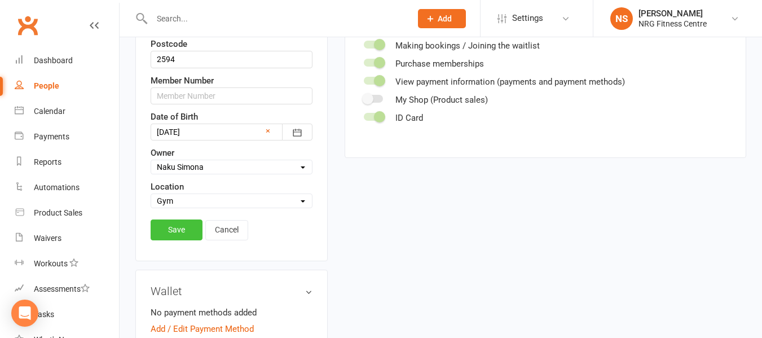
type input "[PERSON_NAME]"
click at [185, 240] on link "Save" at bounding box center [177, 229] width 52 height 20
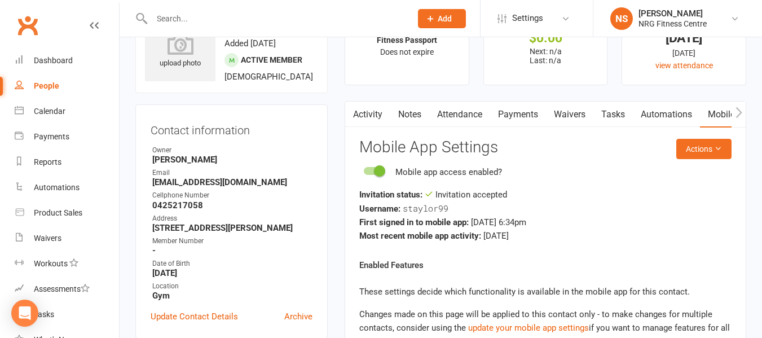
scroll to position [64, 0]
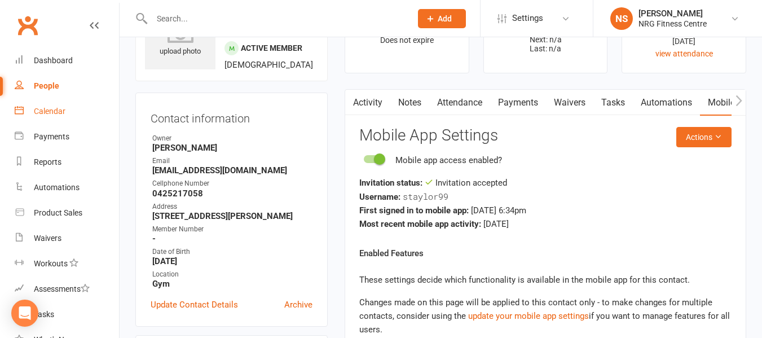
click at [51, 109] on div "Calendar" at bounding box center [50, 111] width 32 height 9
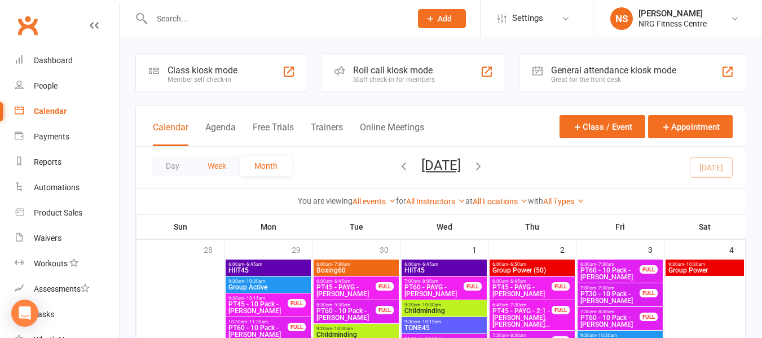
click at [218, 164] on button "Week" at bounding box center [216, 166] width 47 height 20
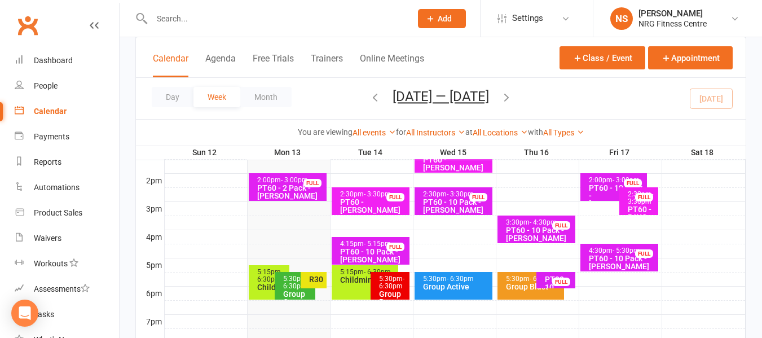
scroll to position [457, 0]
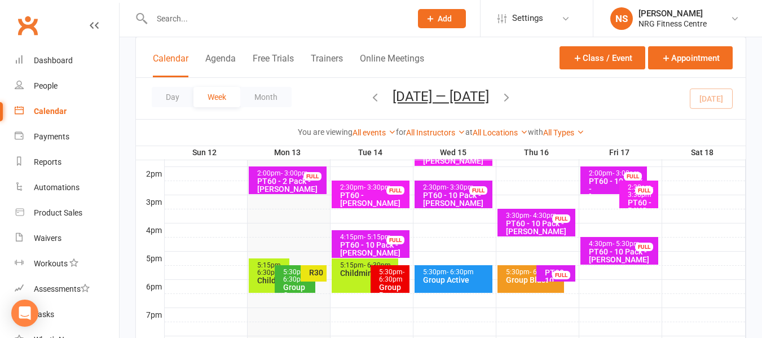
click at [285, 280] on span "- 6:30pm" at bounding box center [295, 275] width 25 height 15
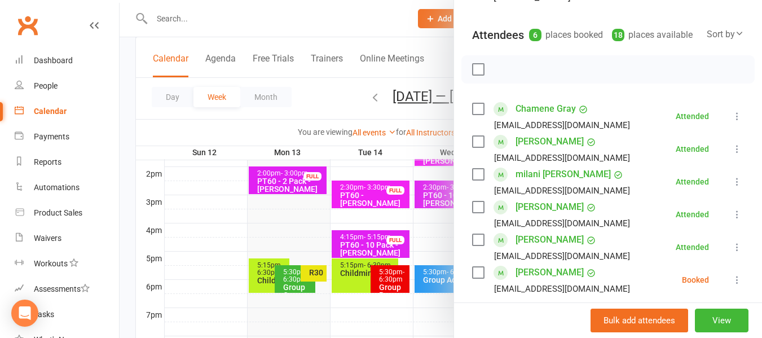
scroll to position [151, 0]
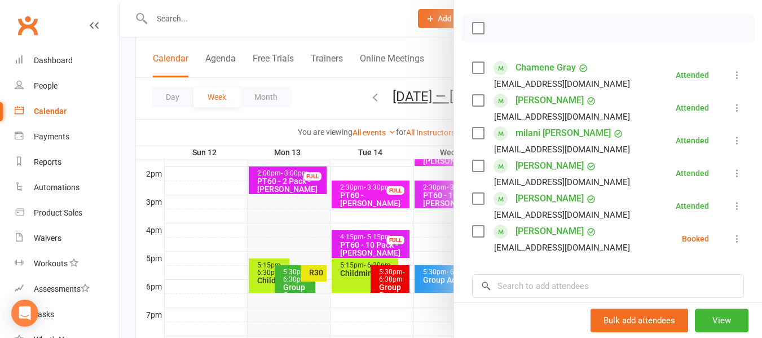
click at [731, 244] on icon at bounding box center [736, 238] width 11 height 11
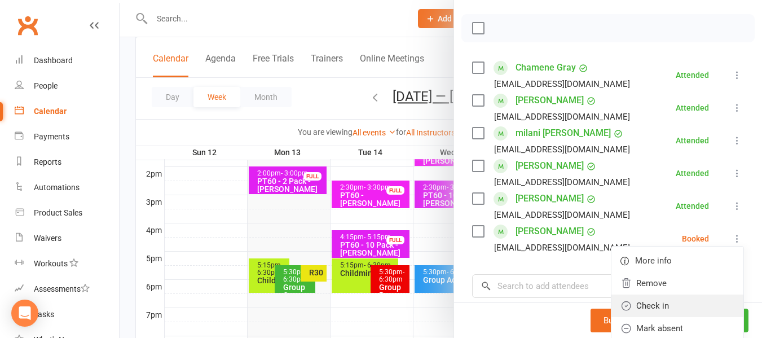
click at [648, 317] on link "Check in" at bounding box center [677, 305] width 132 height 23
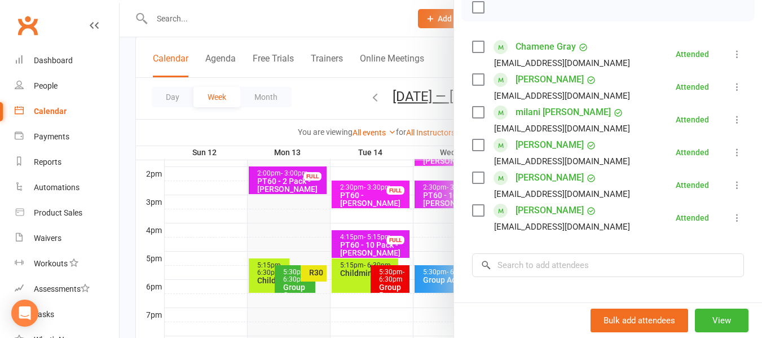
scroll to position [198, 0]
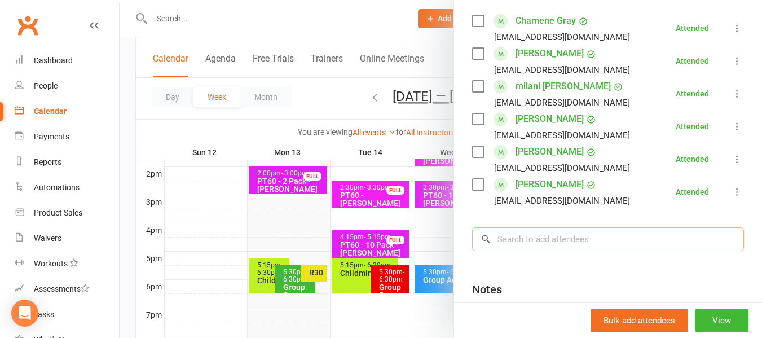
click at [499, 251] on input "search" at bounding box center [608, 239] width 272 height 24
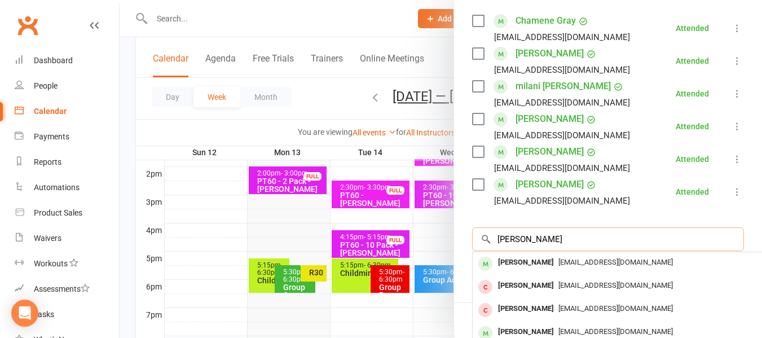
type input "[PERSON_NAME]"
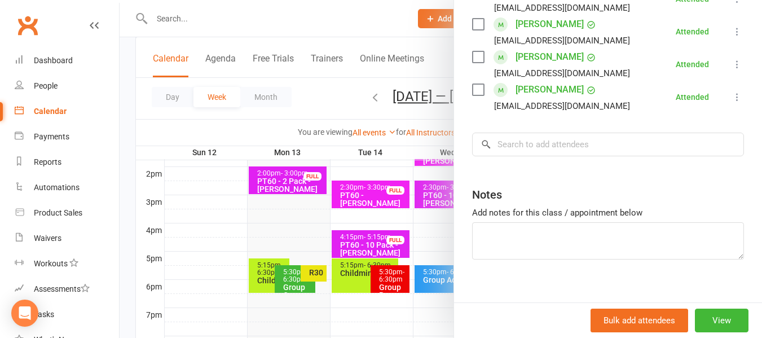
scroll to position [266, 0]
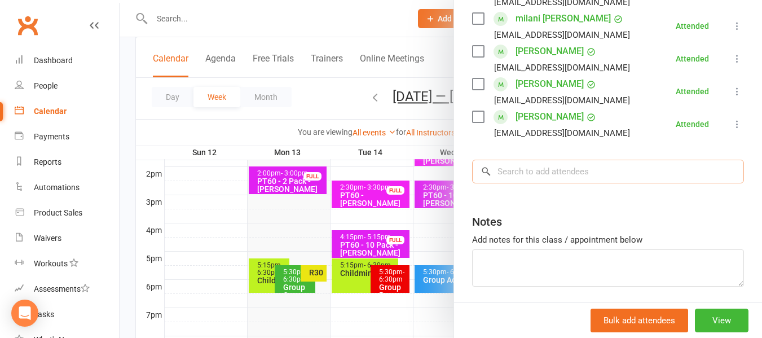
click at [533, 183] on input "search" at bounding box center [608, 172] width 272 height 24
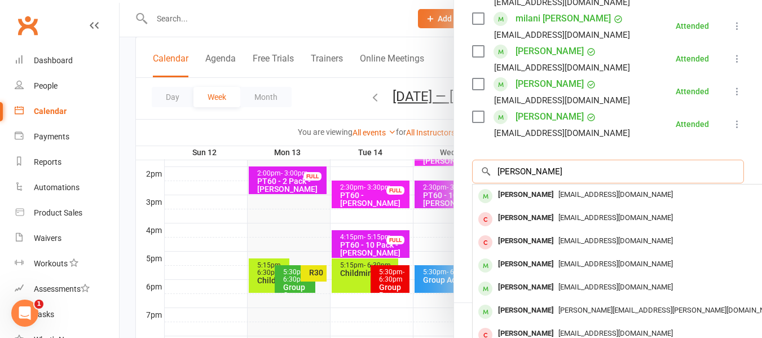
scroll to position [0, 0]
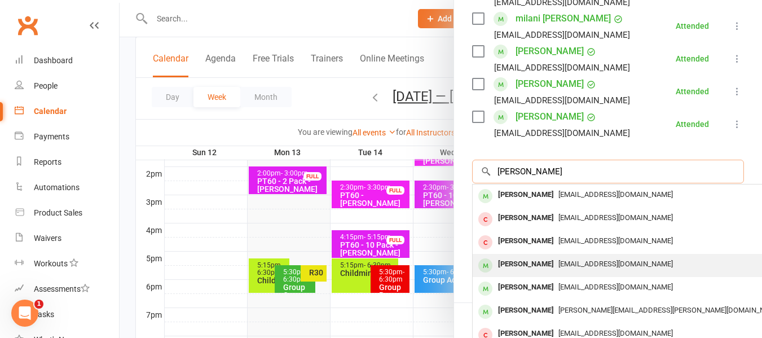
type input "[PERSON_NAME]"
click at [520, 272] on div "[PERSON_NAME]" at bounding box center [525, 264] width 65 height 16
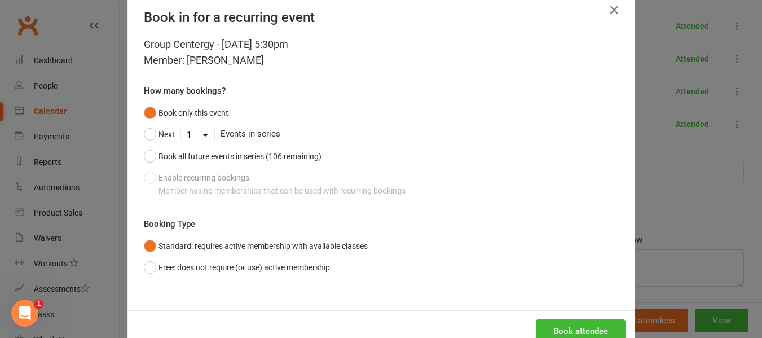
scroll to position [55, 0]
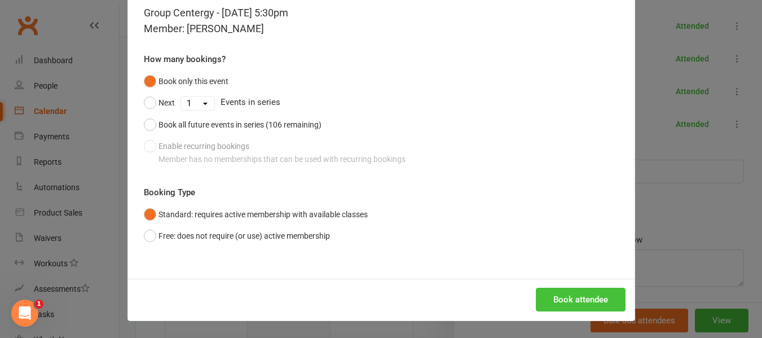
click at [580, 300] on button "Book attendee" at bounding box center [581, 300] width 90 height 24
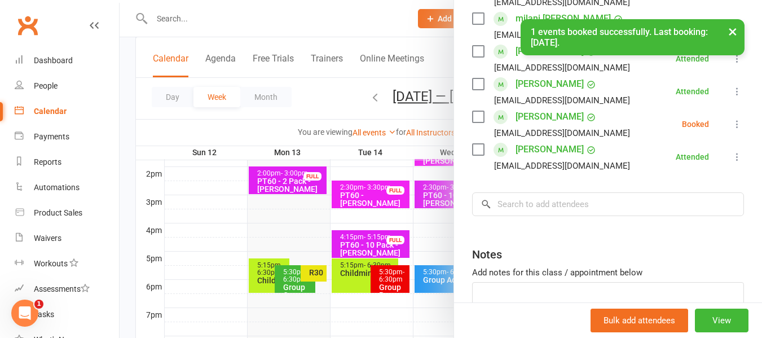
click at [731, 130] on icon at bounding box center [736, 123] width 11 height 11
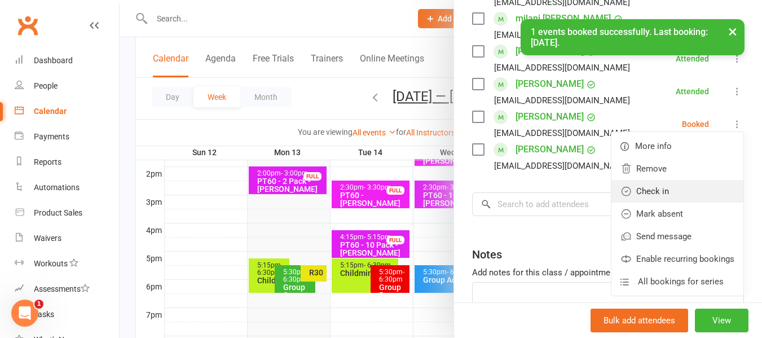
click at [637, 202] on link "Check in" at bounding box center [677, 191] width 132 height 23
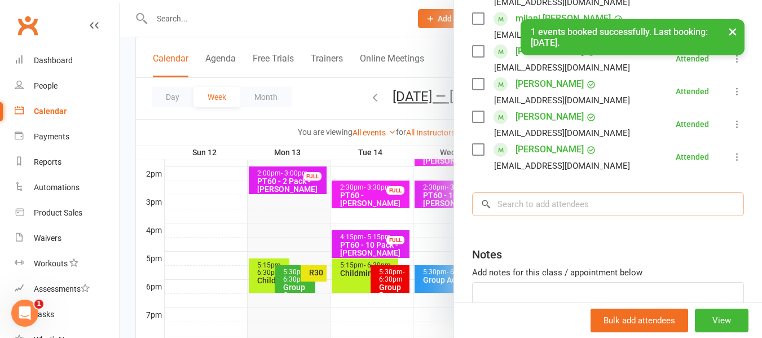
click at [545, 216] on input "search" at bounding box center [608, 204] width 272 height 24
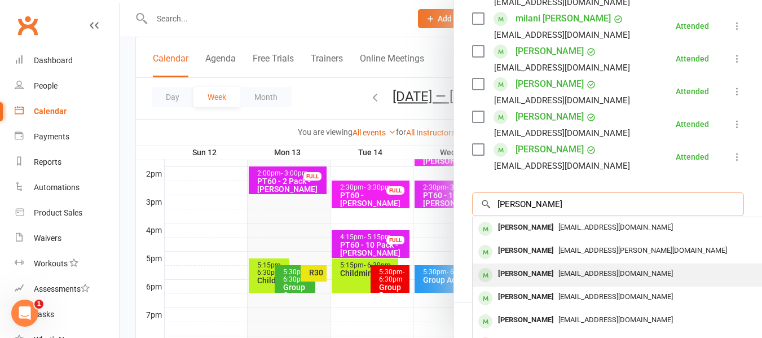
type input "[PERSON_NAME]"
click at [531, 282] on div "[PERSON_NAME]" at bounding box center [525, 274] width 65 height 16
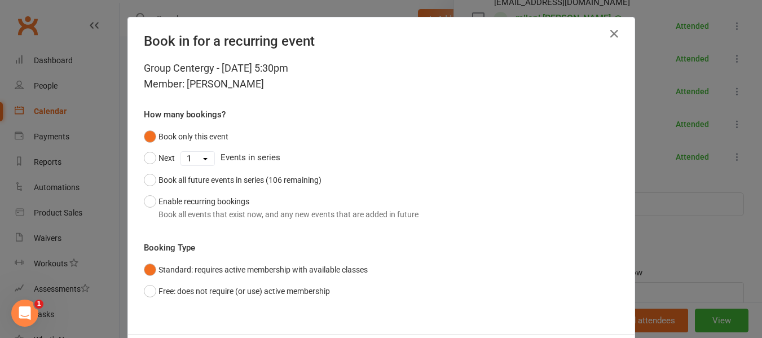
scroll to position [50, 0]
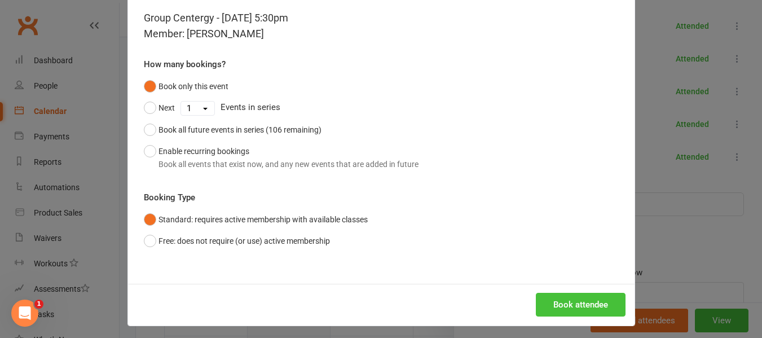
click at [574, 298] on button "Book attendee" at bounding box center [581, 305] width 90 height 24
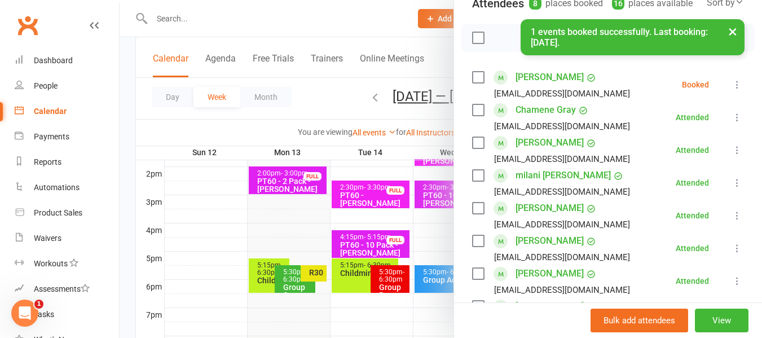
scroll to position [127, 0]
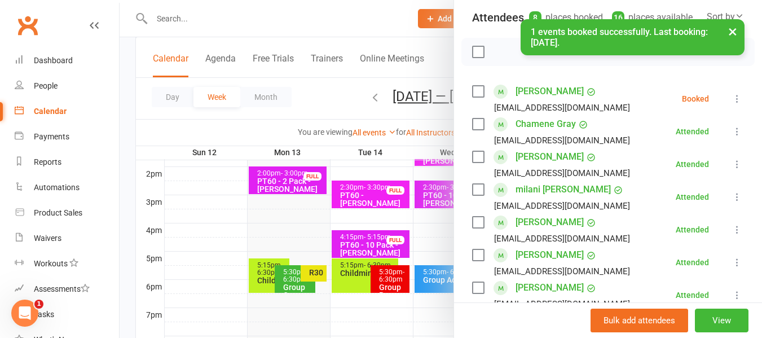
click at [731, 104] on icon at bounding box center [736, 98] width 11 height 11
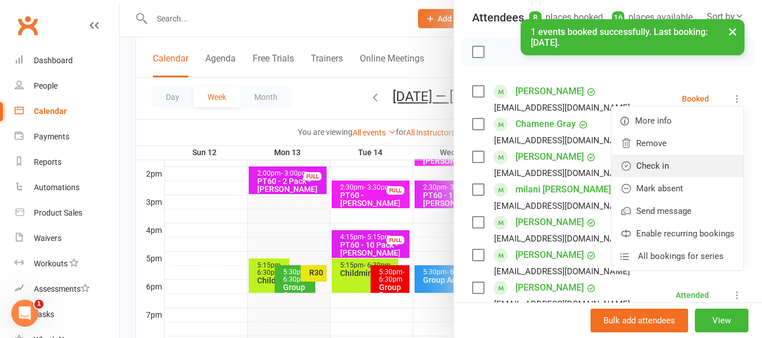
click at [635, 177] on link "Check in" at bounding box center [677, 165] width 132 height 23
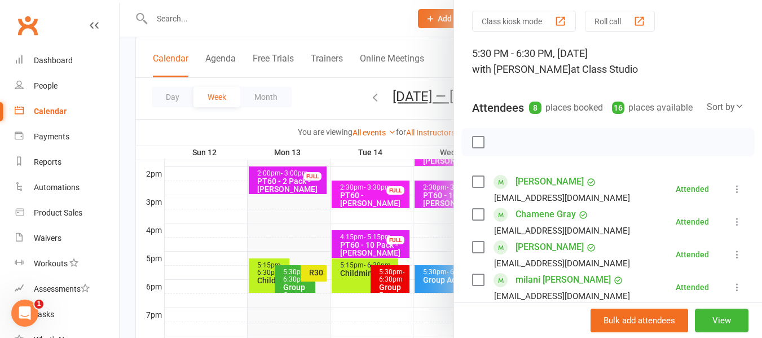
scroll to position [0, 0]
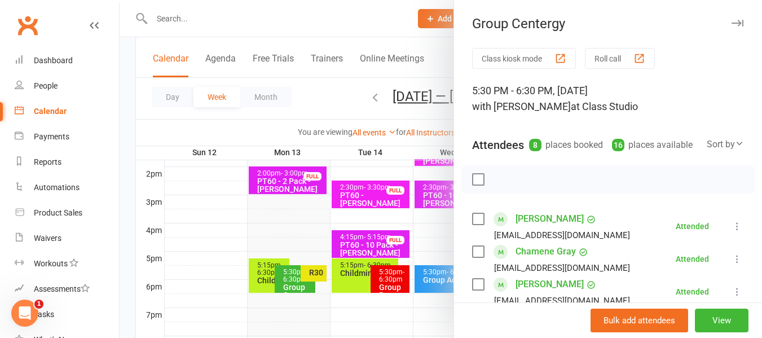
click at [731, 23] on icon "button" at bounding box center [737, 23] width 12 height 7
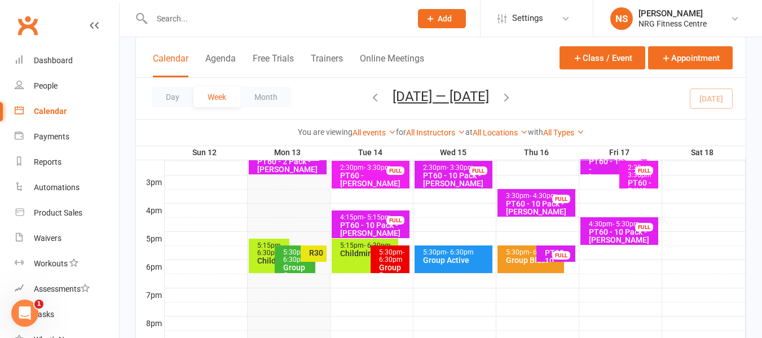
scroll to position [479, 0]
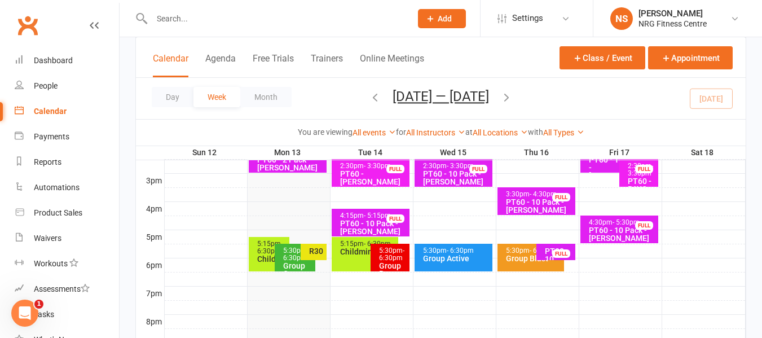
click at [392, 262] on div "Group Power" at bounding box center [392, 270] width 29 height 16
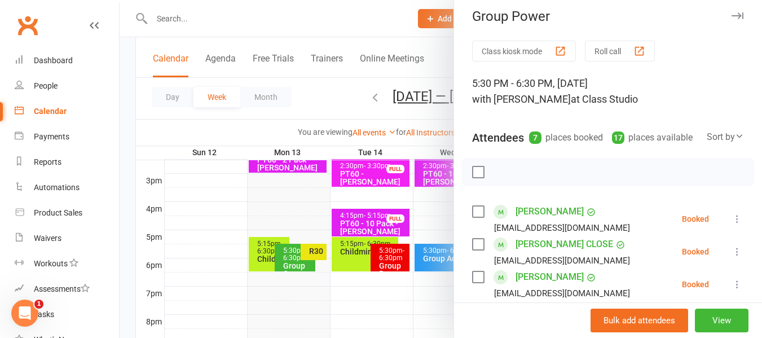
scroll to position [0, 0]
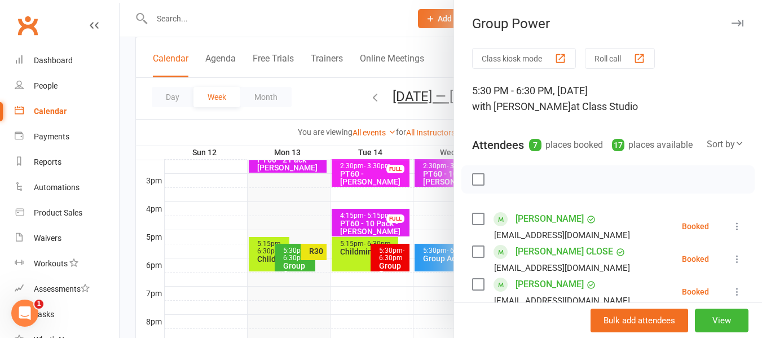
click at [731, 21] on icon "button" at bounding box center [737, 23] width 12 height 7
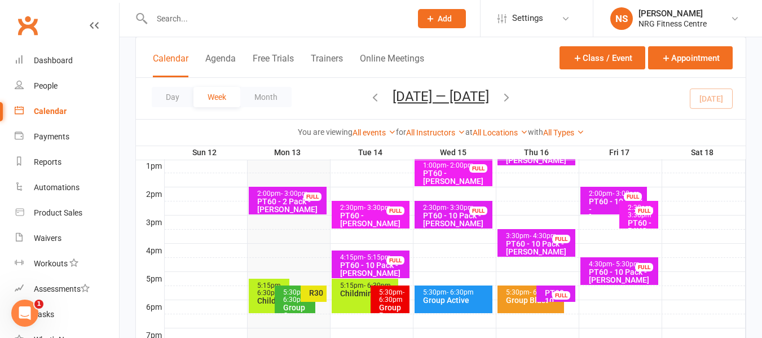
scroll to position [447, 0]
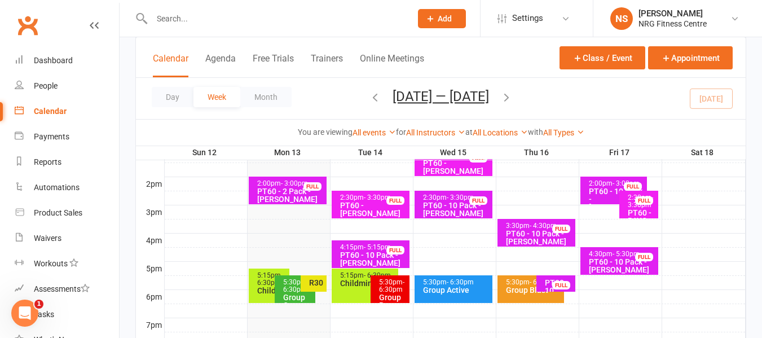
click at [386, 294] on div "Group Power" at bounding box center [392, 301] width 29 height 16
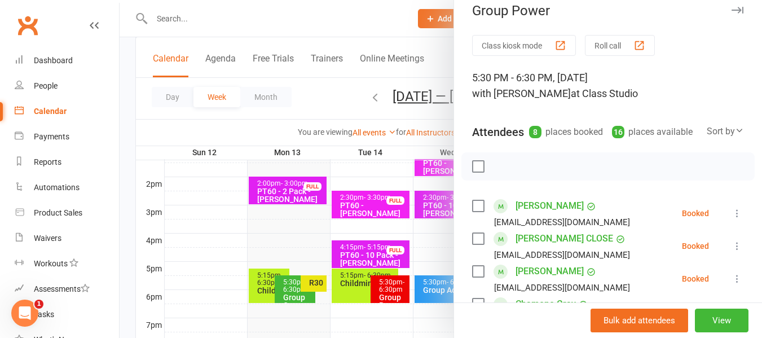
scroll to position [0, 0]
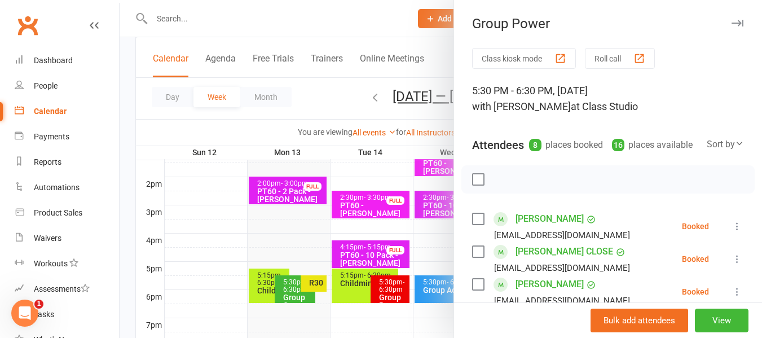
click at [731, 26] on icon "button" at bounding box center [737, 23] width 12 height 7
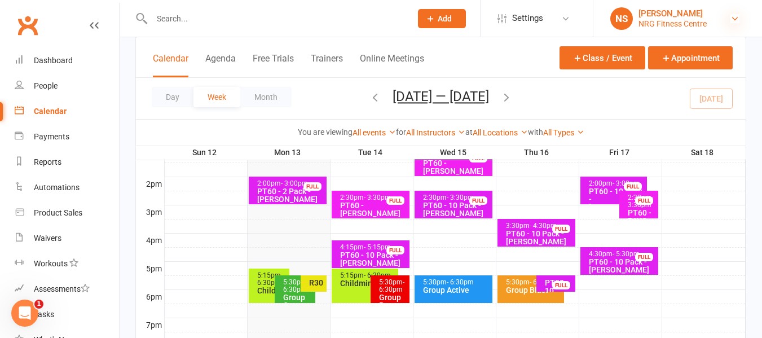
click at [733, 14] on icon at bounding box center [734, 18] width 9 height 9
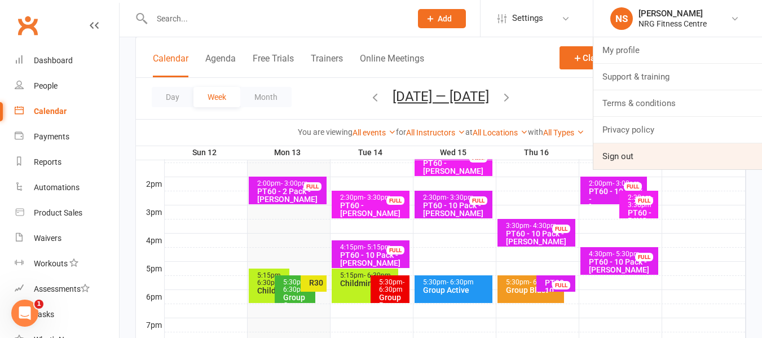
click at [613, 158] on link "Sign out" at bounding box center [677, 156] width 169 height 26
